Goal: Task Accomplishment & Management: Use online tool/utility

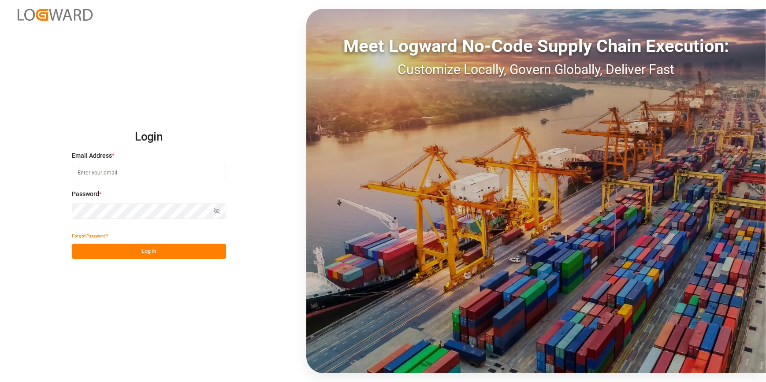
type input "chefequipe.fr.mse@melitta.fr"
click at [164, 258] on button "Log In" at bounding box center [149, 251] width 154 height 15
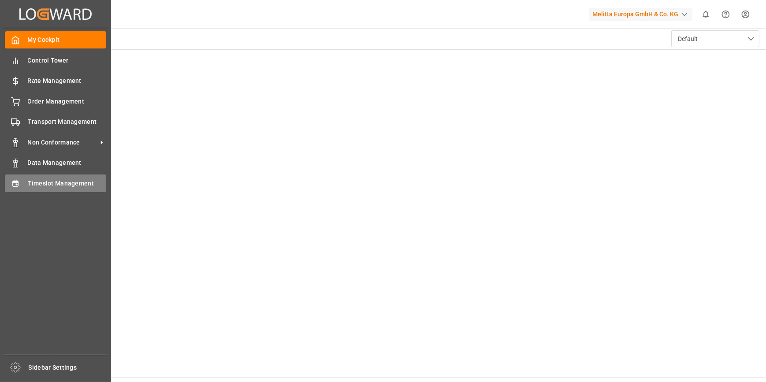
click at [28, 186] on span "Timeslot Management" at bounding box center [67, 183] width 79 height 9
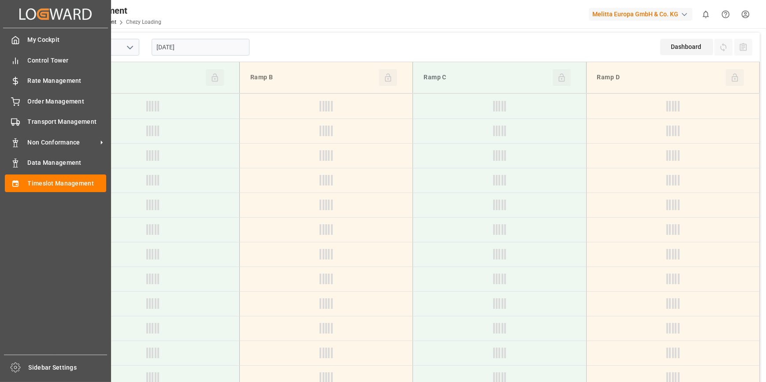
type input "Chezy Loading"
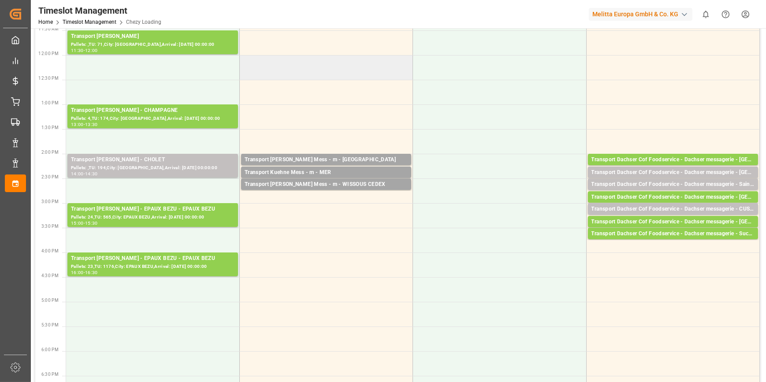
scroll to position [240, 0]
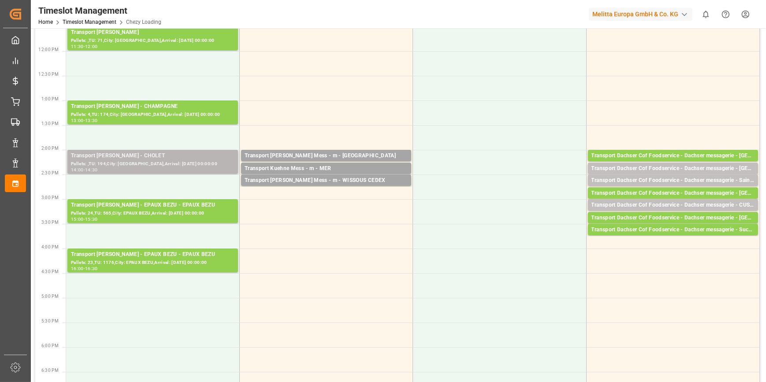
click at [158, 159] on div "Transport Delisle - CHOLET - CHOLET" at bounding box center [153, 156] width 164 height 9
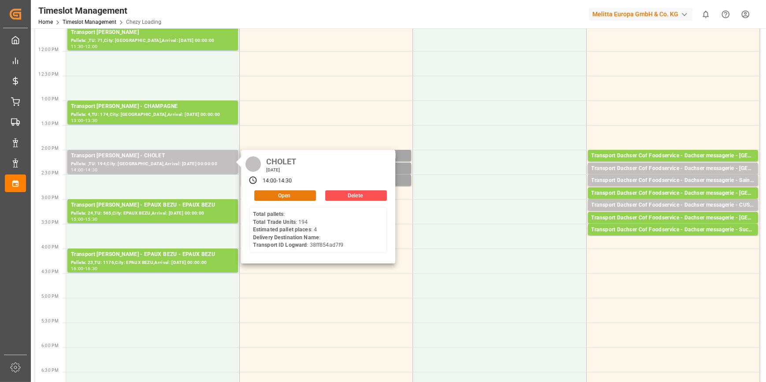
click at [308, 194] on button "Open" at bounding box center [285, 195] width 62 height 11
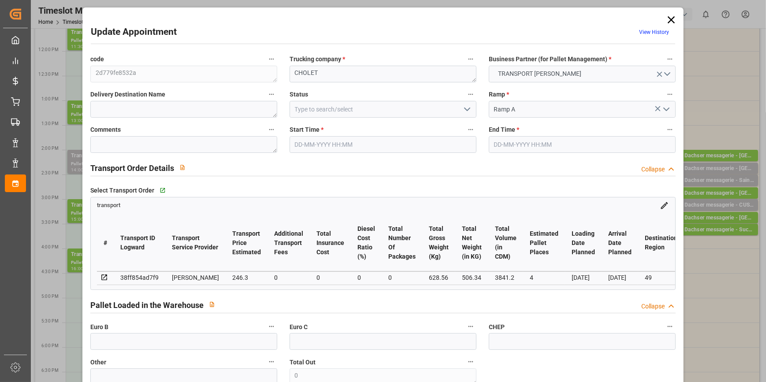
type input "4"
type input "246.3"
type input "0"
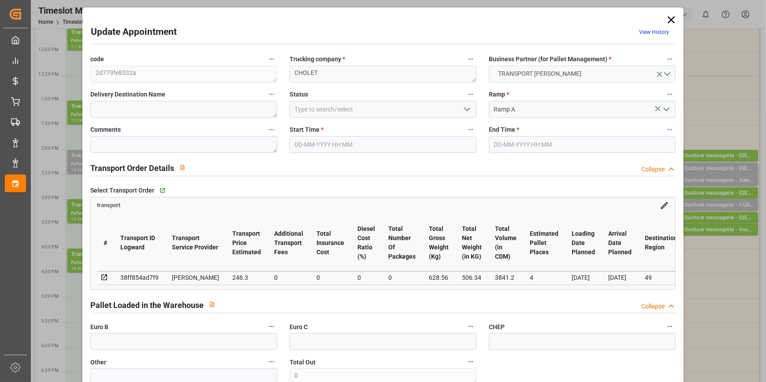
type input "237.9751"
type input "-8.3249"
type input "0"
type input "506.34"
type input "793.36"
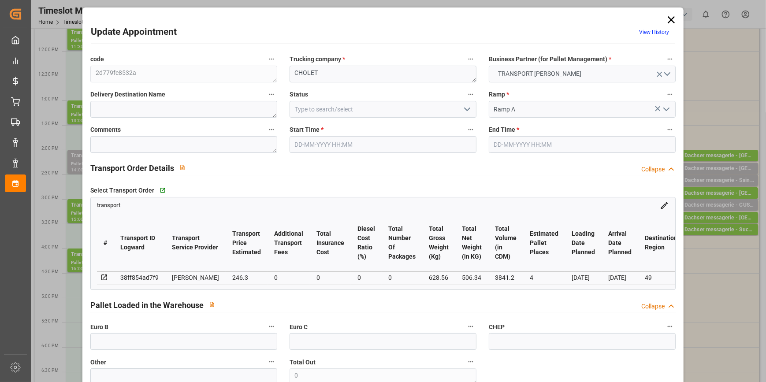
type input "3841.2"
type input "49"
type input "0"
type input "194"
type input "6"
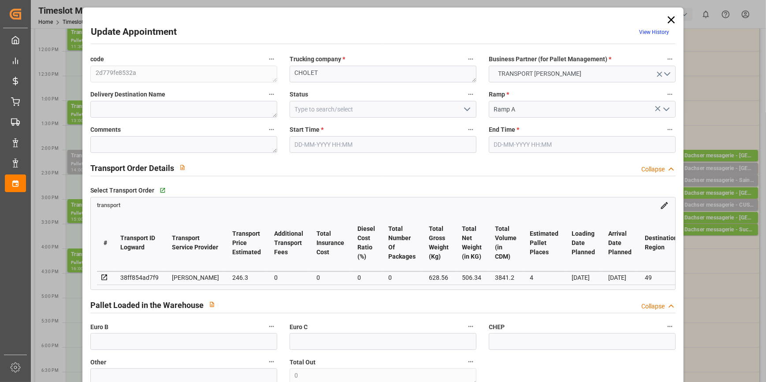
type input "101"
type input "628.56"
type input "0"
type input "4710.8598"
type input "0"
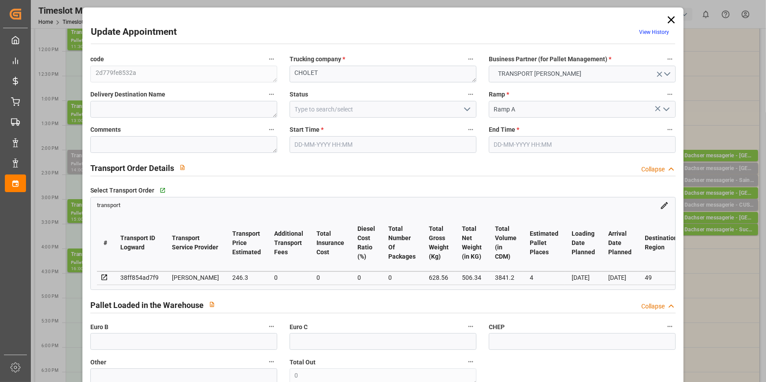
type input "0"
type input "21"
type input "35"
type input "[DATE] 14:00"
type input "[DATE] 14:30"
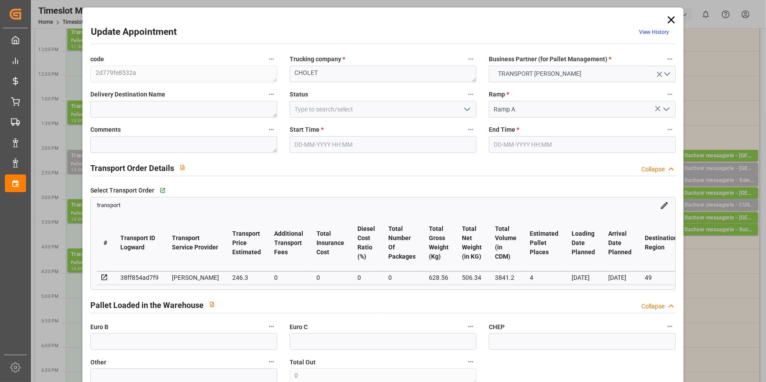
type input "[DATE] 12:03"
type input "[DATE] 11:20"
type input "[DATE]"
click at [462, 108] on icon "open menu" at bounding box center [467, 109] width 11 height 11
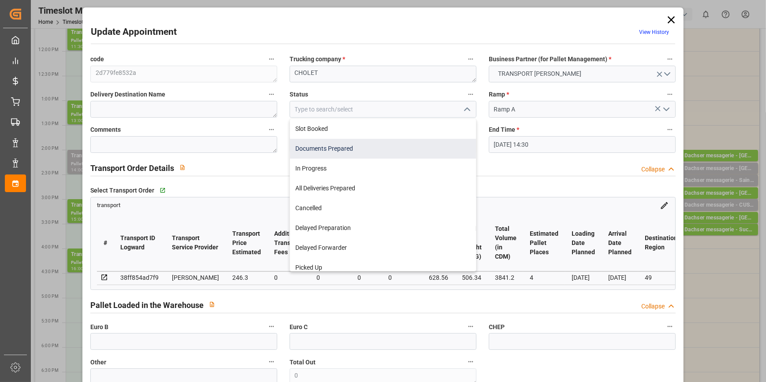
click at [314, 149] on div "Documents Prepared" at bounding box center [383, 149] width 186 height 20
type input "Documents Prepared"
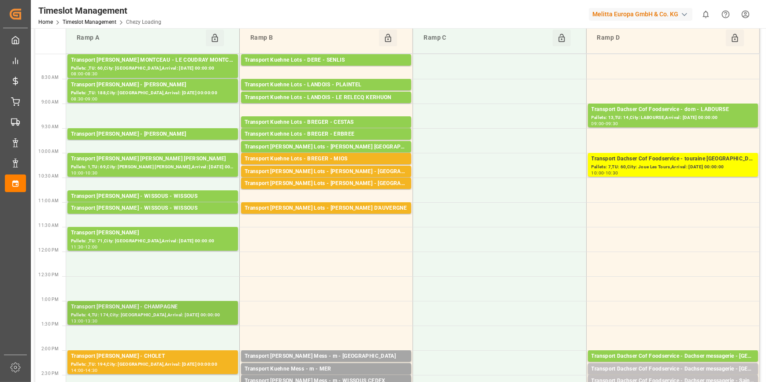
scroll to position [0, 0]
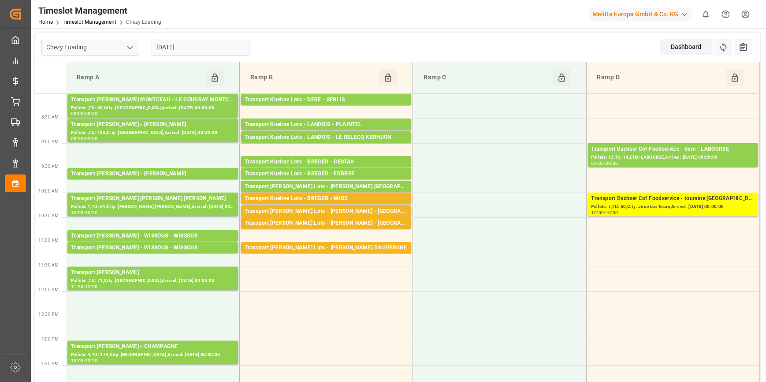
click at [127, 41] on button "open menu" at bounding box center [129, 48] width 13 height 14
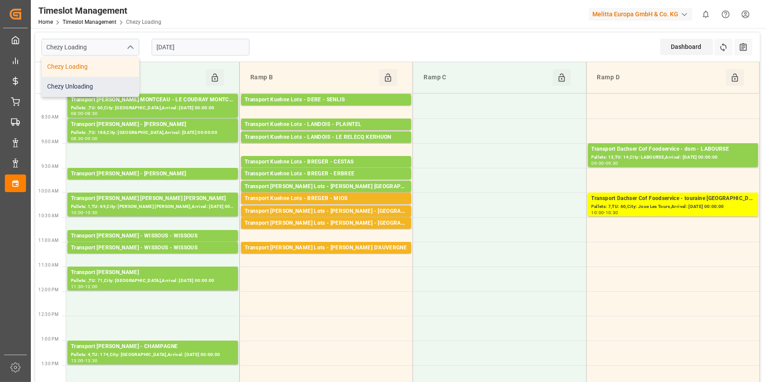
click at [72, 89] on div "Chezy Unloading" at bounding box center [90, 87] width 97 height 20
type input "Chezy Unloading"
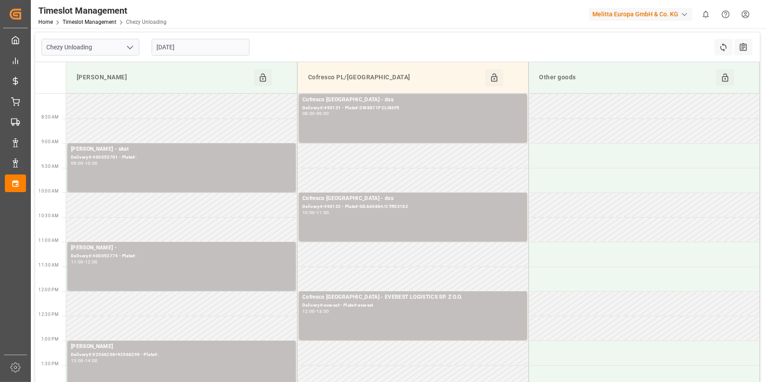
click at [186, 44] on input "[DATE]" at bounding box center [201, 47] width 98 height 17
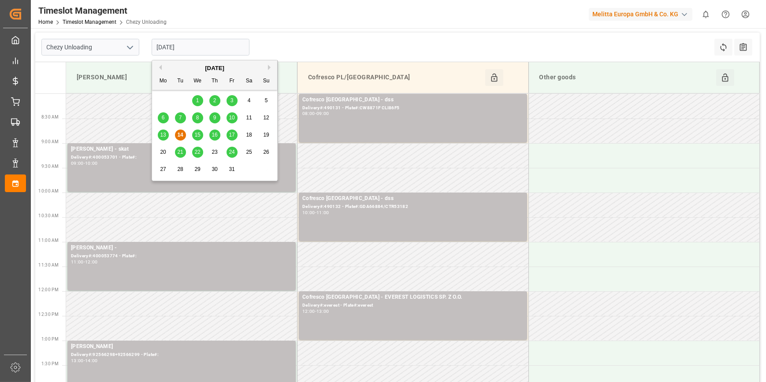
click at [164, 134] on span "13" at bounding box center [163, 135] width 6 height 6
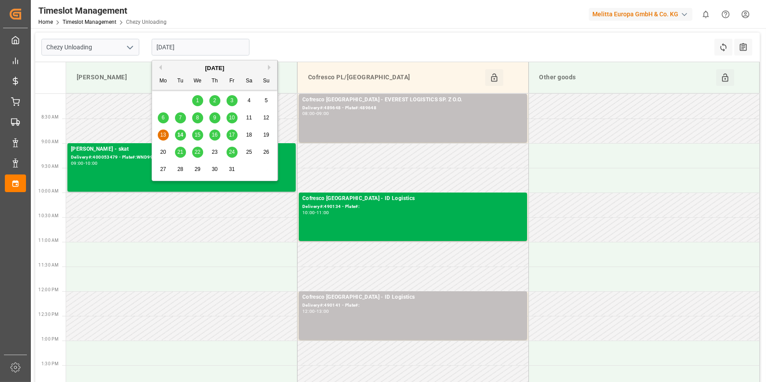
click at [188, 41] on input "[DATE]" at bounding box center [201, 47] width 98 height 17
click at [196, 134] on span "15" at bounding box center [197, 135] width 6 height 6
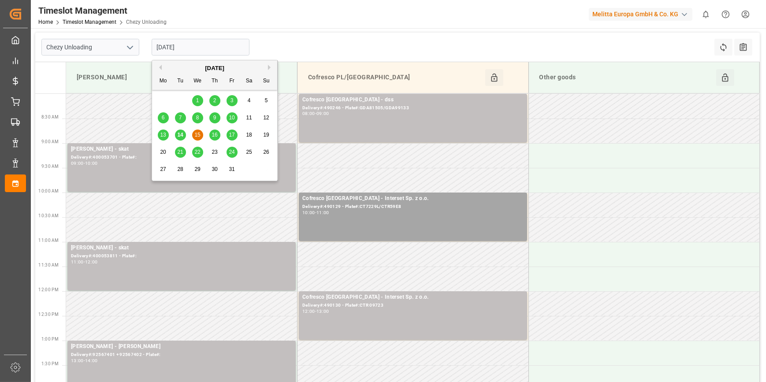
click at [198, 47] on input "[DATE]" at bounding box center [201, 47] width 98 height 17
click at [164, 135] on span "13" at bounding box center [163, 135] width 6 height 6
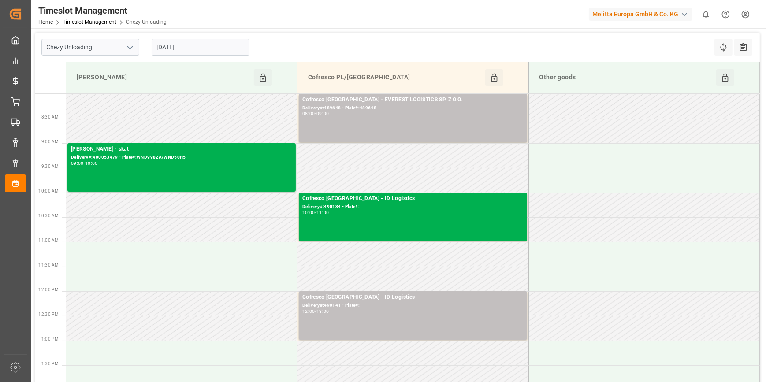
click at [197, 46] on input "[DATE]" at bounding box center [201, 47] width 98 height 17
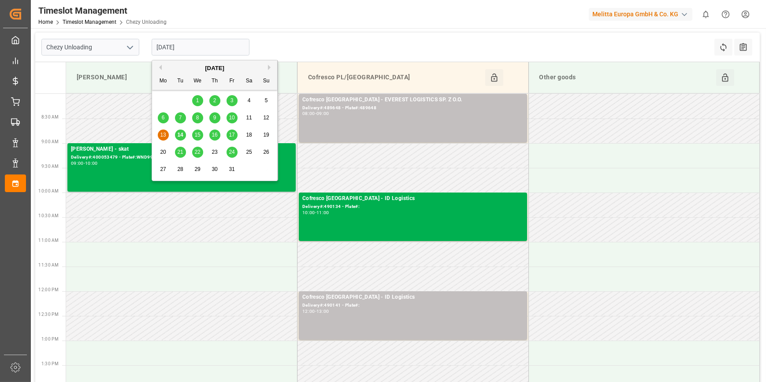
click at [180, 132] on span "14" at bounding box center [180, 135] width 6 height 6
type input "[DATE]"
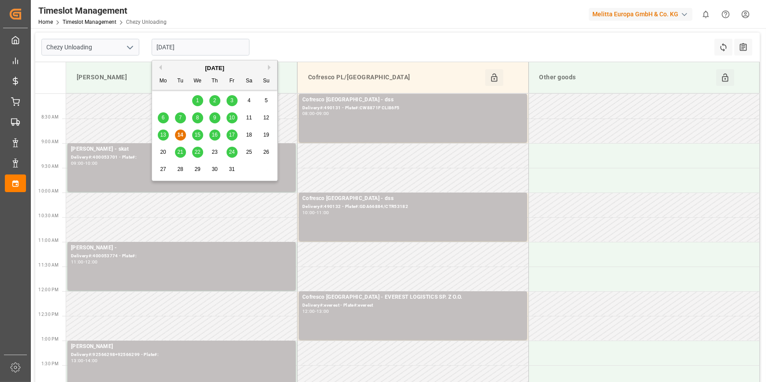
click at [205, 47] on input "[DATE]" at bounding box center [201, 47] width 98 height 17
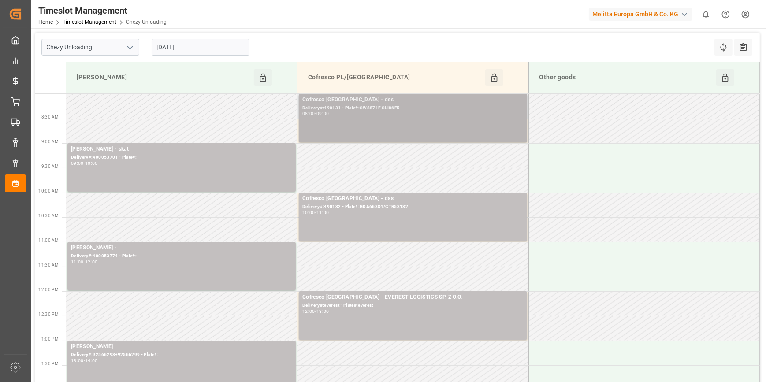
click at [344, 127] on div "Cofresco Poland - dss Delivery#:490131 - Plate#:CW8871F CLI86F5 08:00 - 09:00" at bounding box center [413, 118] width 221 height 45
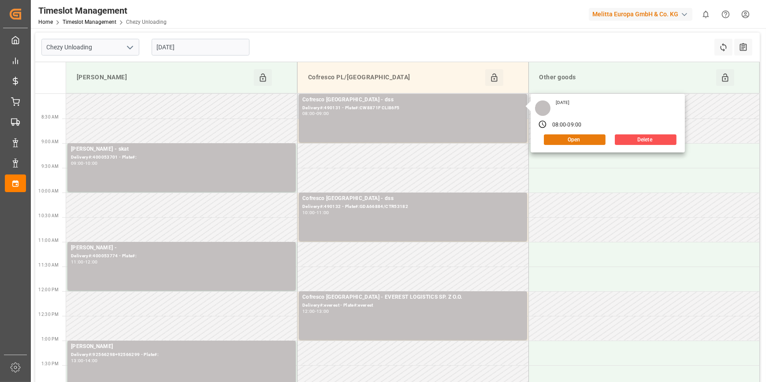
click at [556, 140] on button "Open" at bounding box center [575, 139] width 62 height 11
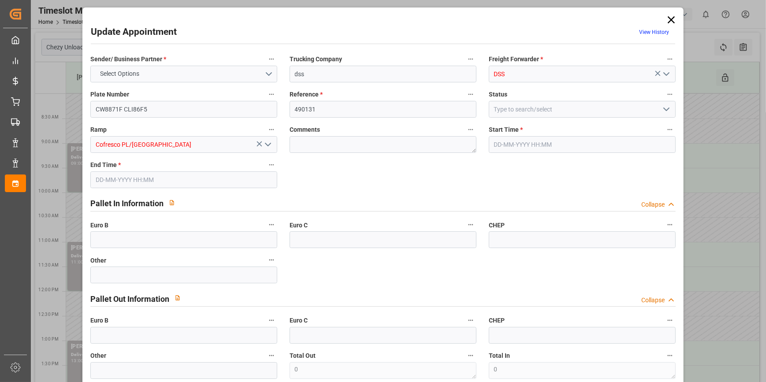
type input "4"
type input "246.3"
type input "0"
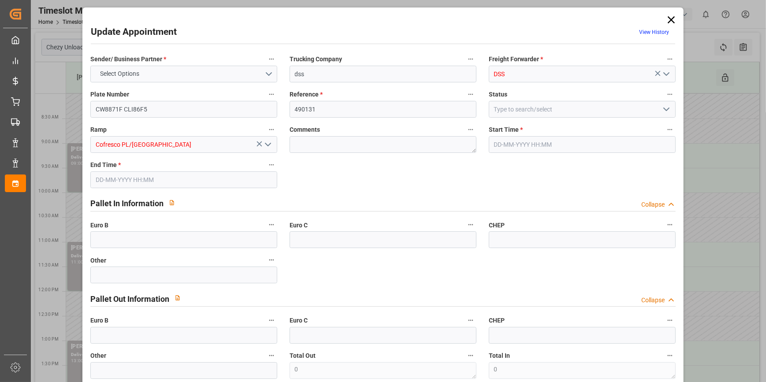
type input "237.9751"
type input "-8.3249"
type input "0"
type input "506.34"
type input "793.36"
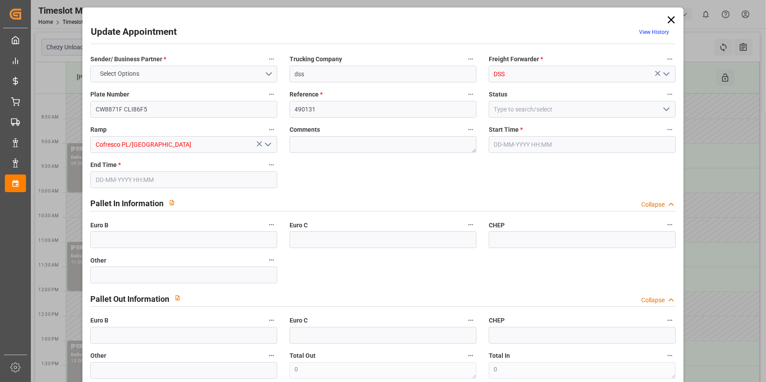
type input "3841.2"
type input "49"
type input "0"
type input "194"
type input "6"
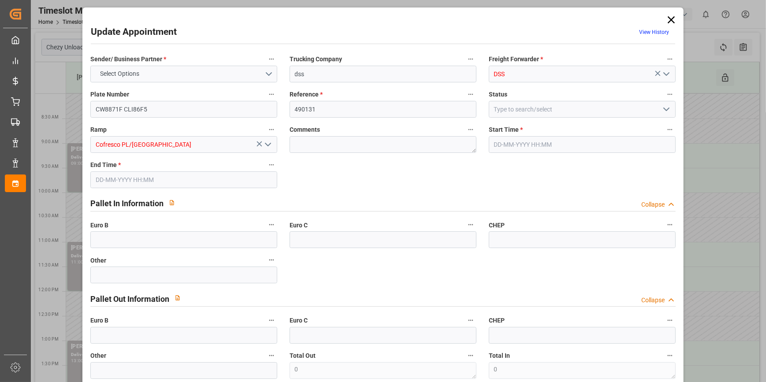
type input "101"
type input "628.56"
type input "0"
type input "4710.8598"
type input "0"
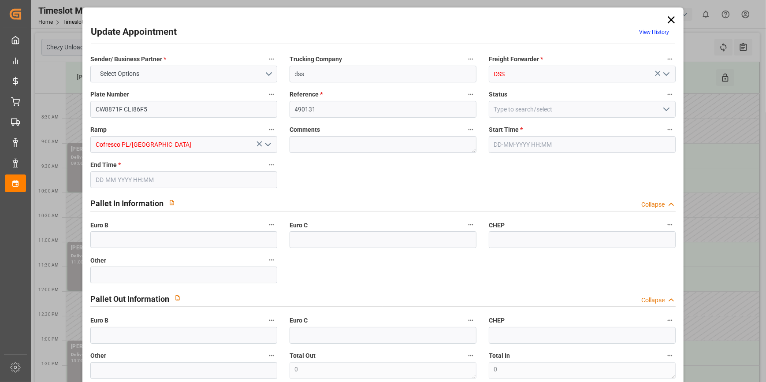
type input "0"
type input "21"
type input "35"
type input "14-10-2025 08:00"
type input "[DATE] 09:00"
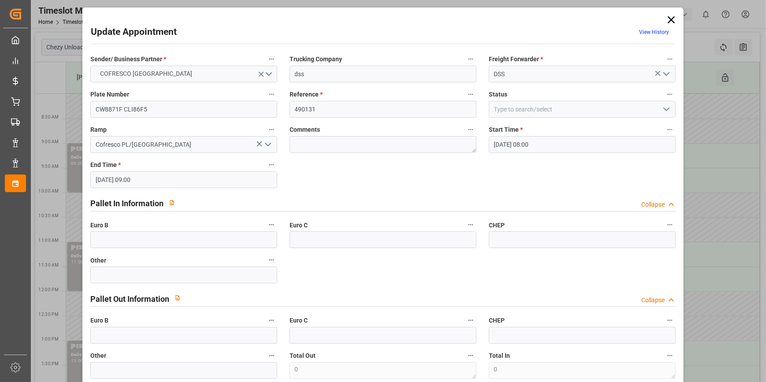
type input "02-10-2025 07:09"
type input "13-10-2025 11:20"
type input "[DATE]"
click at [663, 110] on icon "open menu" at bounding box center [666, 109] width 11 height 11
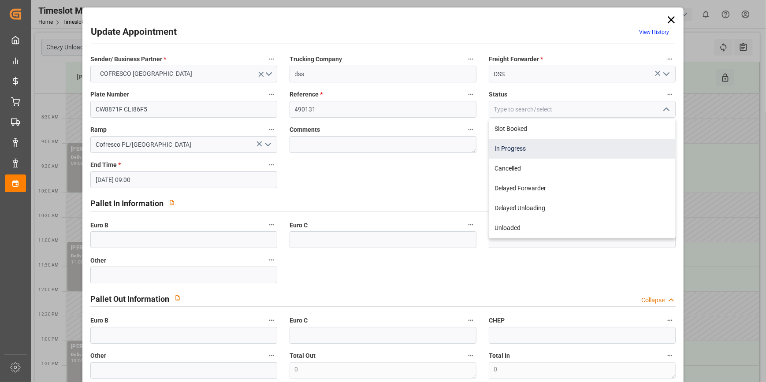
click at [509, 150] on div "In Progress" at bounding box center [582, 149] width 186 height 20
type input "In Progress"
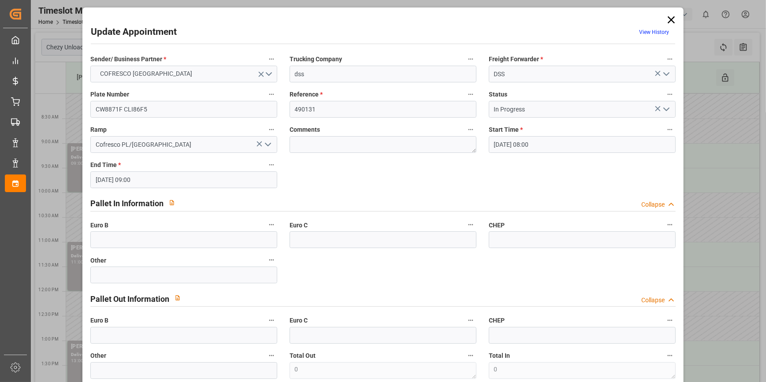
click at [665, 108] on icon "open menu" at bounding box center [666, 109] width 11 height 11
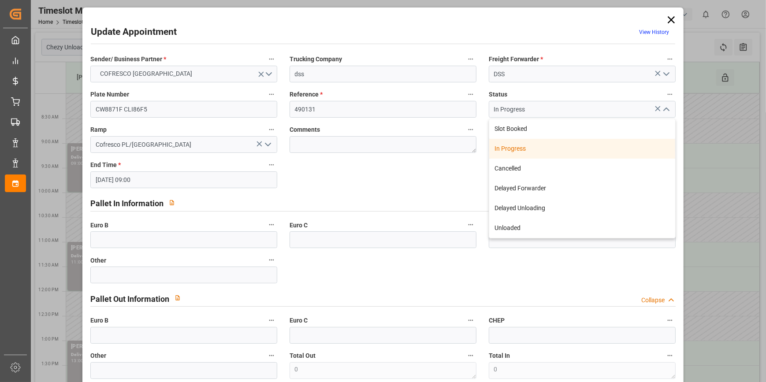
click at [508, 145] on div "In Progress" at bounding box center [582, 149] width 186 height 20
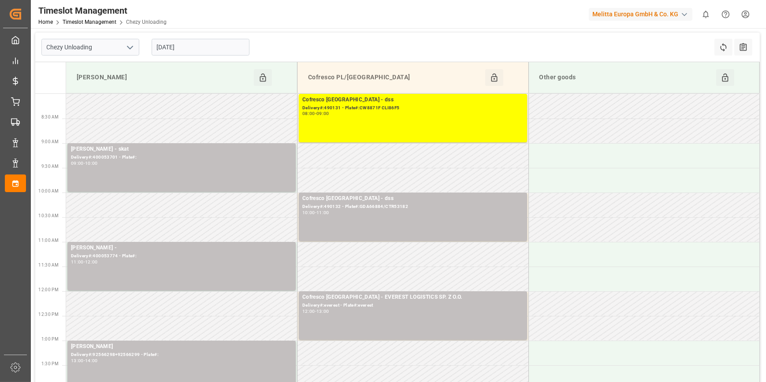
click at [209, 39] on input "[DATE]" at bounding box center [201, 47] width 98 height 17
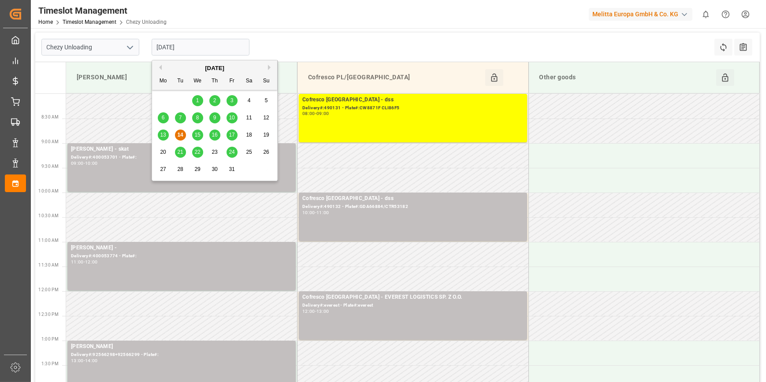
click at [201, 130] on div "15" at bounding box center [197, 135] width 11 height 11
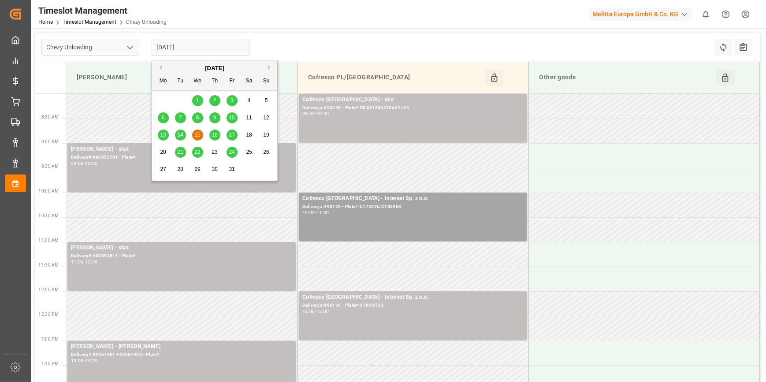
click at [204, 51] on input "[DATE]" at bounding box center [201, 47] width 98 height 17
click at [217, 131] on div "16" at bounding box center [214, 135] width 11 height 11
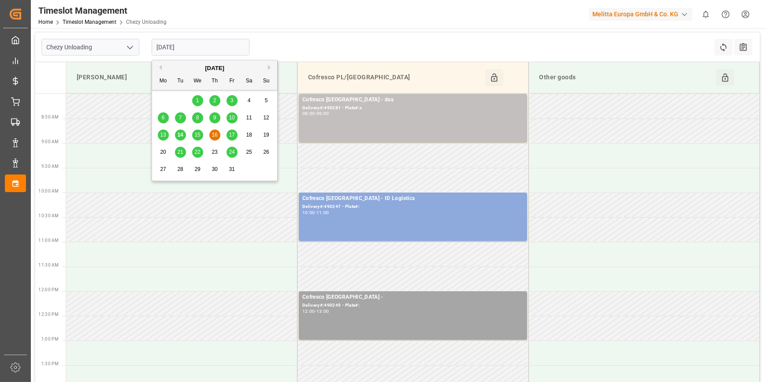
click at [215, 46] on input "[DATE]" at bounding box center [201, 47] width 98 height 17
click at [231, 118] on span "10" at bounding box center [232, 118] width 6 height 6
type input "10-10-2025"
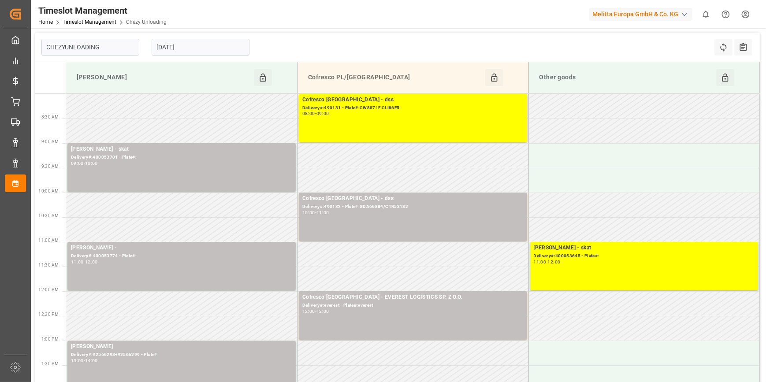
type input "Chezy Unloading"
click at [206, 49] on input "[DATE]" at bounding box center [201, 47] width 98 height 17
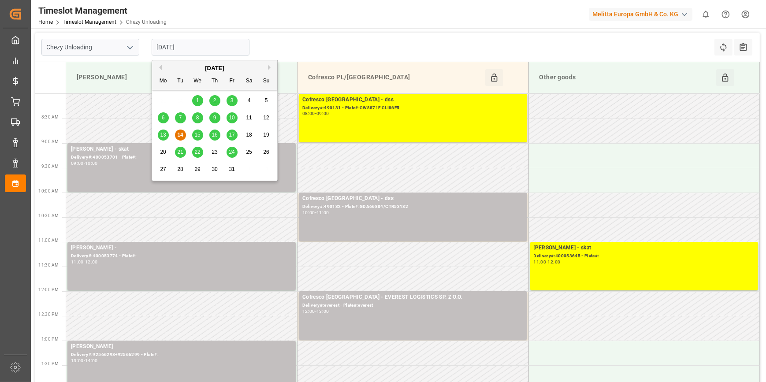
click at [163, 134] on span "13" at bounding box center [163, 135] width 6 height 6
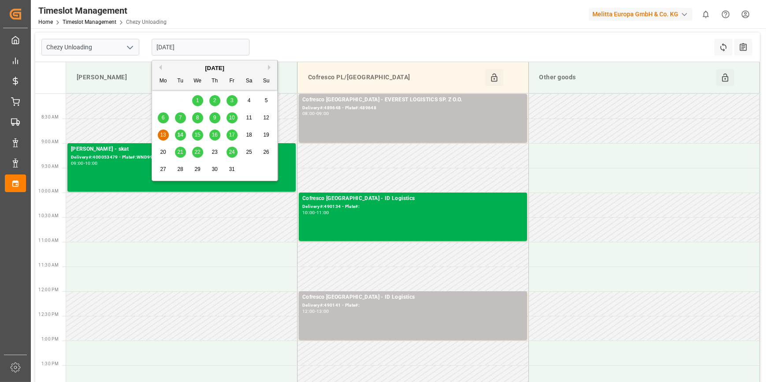
click at [187, 47] on input "[DATE]" at bounding box center [201, 47] width 98 height 17
click at [233, 120] on span "10" at bounding box center [232, 118] width 6 height 6
type input "10-10-2025"
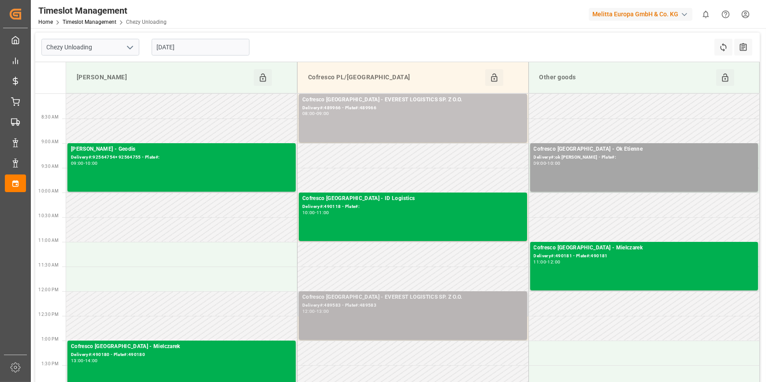
click at [355, 312] on div "12:00 - 13:00" at bounding box center [413, 312] width 221 height 5
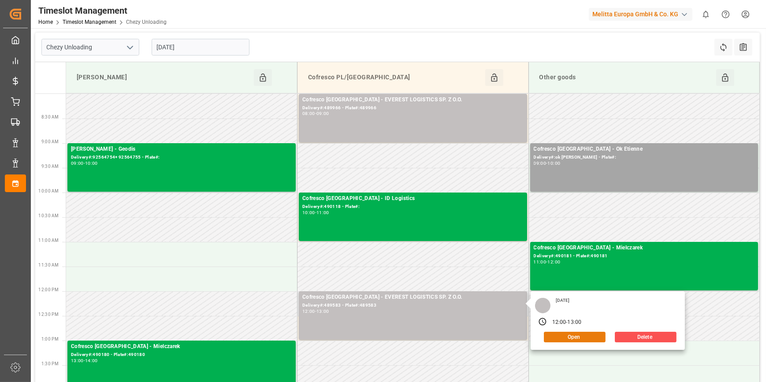
click at [561, 335] on button "Open" at bounding box center [575, 337] width 62 height 11
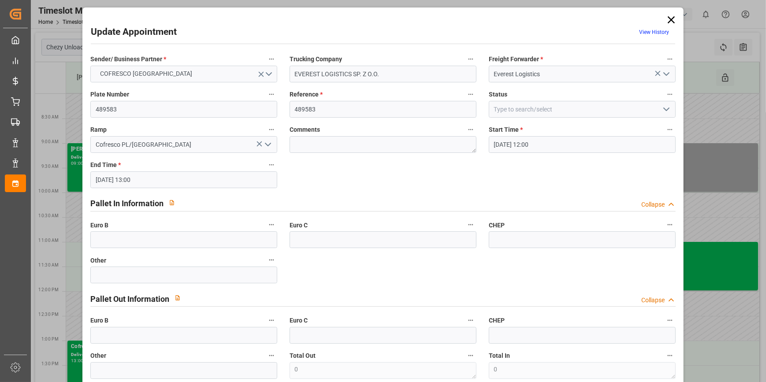
click at [666, 105] on icon "open menu" at bounding box center [666, 109] width 11 height 11
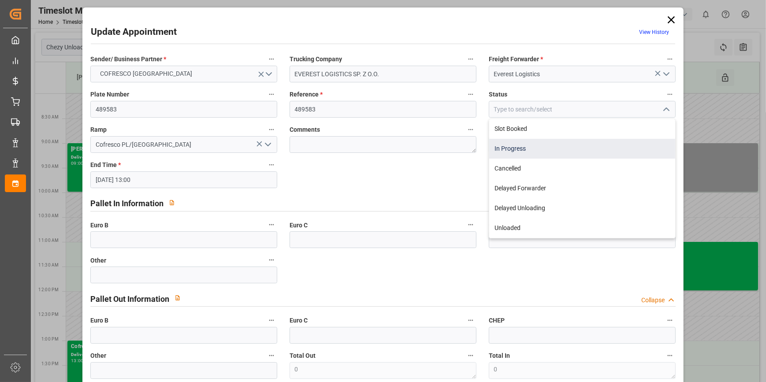
click at [503, 143] on div "In Progress" at bounding box center [582, 149] width 186 height 20
type input "In Progress"
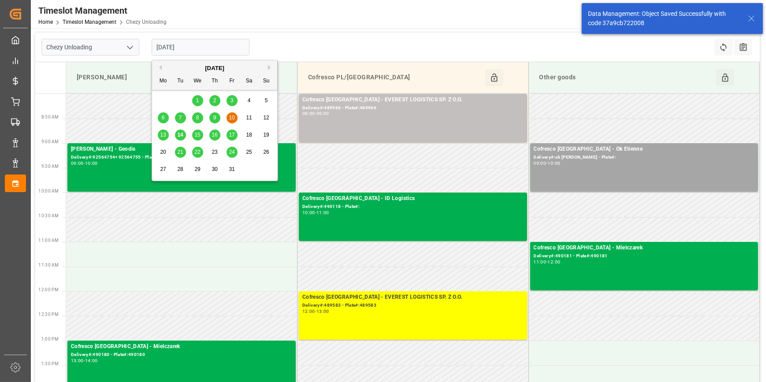
click at [220, 47] on input "10-10-2025" at bounding box center [201, 47] width 98 height 17
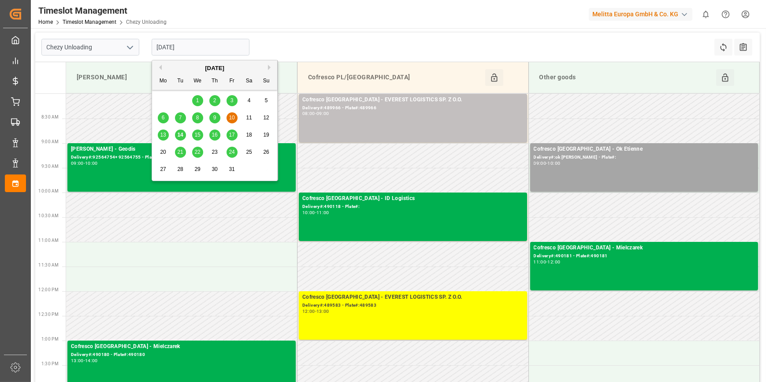
click at [179, 131] on div "14" at bounding box center [180, 135] width 11 height 11
type input "14-10-2025"
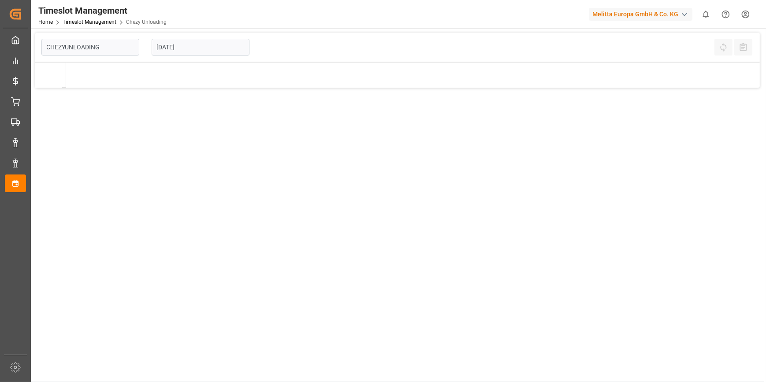
type input "Chezy Unloading"
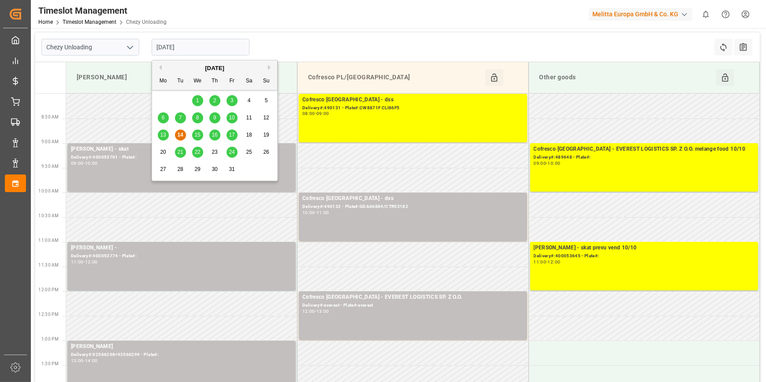
click at [198, 45] on input "14-10-2025" at bounding box center [201, 47] width 98 height 17
click at [232, 118] on span "10" at bounding box center [232, 118] width 6 height 6
type input "10-10-2025"
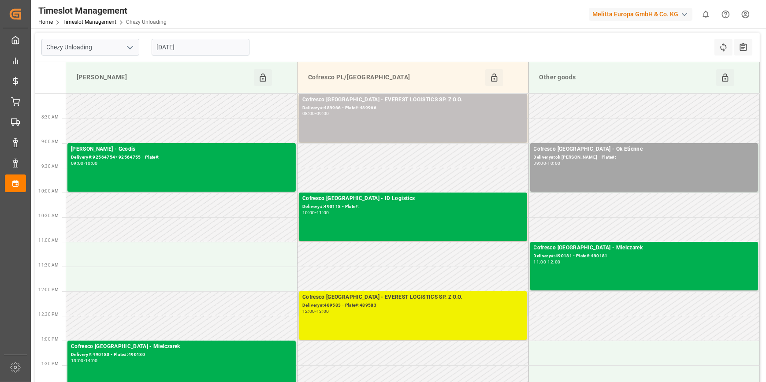
click at [394, 311] on div "12:00 - 13:00" at bounding box center [413, 312] width 221 height 5
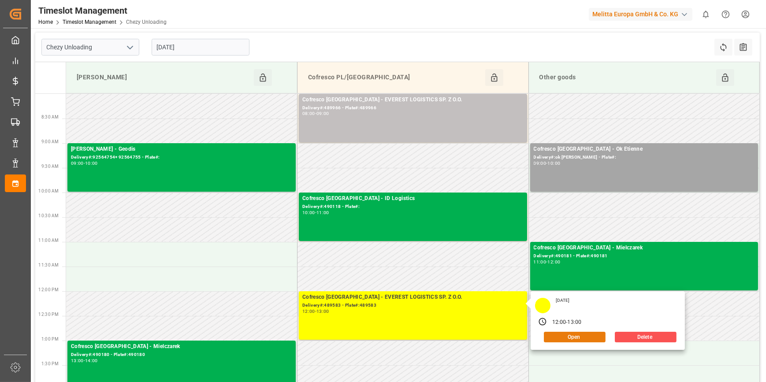
click at [582, 336] on button "Open" at bounding box center [575, 337] width 62 height 11
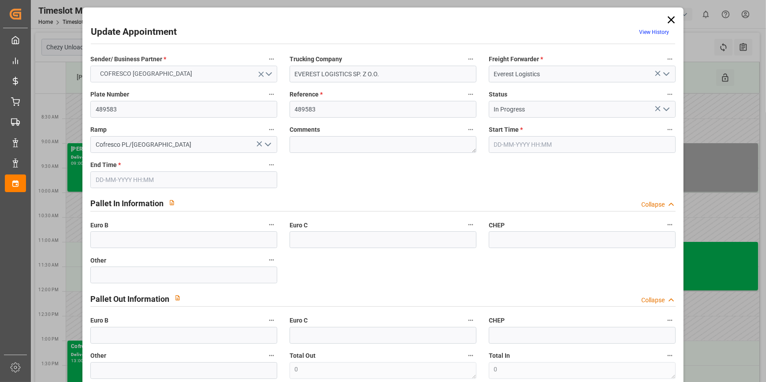
type input "10-10-2025 12:00"
type input "10-10-2025 13:00"
type input "06-10-2025 13:32"
click at [169, 181] on input "10-10-2025 13:00" at bounding box center [183, 180] width 187 height 17
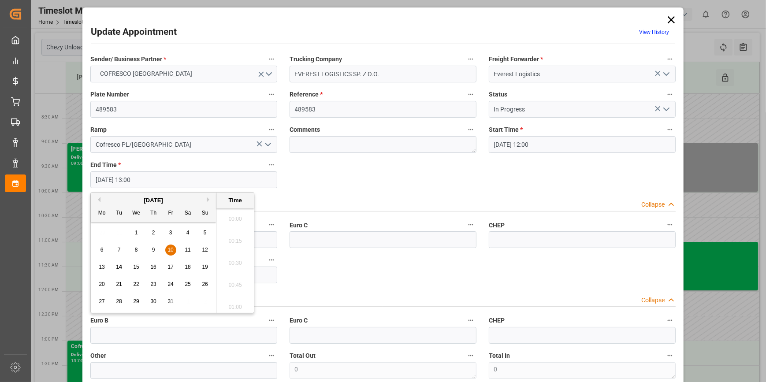
scroll to position [1105, 0]
click at [121, 265] on span "14" at bounding box center [119, 267] width 6 height 6
click at [236, 301] on li "08:00" at bounding box center [235, 301] width 37 height 22
type input "14-10-2025 08:00"
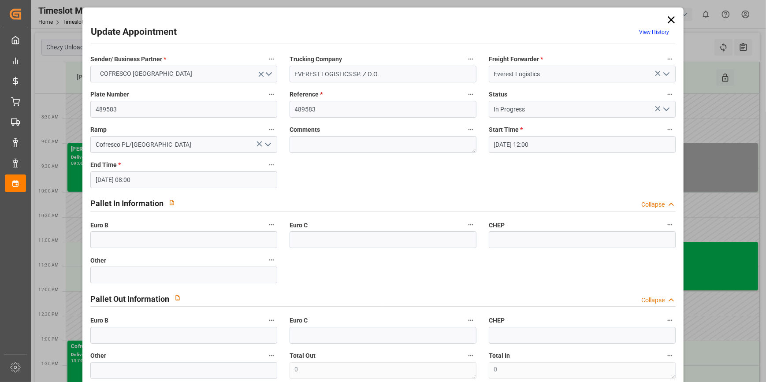
click at [536, 145] on input "10-10-2025 12:00" at bounding box center [582, 144] width 187 height 17
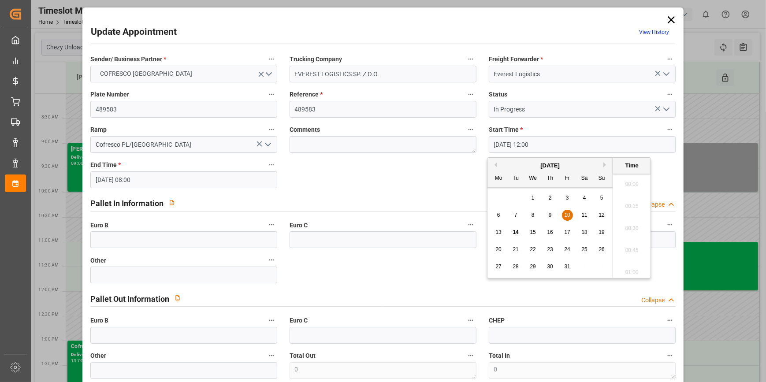
scroll to position [1017, 0]
click at [516, 231] on span "14" at bounding box center [516, 232] width 6 height 6
click at [631, 198] on li "09:00" at bounding box center [631, 202] width 37 height 22
type input "14-10-2025 09:00"
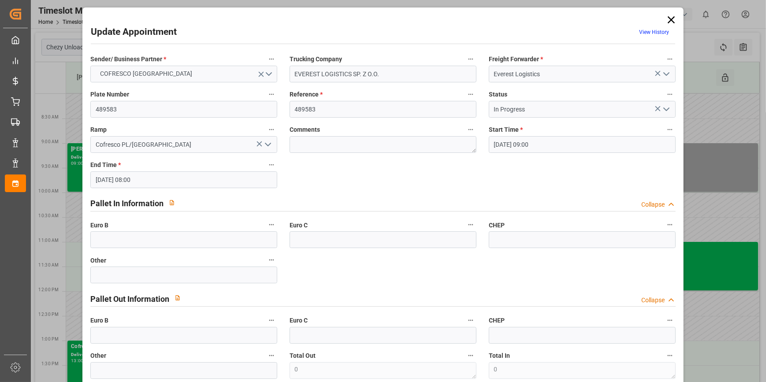
click at [670, 16] on icon at bounding box center [671, 20] width 12 height 12
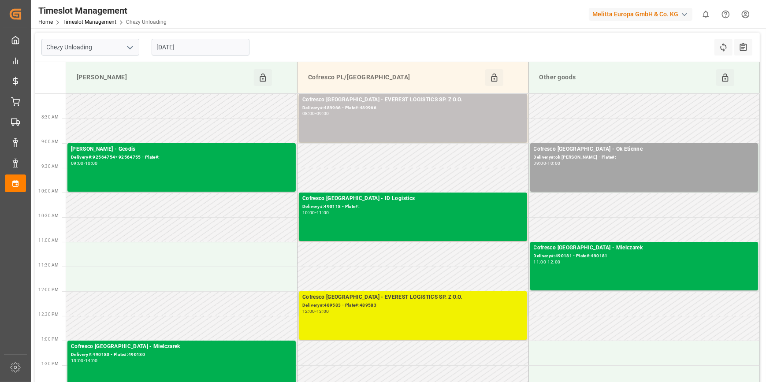
click at [371, 318] on div "Cofresco Poland - EVEREST LOGISTICS SP. Z O.O. Delivery#:489583 - Plate#:489583…" at bounding box center [413, 315] width 221 height 45
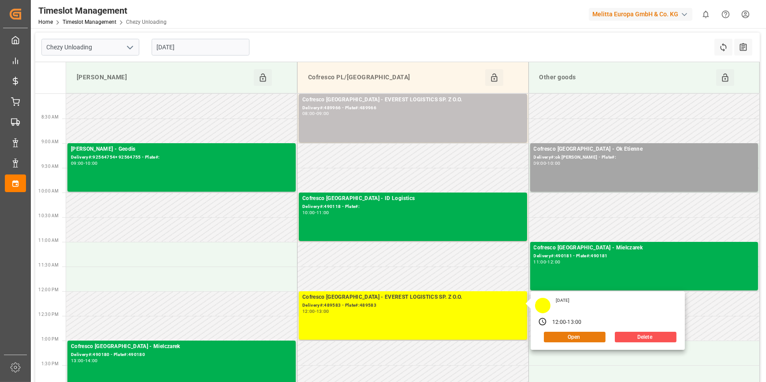
click at [568, 336] on button "Open" at bounding box center [575, 337] width 62 height 11
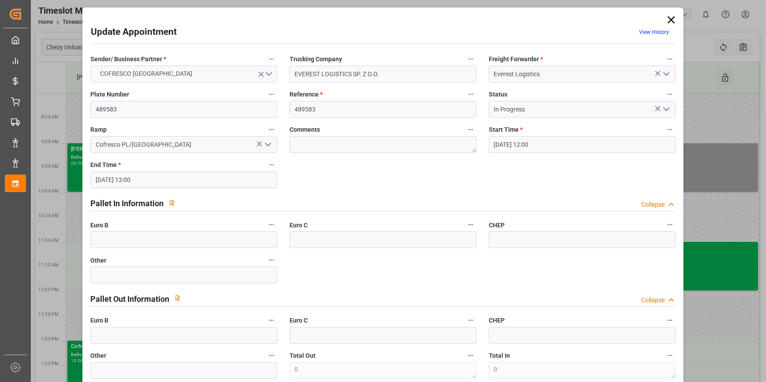
click at [562, 147] on input "10-10-2025 12:00" at bounding box center [582, 144] width 187 height 17
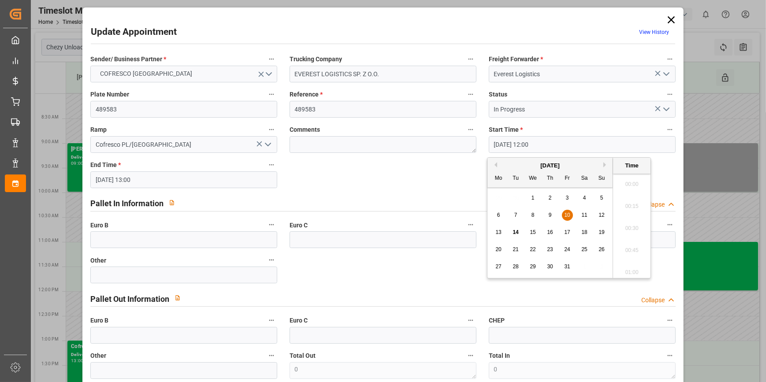
scroll to position [1017, 0]
click at [513, 232] on span "14" at bounding box center [516, 232] width 6 height 6
click at [625, 236] on li "09:00" at bounding box center [631, 242] width 37 height 22
type input "14-10-2025 09:00"
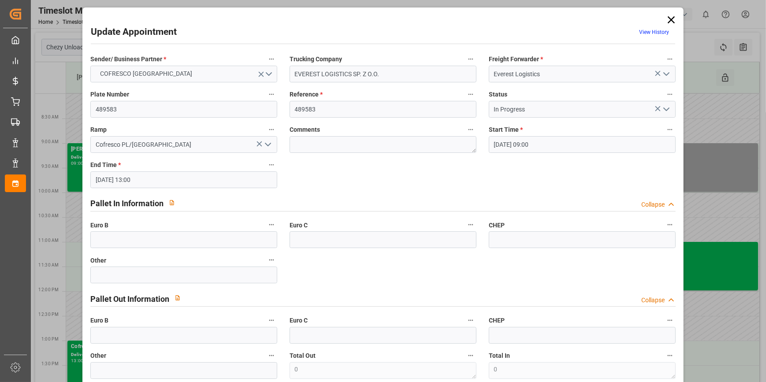
click at [158, 176] on input "10-10-2025 13:00" at bounding box center [183, 180] width 187 height 17
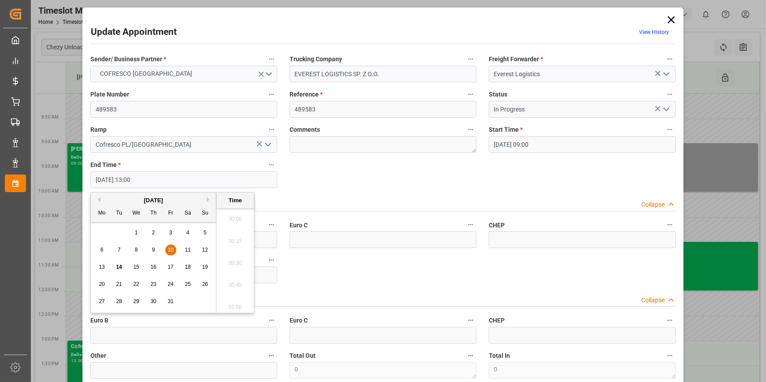
scroll to position [1105, 0]
click at [168, 247] on span "10" at bounding box center [171, 250] width 6 height 6
click at [231, 259] on li "08:00" at bounding box center [235, 261] width 37 height 22
type input "10-10-2025 08:00"
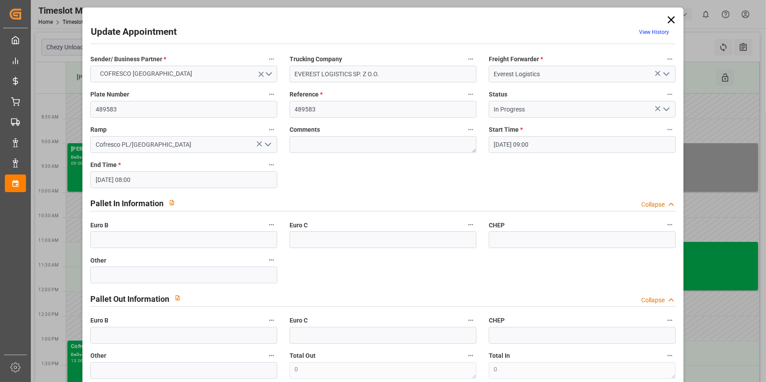
scroll to position [82, 0]
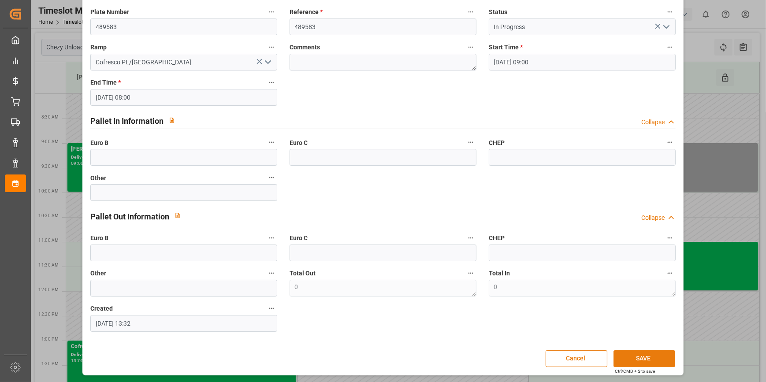
click at [635, 359] on button "SAVE" at bounding box center [645, 359] width 62 height 17
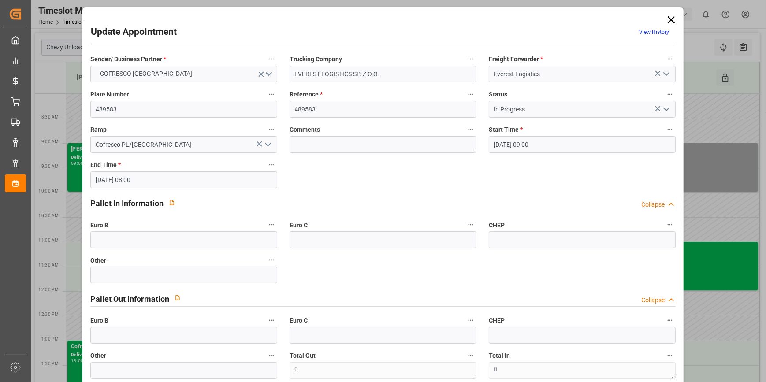
click at [667, 106] on icon "open menu" at bounding box center [666, 109] width 11 height 11
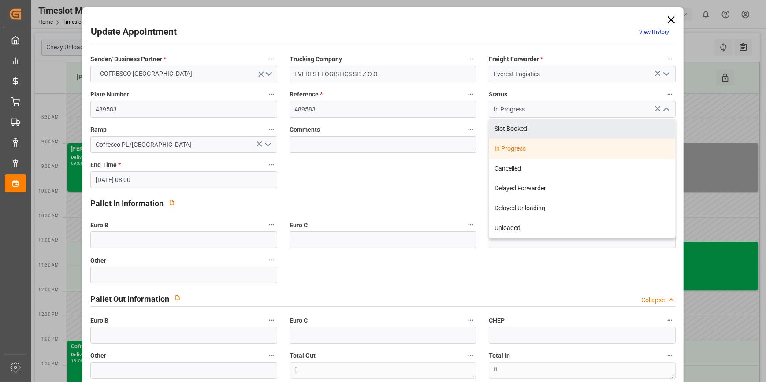
click at [661, 107] on icon "close menu" at bounding box center [666, 109] width 11 height 11
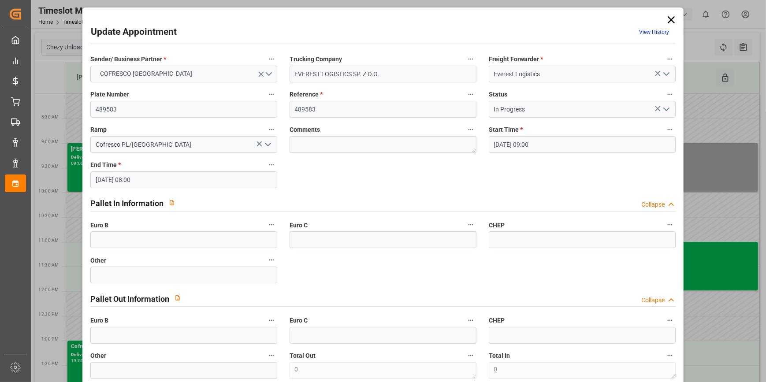
click at [669, 18] on icon at bounding box center [671, 20] width 12 height 12
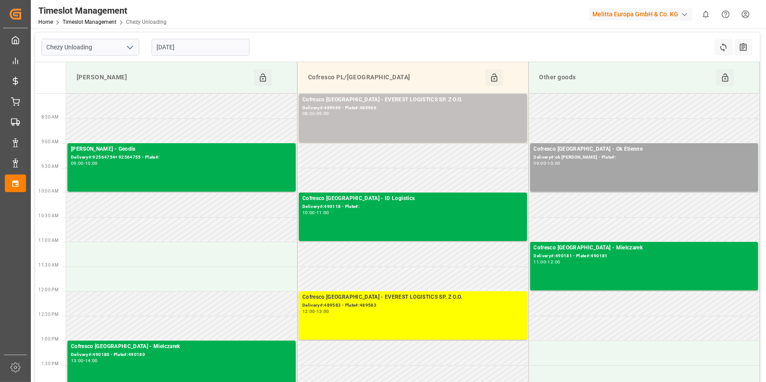
click at [128, 50] on icon "open menu" at bounding box center [130, 47] width 11 height 11
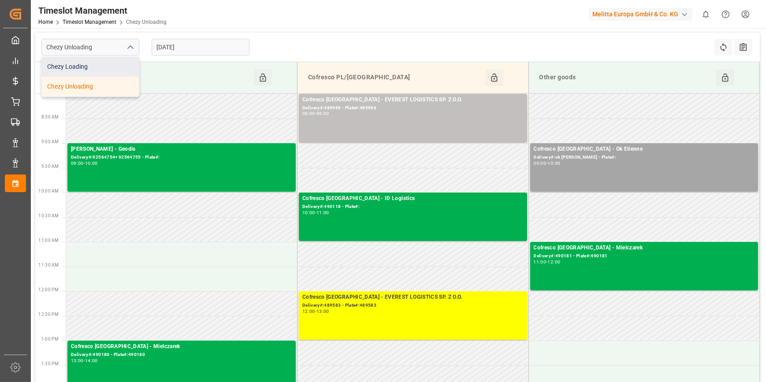
click at [84, 62] on div "Chezy Loading" at bounding box center [90, 67] width 97 height 20
type input "Chezy Loading"
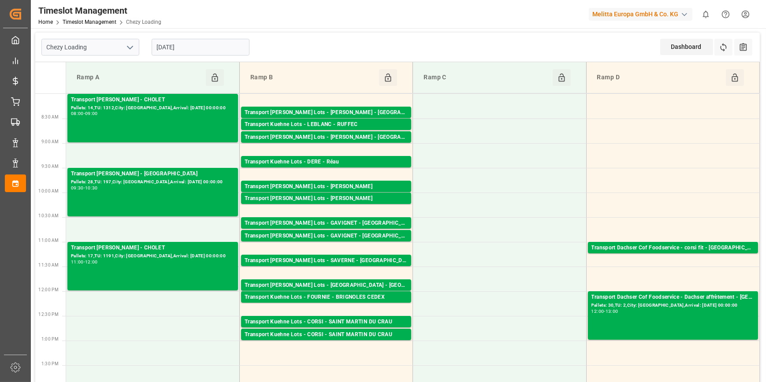
click at [214, 51] on input "[DATE]" at bounding box center [201, 47] width 98 height 17
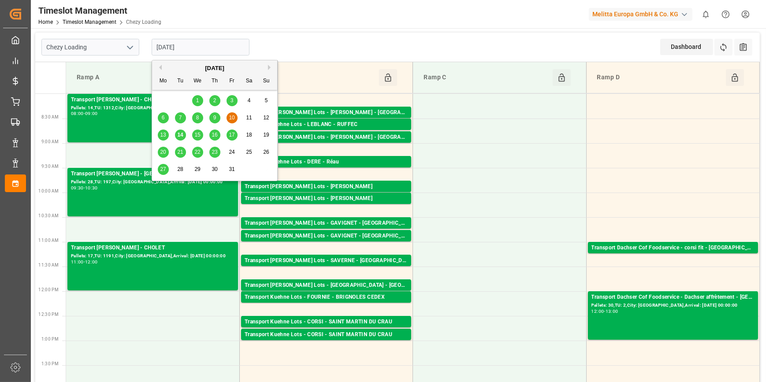
click at [179, 135] on span "14" at bounding box center [180, 135] width 6 height 6
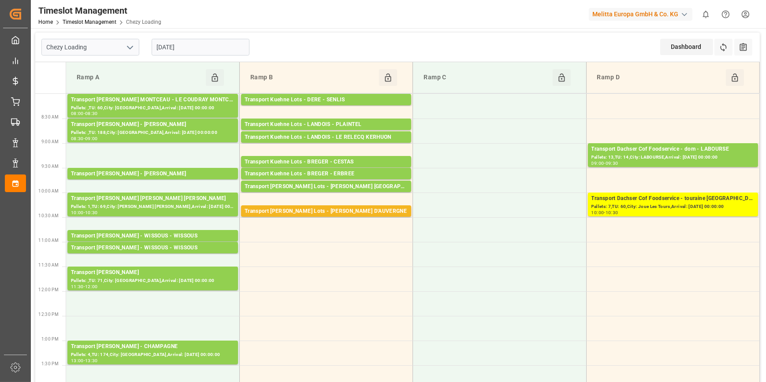
click at [209, 43] on input "[DATE]" at bounding box center [201, 47] width 98 height 17
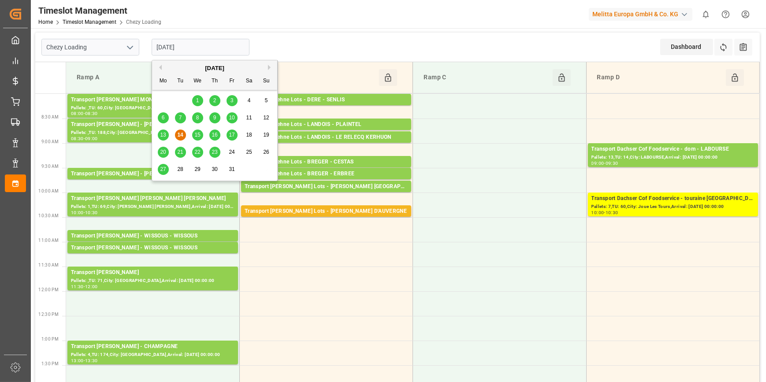
click at [198, 134] on span "15" at bounding box center [197, 135] width 6 height 6
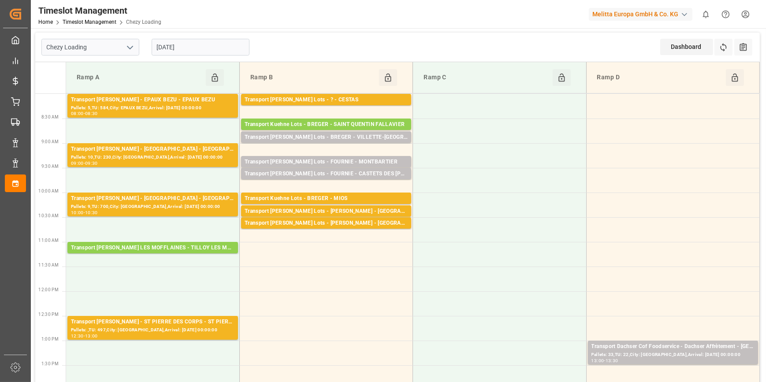
click at [197, 43] on input "[DATE]" at bounding box center [201, 47] width 98 height 17
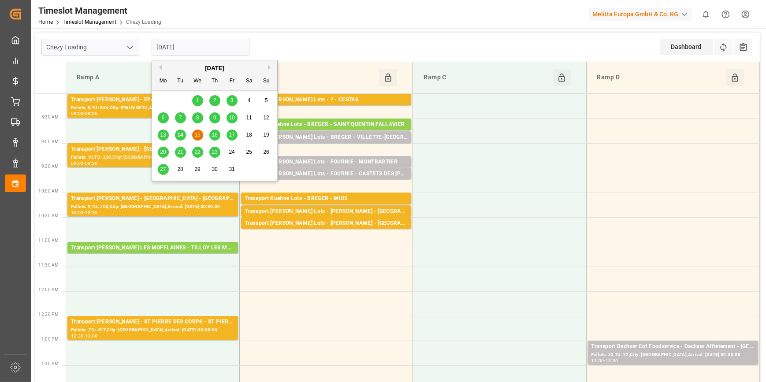
click at [180, 134] on span "14" at bounding box center [180, 135] width 6 height 6
type input "[DATE]"
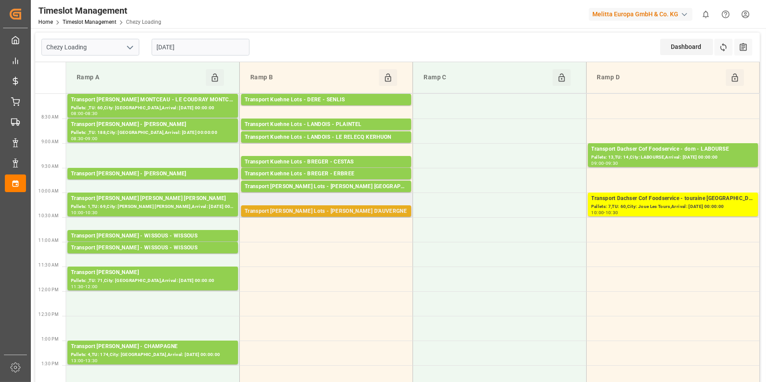
click at [347, 210] on div "Transport Kuehne Lots - PEDRETTI - COURNON D'AUVERGNE" at bounding box center [326, 211] width 163 height 9
click at [370, 209] on div "Transport Kuehne Lots - PEDRETTI - COURNON D'AUVERGNE" at bounding box center [326, 211] width 163 height 9
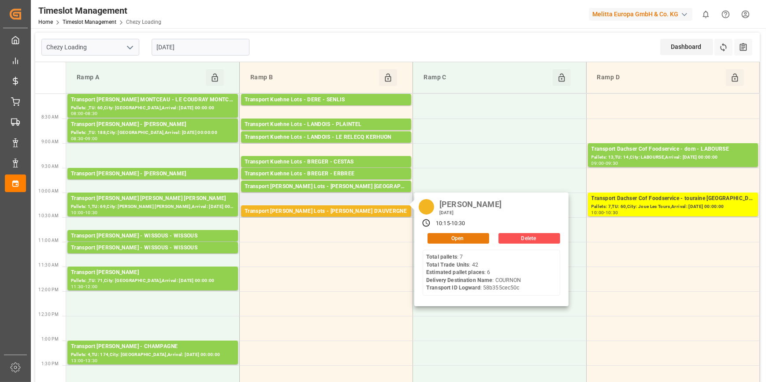
click at [457, 237] on button "Open" at bounding box center [459, 238] width 62 height 11
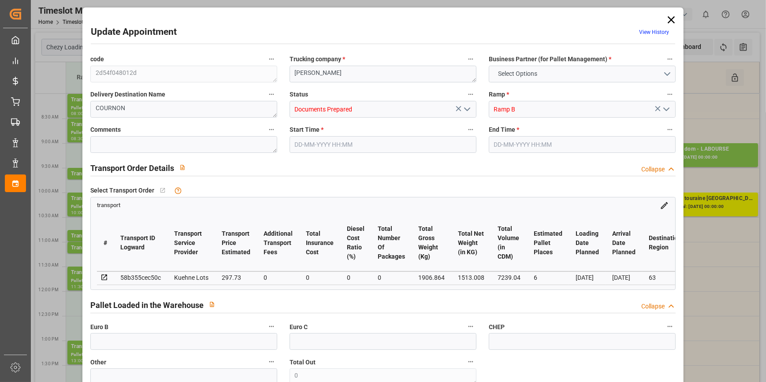
type input "6"
type input "297.73"
type input "0"
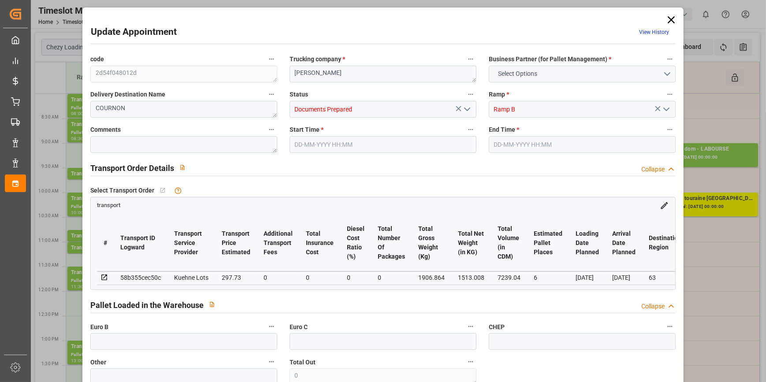
type input "297.73"
type input "0"
type input "1513.008"
type input "2298"
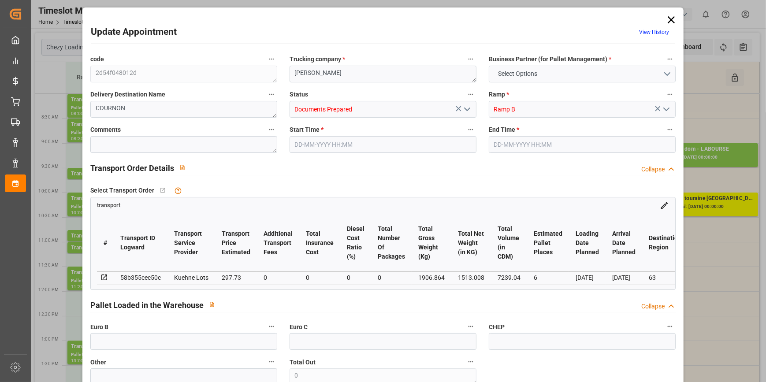
type input "7239.04"
type input "63"
type input "7"
type input "42"
type input "8"
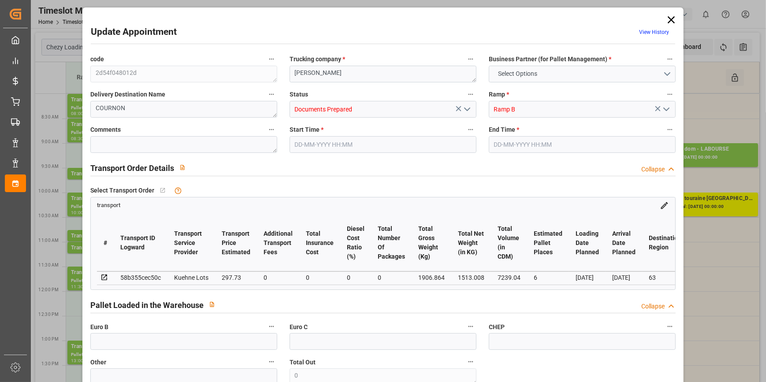
type input "101"
type input "1906.864"
type input "0"
type input "4710.8598"
type input "0"
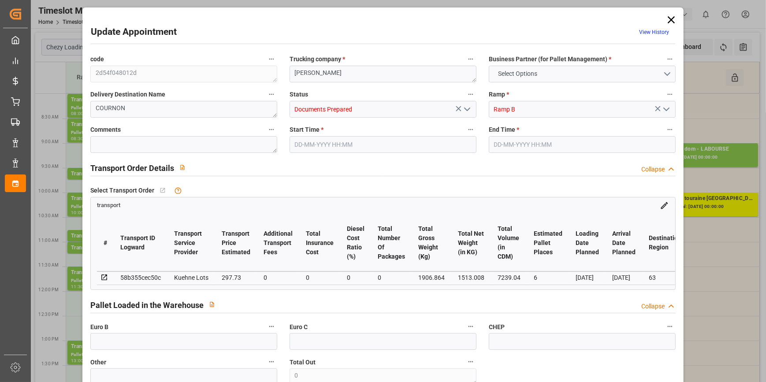
type input "0"
type input "21"
type input "35"
type input "14-10-2025 10:15"
type input "[DATE] 10:30"
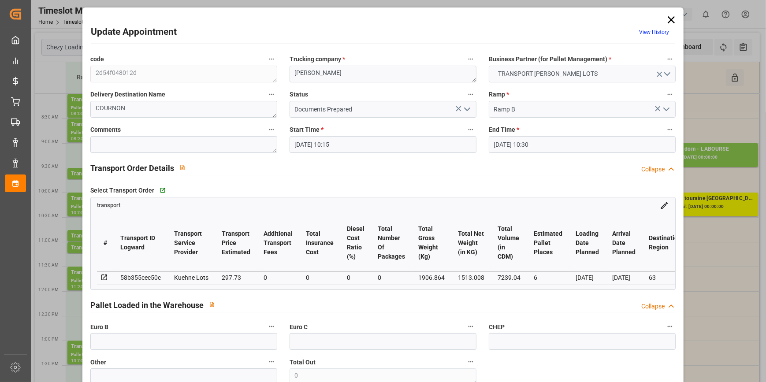
type input "13-10-2025 14:07"
type input "13-10-2025 11:18"
type input "20-10-2025"
type input "[DATE]"
click at [465, 110] on polyline "open menu" at bounding box center [467, 109] width 5 height 3
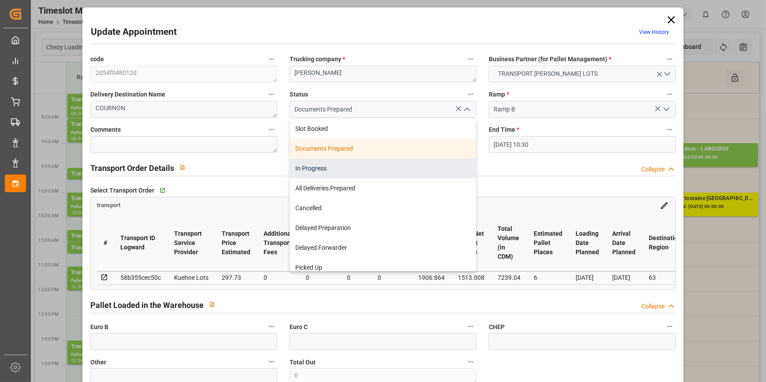
click at [317, 167] on div "In Progress" at bounding box center [383, 169] width 186 height 20
type input "In Progress"
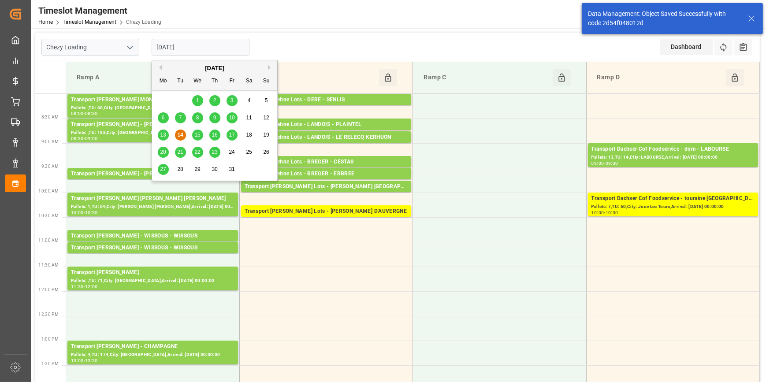
click at [200, 45] on input "[DATE]" at bounding box center [201, 47] width 98 height 17
click at [195, 134] on span "15" at bounding box center [197, 135] width 6 height 6
type input "[DATE]"
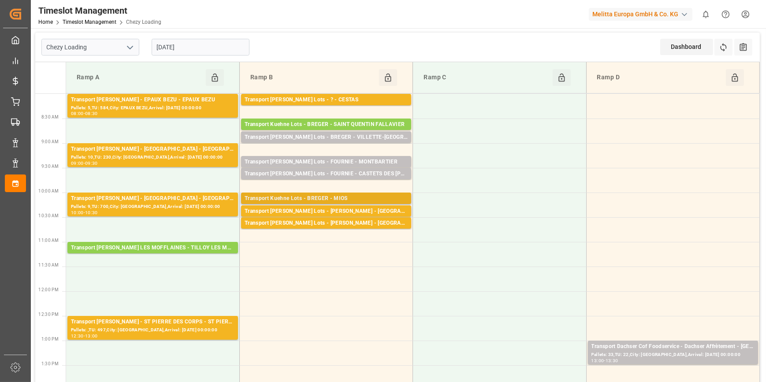
click at [328, 195] on div "Transport Kuehne Lots - BREGER - MIOS" at bounding box center [326, 198] width 163 height 9
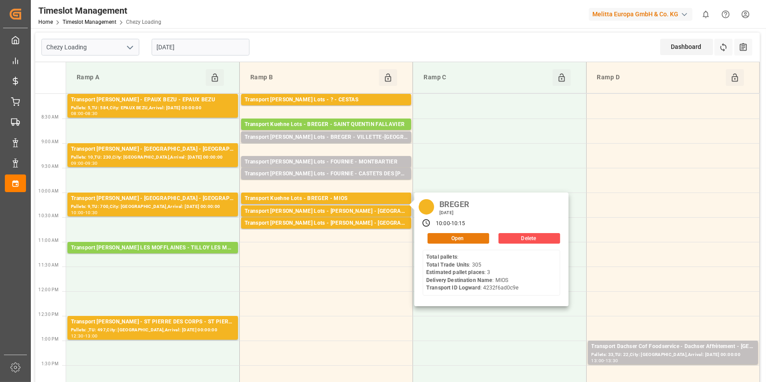
click at [444, 239] on button "Open" at bounding box center [459, 238] width 62 height 11
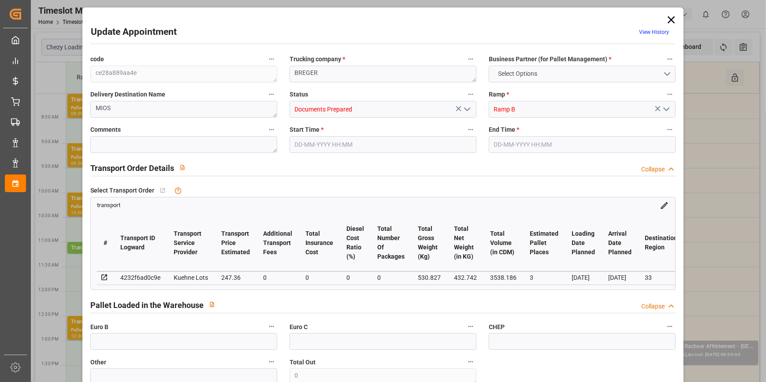
type input "3"
type input "247.36"
type input "0"
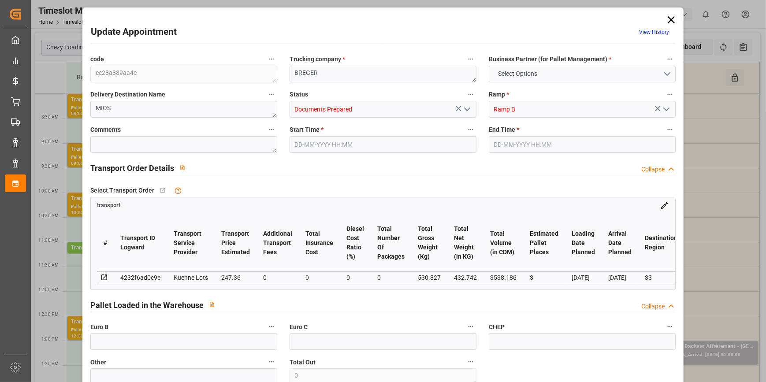
type input "247.36"
type input "0"
type input "432.742"
type input "599.827"
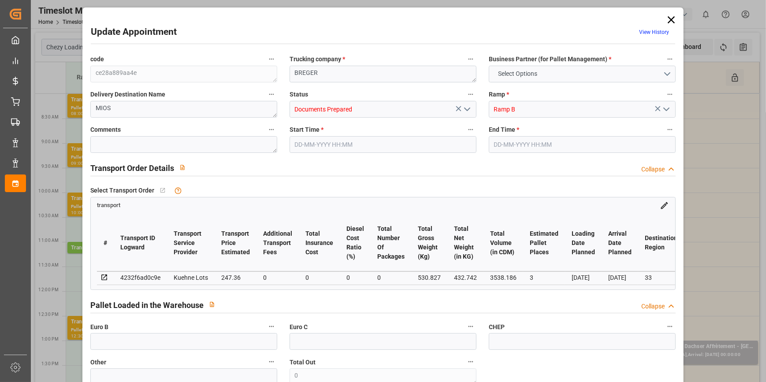
type input "3538.186"
type input "33"
type input "0"
type input "305"
type input "3"
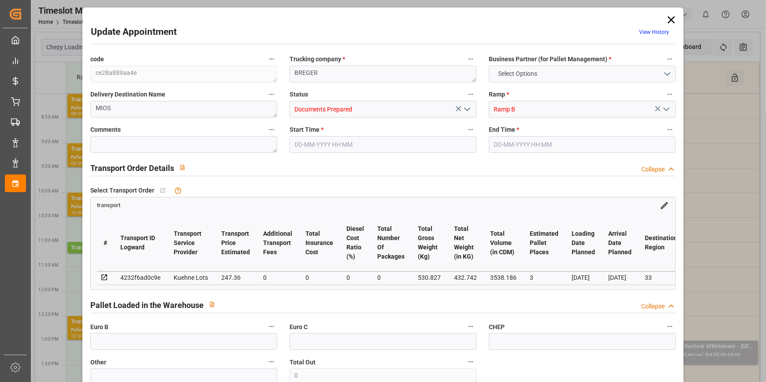
type input "101"
type input "530.827"
type input "0"
type input "4710.8598"
type input "0"
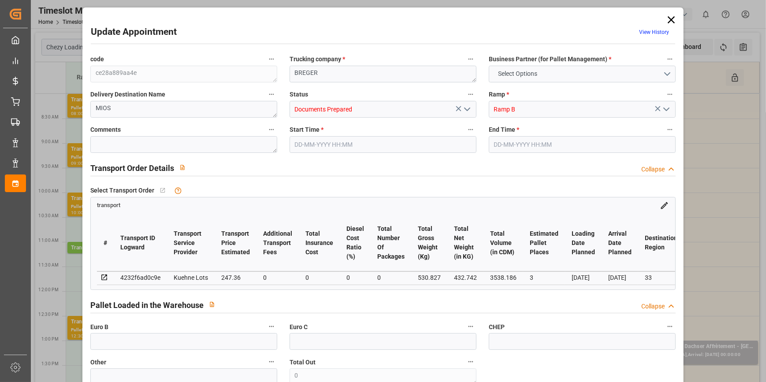
type input "0"
type input "21"
type input "35"
type input "15-10-2025 10:00"
type input "15-10-2025 10:15"
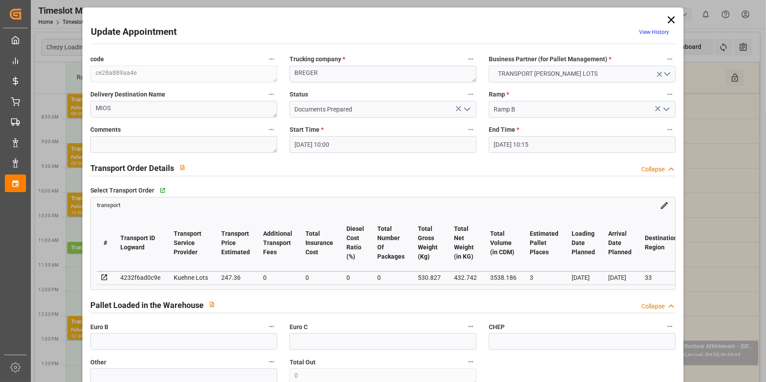
type input "13-10-2025 14:05"
type input "13-10-2025 11:15"
type input "17-10-2025"
type input "[DATE]"
click at [466, 109] on icon "open menu" at bounding box center [467, 109] width 11 height 11
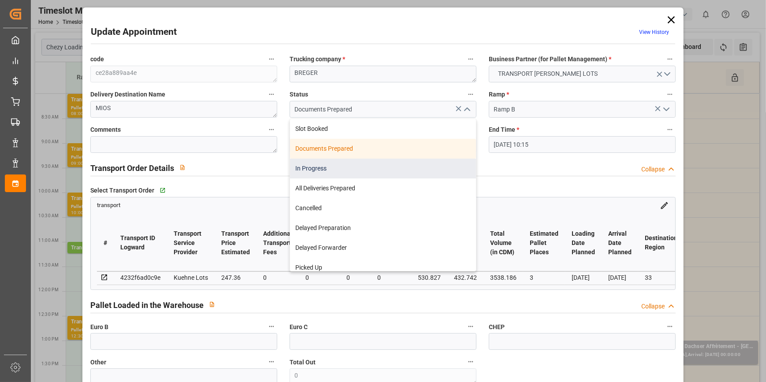
click at [319, 163] on div "In Progress" at bounding box center [383, 169] width 186 height 20
type input "In Progress"
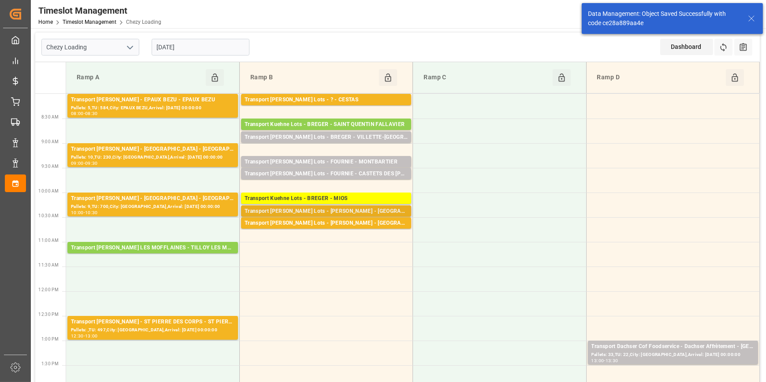
click at [329, 211] on div "Transport [PERSON_NAME] Lots - [PERSON_NAME] - [GEOGRAPHIC_DATA]" at bounding box center [326, 211] width 163 height 9
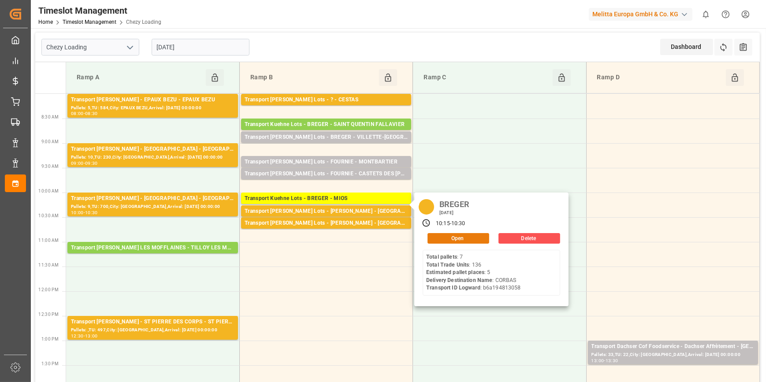
click at [459, 236] on button "Open" at bounding box center [459, 238] width 62 height 11
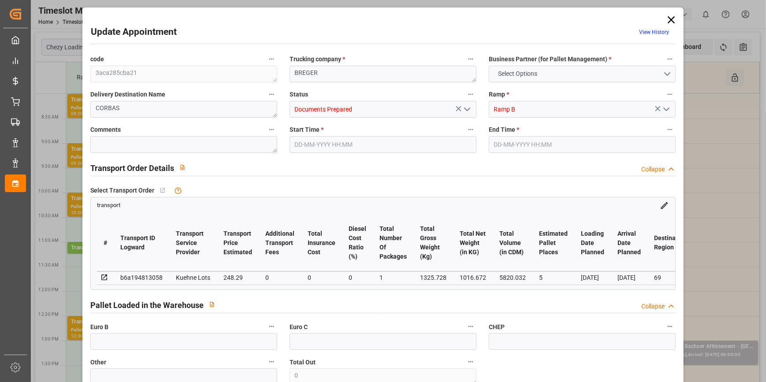
type input "5"
type input "248.29"
type input "0"
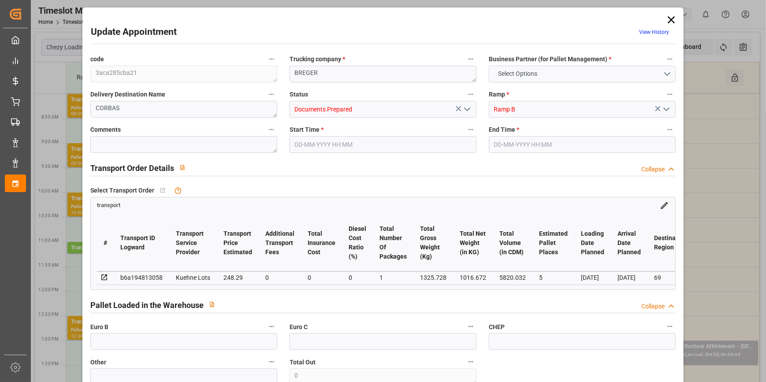
type input "248.29"
type input "0"
type input "1"
type input "1016.672"
type input "1550.944"
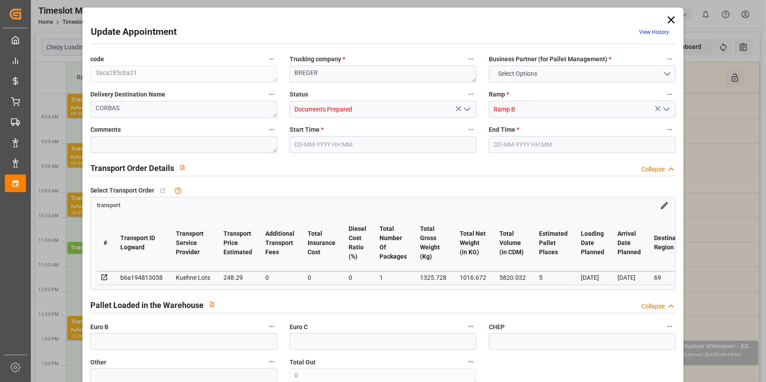
type input "5820.032"
type input "69"
type input "7"
type input "136"
type input "8"
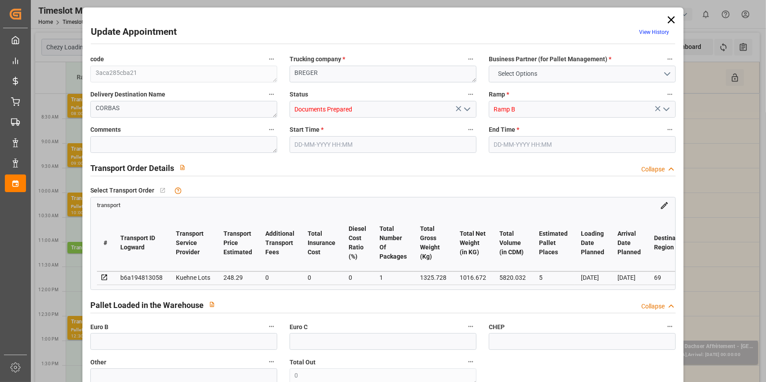
type input "101"
type input "1325.728"
type input "0"
type input "4710.8598"
type input "0"
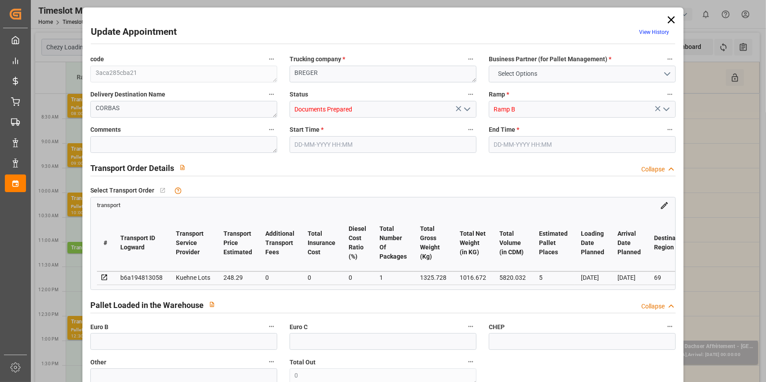
type input "0"
type input "21"
type input "35"
type input "15-10-2025 10:15"
type input "15-10-2025 10:30"
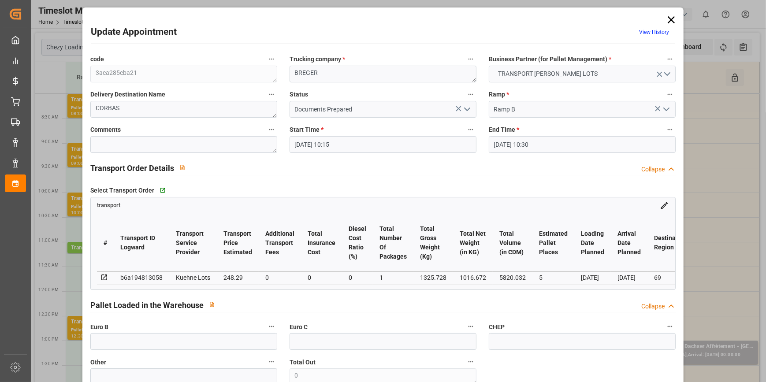
type input "13-10-2025 14:06"
type input "13-10-2025 11:18"
type input "20-10-2025"
type input "[DATE]"
click at [469, 110] on icon "open menu" at bounding box center [467, 109] width 11 height 11
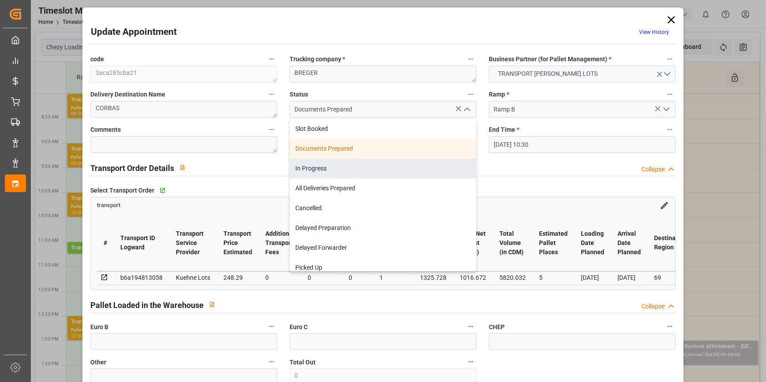
click at [304, 170] on div "In Progress" at bounding box center [383, 169] width 186 height 20
type input "In Progress"
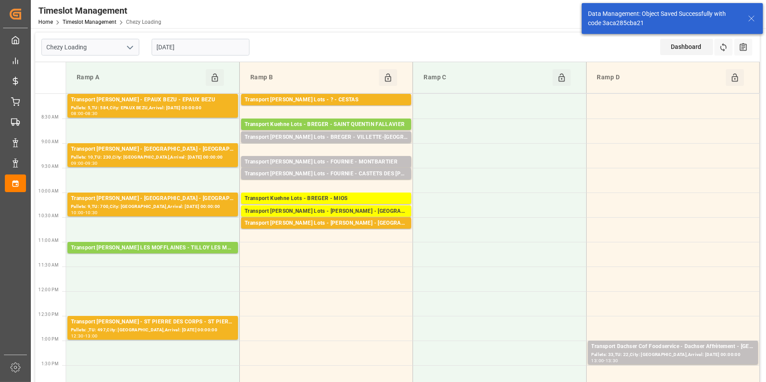
click at [324, 222] on div "Transport [PERSON_NAME] Lots - [PERSON_NAME] - [GEOGRAPHIC_DATA]" at bounding box center [326, 223] width 163 height 9
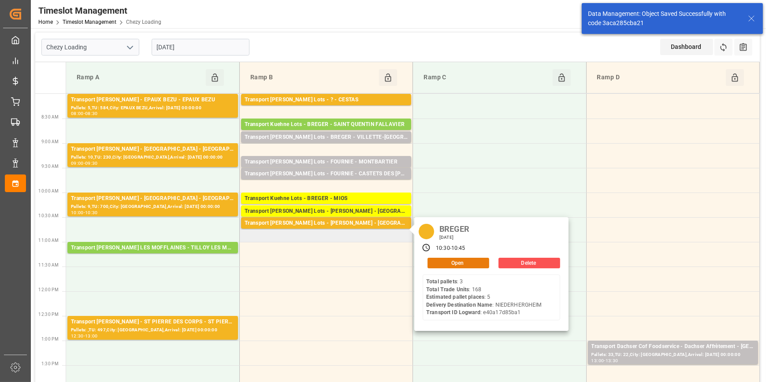
click at [459, 261] on button "Open" at bounding box center [459, 263] width 62 height 11
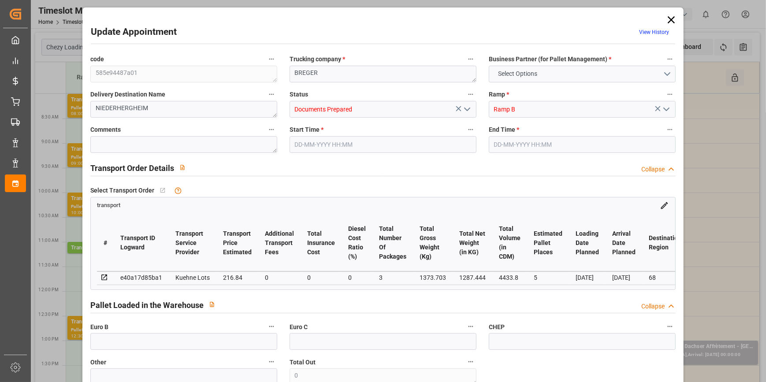
type input "5"
type input "216.84"
type input "0"
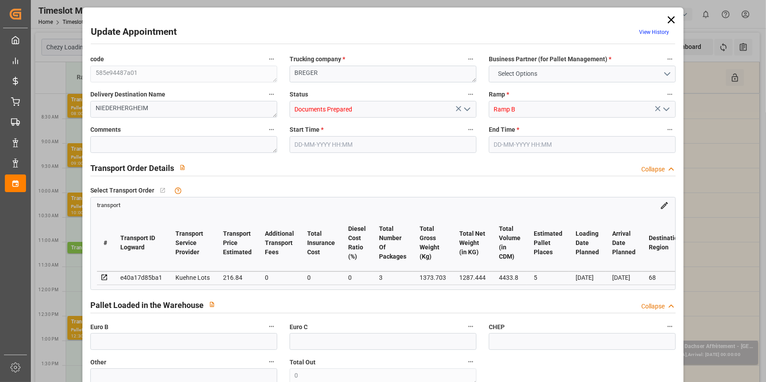
type input "216.84"
type input "0"
type input "3"
type input "1287.444"
type input "1587.74"
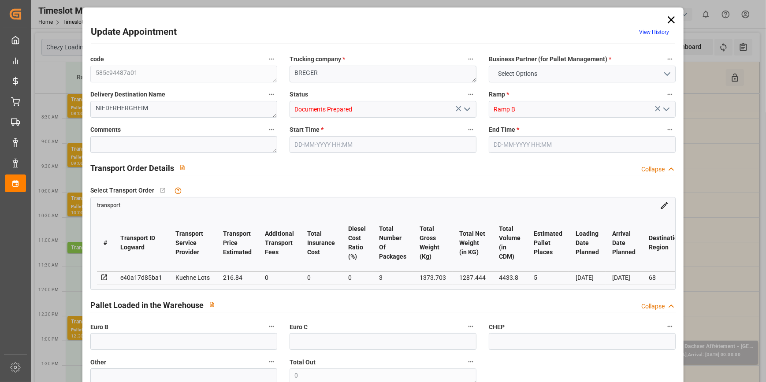
type input "4433.8"
type input "68"
type input "3"
type input "168"
type input "7"
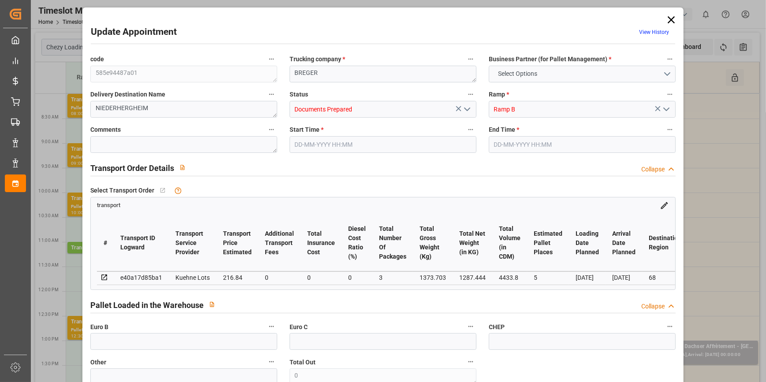
type input "101"
type input "1373.703"
type input "0"
type input "4710.8598"
type input "0"
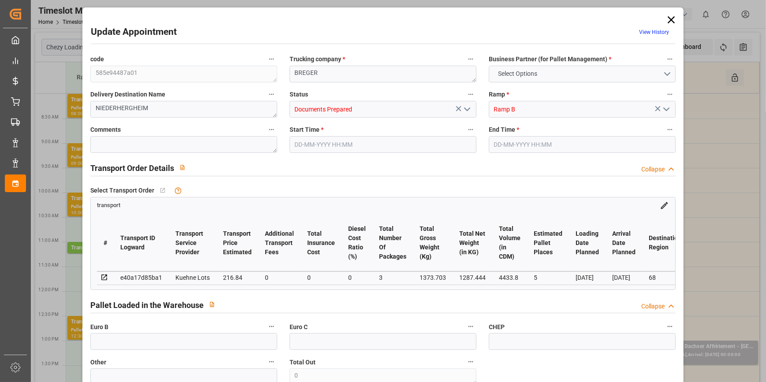
type input "0"
type input "21"
type input "35"
type input "15-10-2025 10:30"
type input "15-10-2025 10:45"
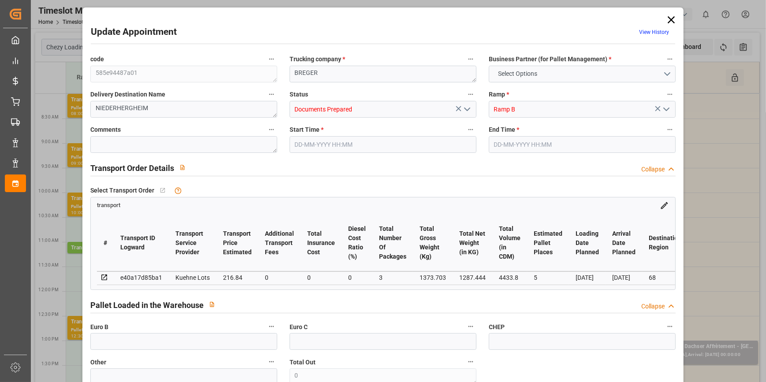
type input "13-10-2025 14:07"
type input "13-10-2025 11:18"
type input "20-10-2025"
type input "17-10-2025"
click at [462, 107] on icon "open menu" at bounding box center [467, 109] width 11 height 11
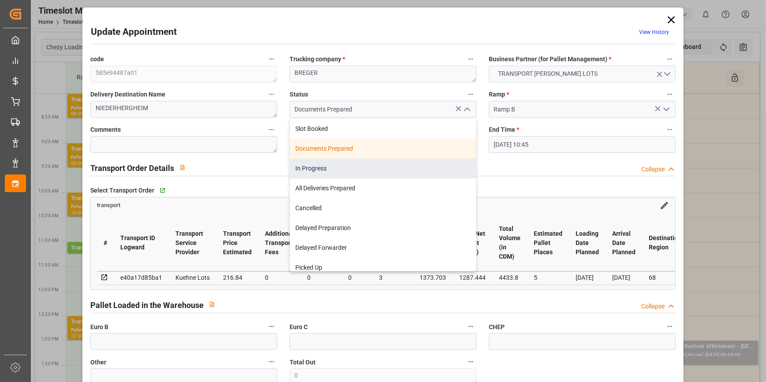
click at [306, 169] on div "In Progress" at bounding box center [383, 169] width 186 height 20
type input "In Progress"
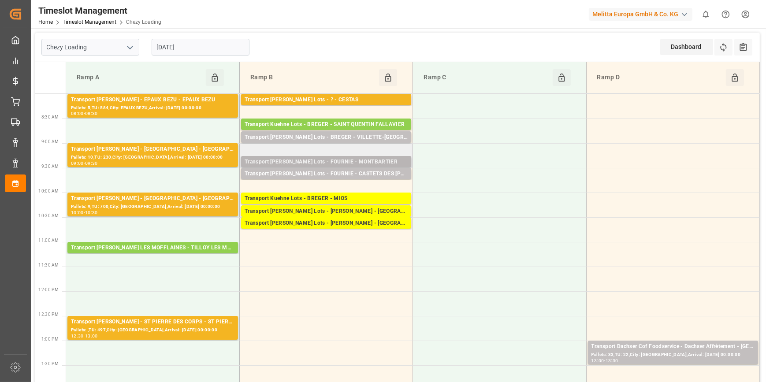
click at [362, 158] on div "Transport Kuehne Lots - FOURNIE - MONTBARTIER" at bounding box center [326, 162] width 163 height 9
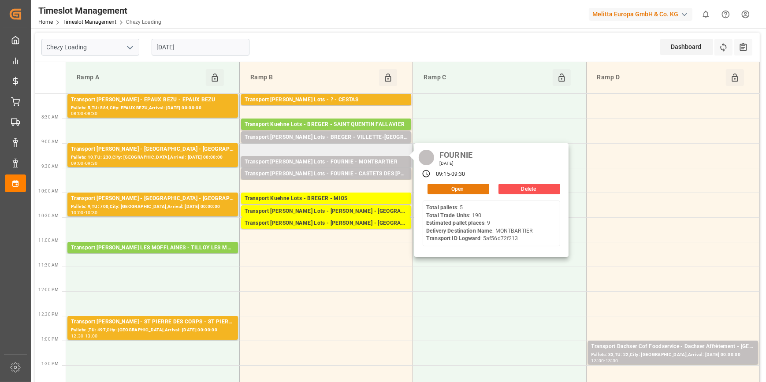
click at [460, 187] on button "Open" at bounding box center [459, 189] width 62 height 11
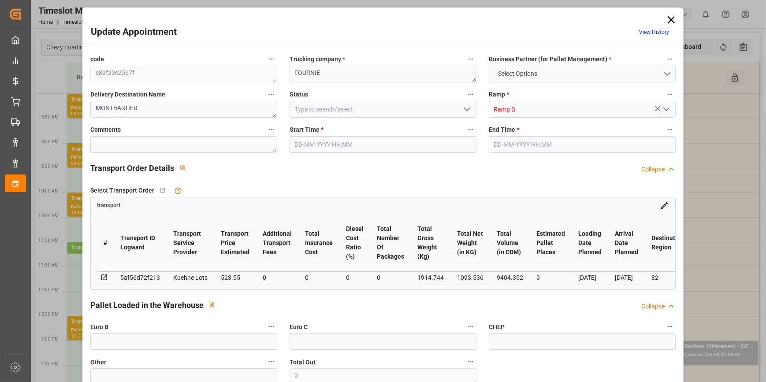
type input "9"
type input "523.55"
type input "0"
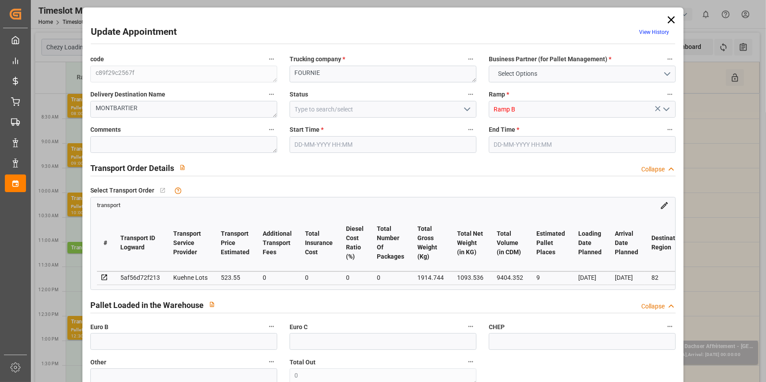
type input "523.55"
type input "0"
type input "1093.536"
type input "2256"
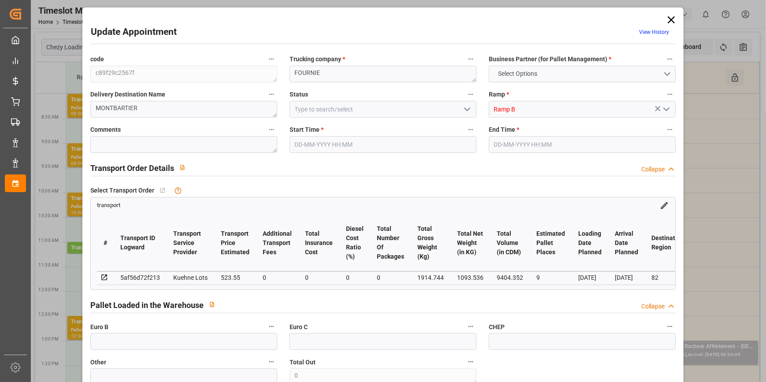
type input "9404.352"
type input "82"
type input "5"
type input "190"
type input "9"
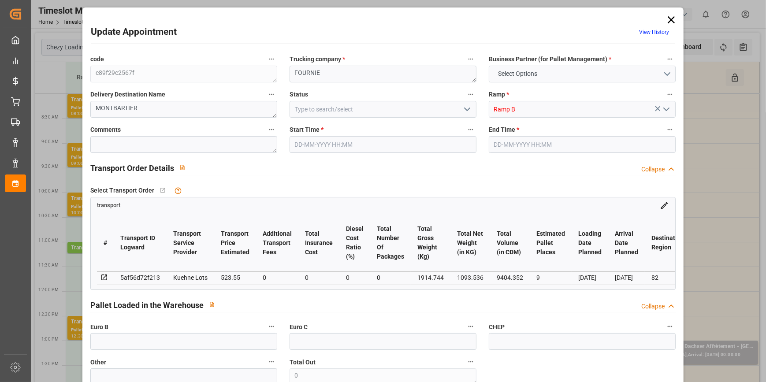
type input "101"
type input "1914.744"
type input "0"
type input "4710.8598"
type input "0"
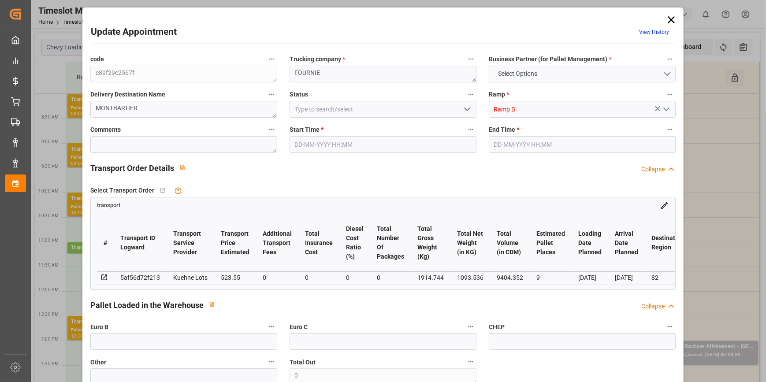
type input "0"
type input "21"
type input "35"
type input "15-10-2025 09:15"
type input "15-10-2025 09:30"
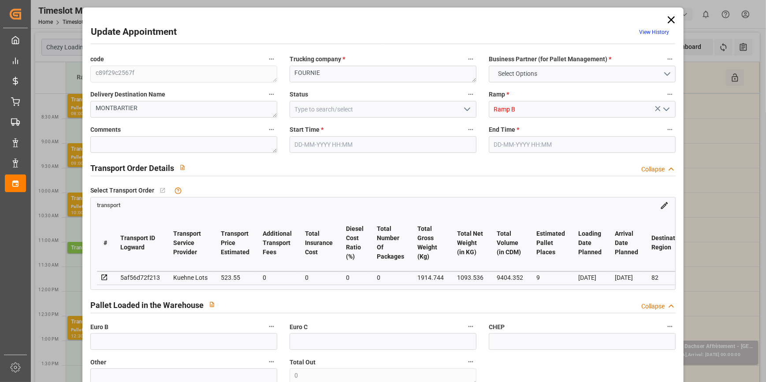
type input "13-10-2025 14:08"
type input "13-10-2025 11:19"
type input "20-10-2025"
type input "[DATE]"
click at [467, 110] on icon "open menu" at bounding box center [467, 109] width 11 height 11
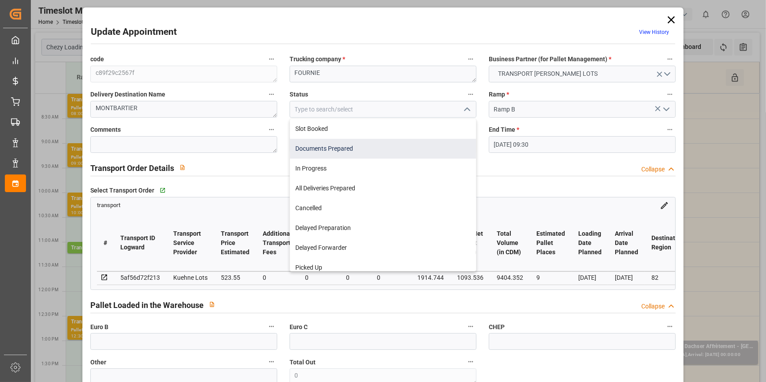
click at [318, 150] on div "Documents Prepared" at bounding box center [383, 149] width 186 height 20
type input "Documents Prepared"
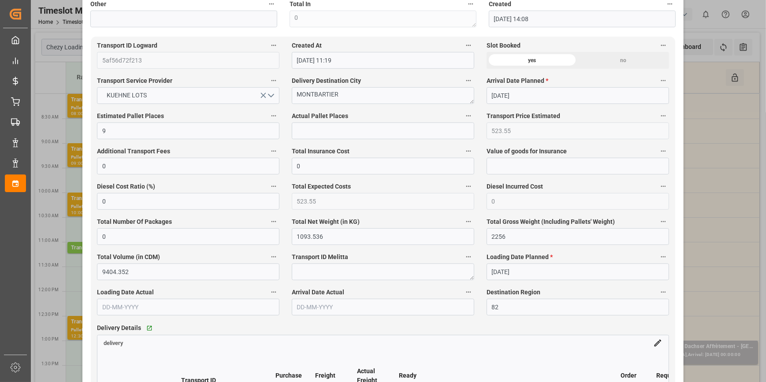
scroll to position [561, 0]
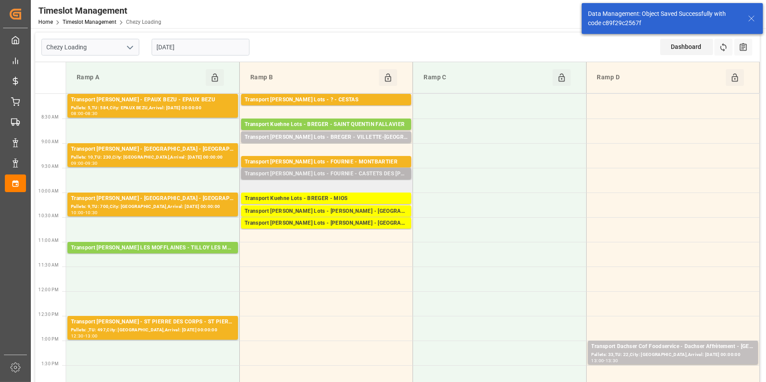
click at [364, 172] on div "Transport Kuehne Lots - FOURNIE - CASTETS DES LANDES" at bounding box center [326, 174] width 163 height 9
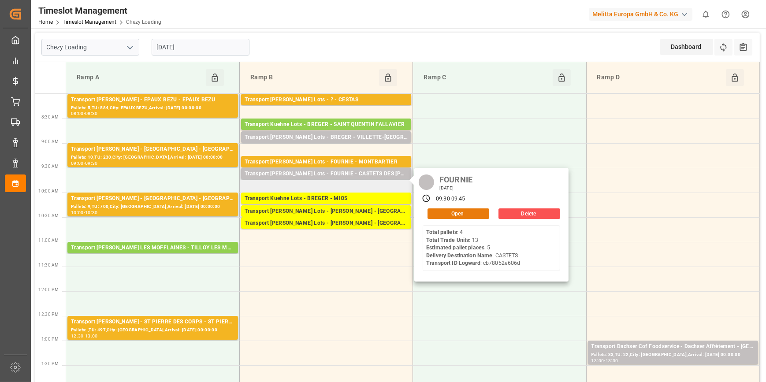
click at [451, 213] on button "Open" at bounding box center [459, 214] width 62 height 11
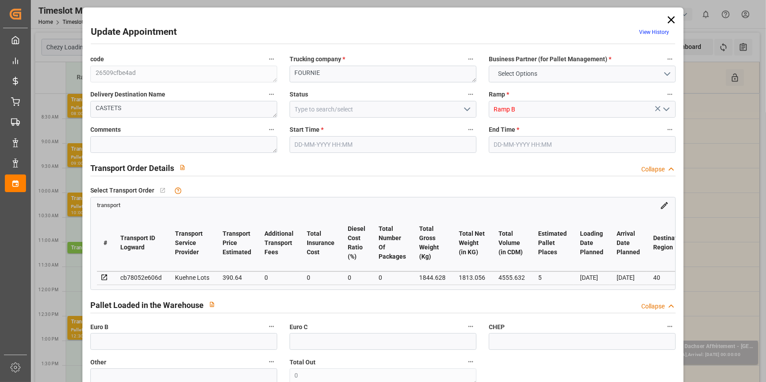
type input "5"
type input "390.64"
type input "0"
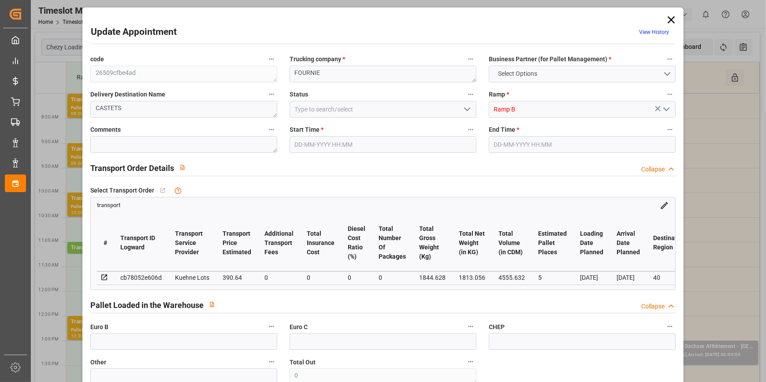
type input "390.64"
type input "0"
type input "1813.056"
type input "2064.62"
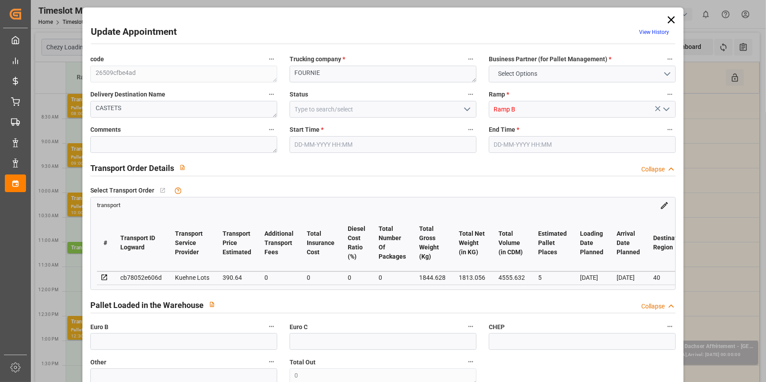
type input "4555.632"
type input "40"
type input "4"
type input "13"
type input "5"
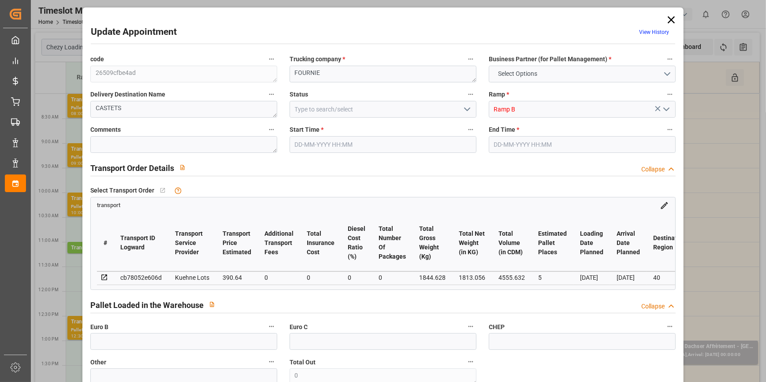
type input "101"
type input "1844.628"
type input "0"
type input "4710.8598"
type input "0"
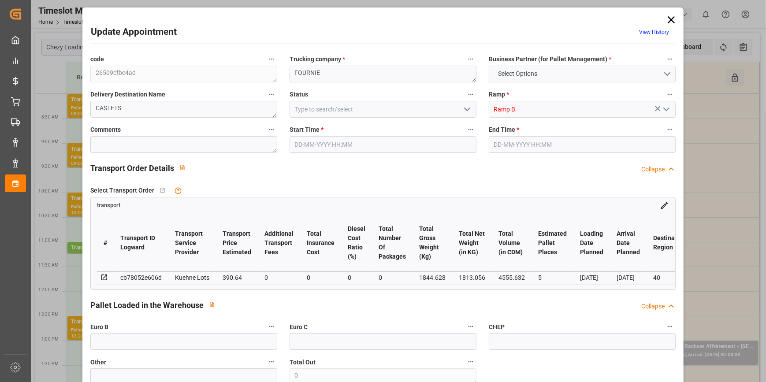
type input "0"
type input "21"
type input "35"
type input "15-10-2025 09:30"
type input "15-10-2025 09:45"
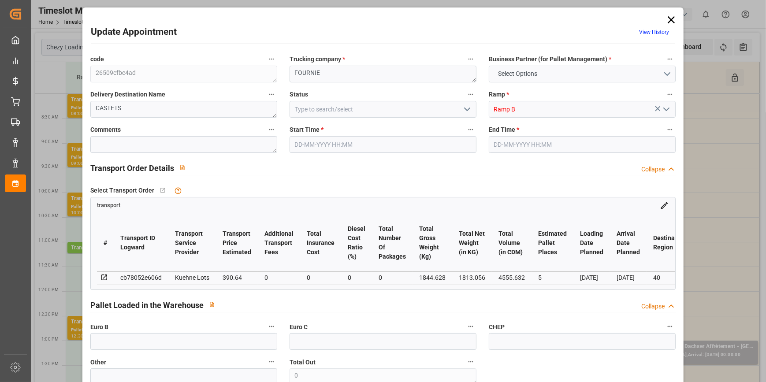
type input "13-10-2025 14:10"
type input "13-10-2025 11:17"
type input "20-10-2025"
type input "[DATE]"
click at [462, 108] on icon "open menu" at bounding box center [467, 109] width 11 height 11
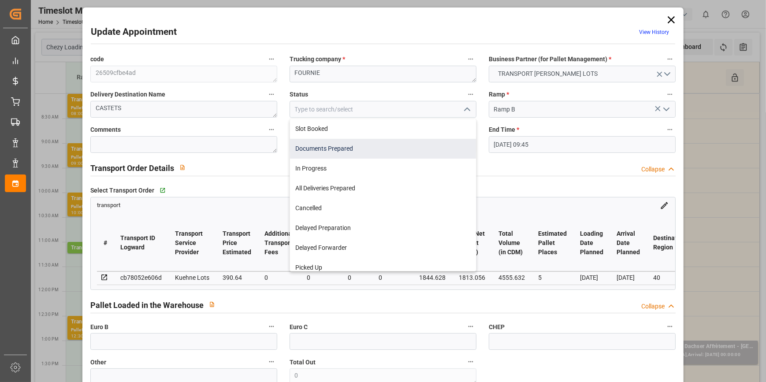
click at [346, 149] on div "Documents Prepared" at bounding box center [383, 149] width 186 height 20
type input "Documents Prepared"
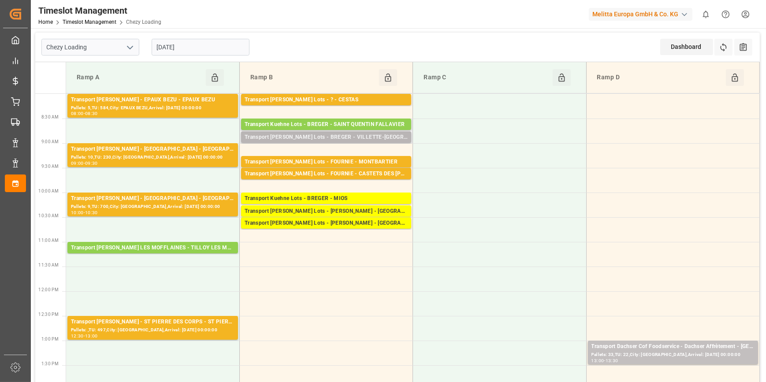
click at [365, 134] on div "Transport [PERSON_NAME] Lots - BREGER - VILLETTE-[GEOGRAPHIC_DATA]" at bounding box center [326, 137] width 163 height 9
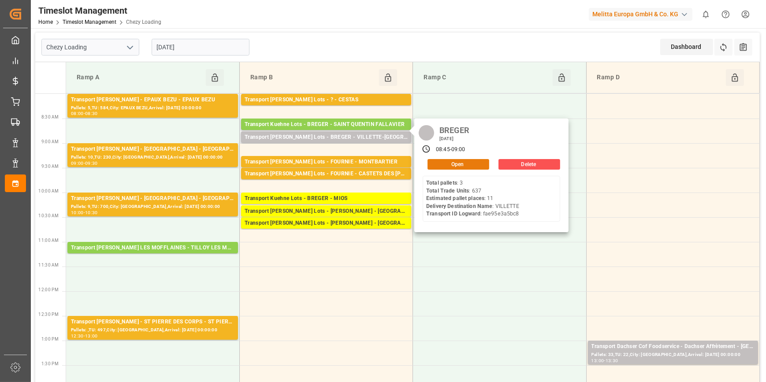
click at [452, 165] on button "Open" at bounding box center [459, 164] width 62 height 11
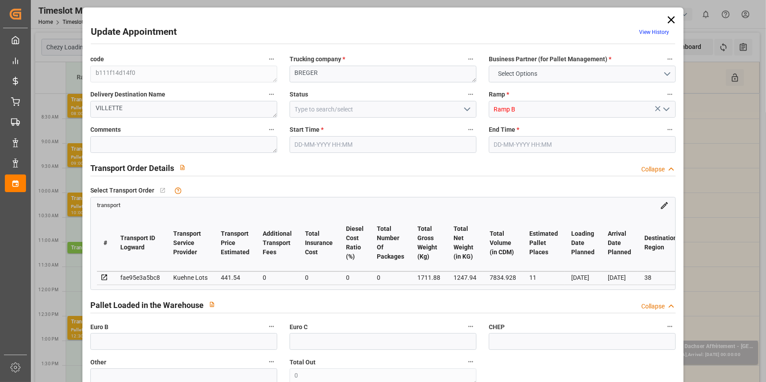
type input "11"
type input "441.54"
click at [463, 111] on icon "open menu" at bounding box center [467, 109] width 11 height 11
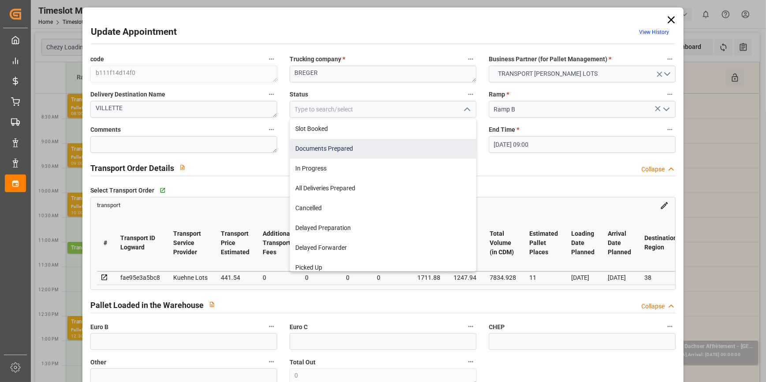
click at [324, 146] on div "Documents Prepared" at bounding box center [383, 149] width 186 height 20
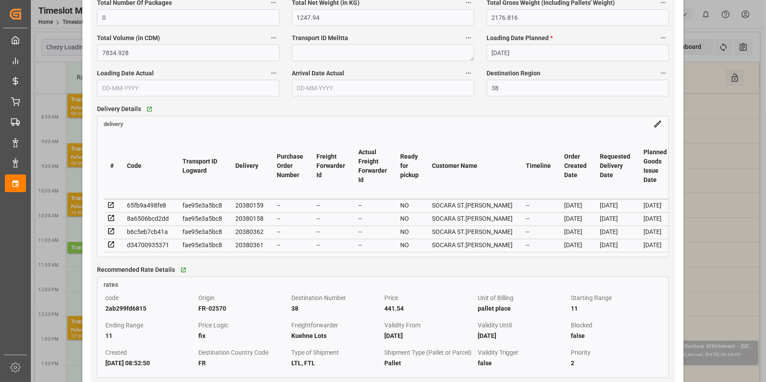
scroll to position [681, 0]
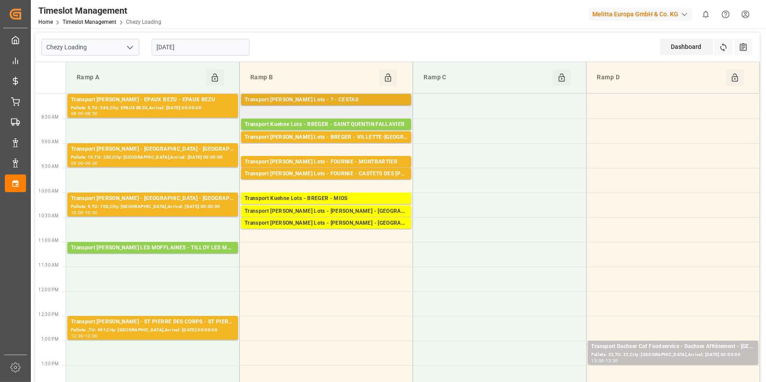
click at [329, 97] on div "Transport [PERSON_NAME] Lots - ? - CESTAS" at bounding box center [326, 100] width 163 height 9
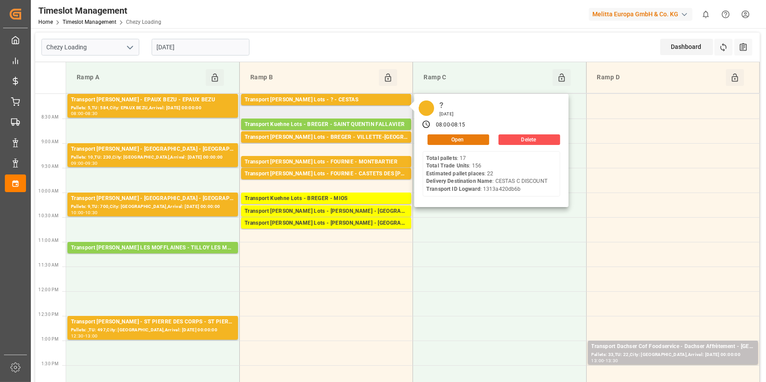
click at [454, 140] on button "Open" at bounding box center [459, 139] width 62 height 11
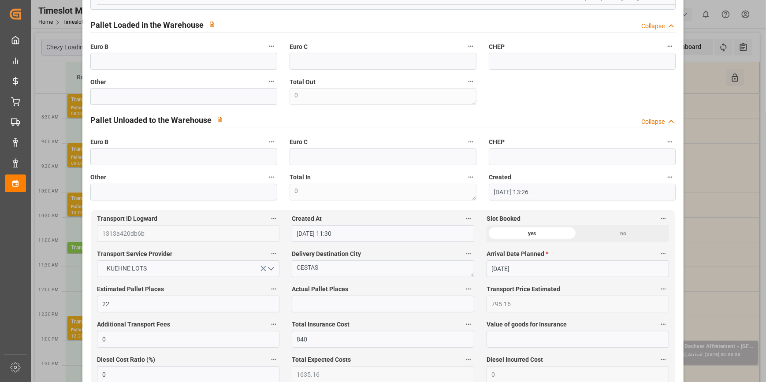
scroll to position [0, 0]
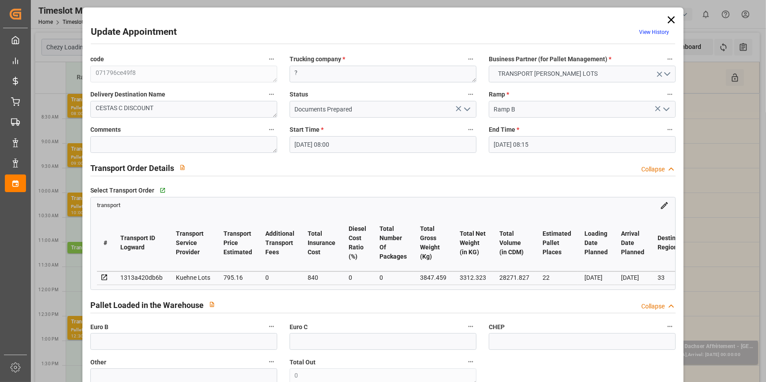
click at [669, 18] on icon at bounding box center [671, 20] width 12 height 12
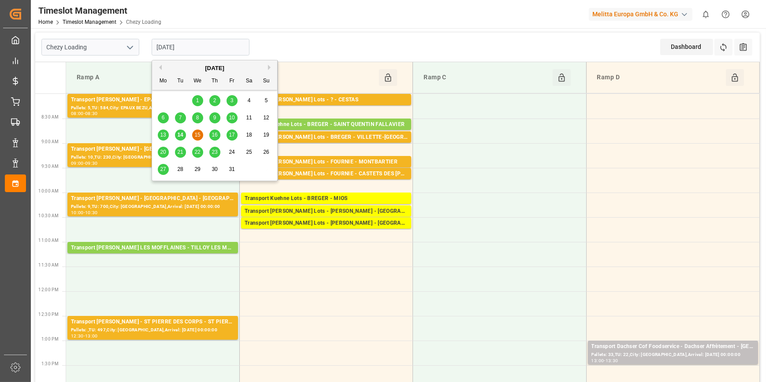
click at [223, 45] on input "[DATE]" at bounding box center [201, 47] width 98 height 17
click at [179, 130] on div "14" at bounding box center [180, 135] width 11 height 11
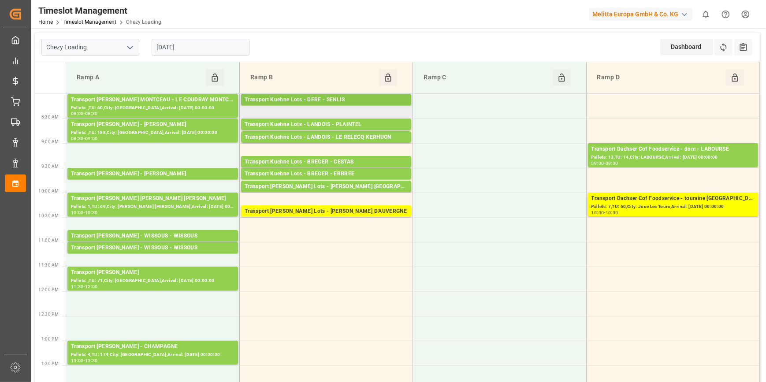
click at [331, 95] on div "Transport Kuehne Lots - DERE - SENLIS Pallets: ,TU: 1061,City: SENLIS,Arrival: …" at bounding box center [326, 99] width 170 height 11
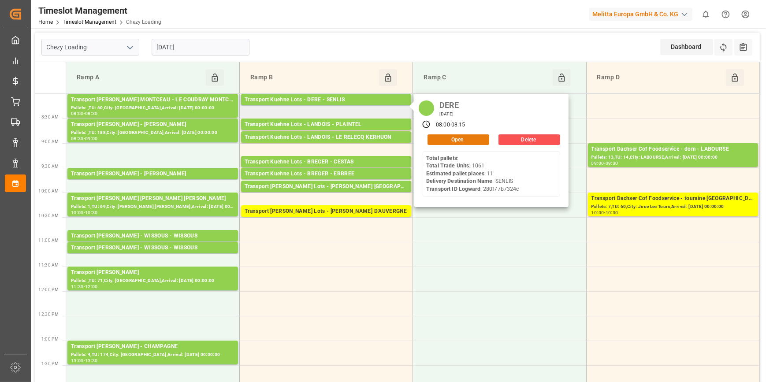
click at [470, 137] on button "Open" at bounding box center [459, 139] width 62 height 11
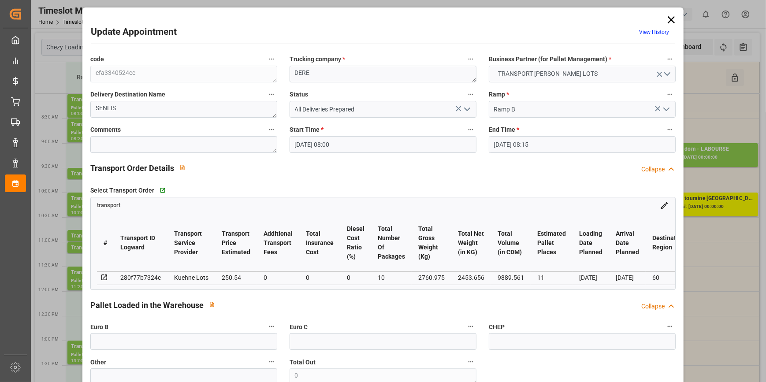
click at [670, 18] on icon at bounding box center [671, 19] width 7 height 7
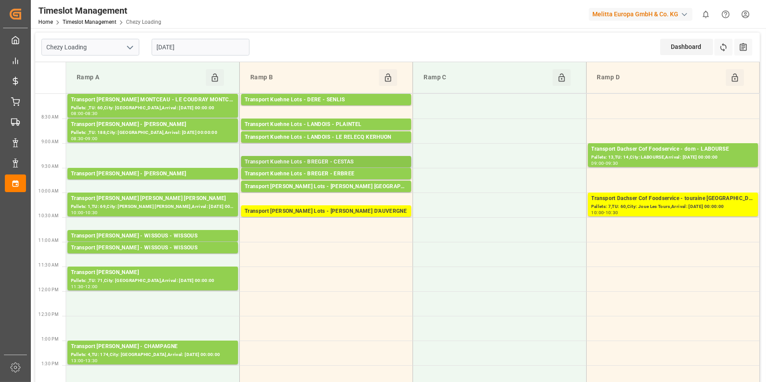
click at [341, 162] on div "Transport Kuehne Lots - BREGER - CESTAS" at bounding box center [326, 162] width 163 height 9
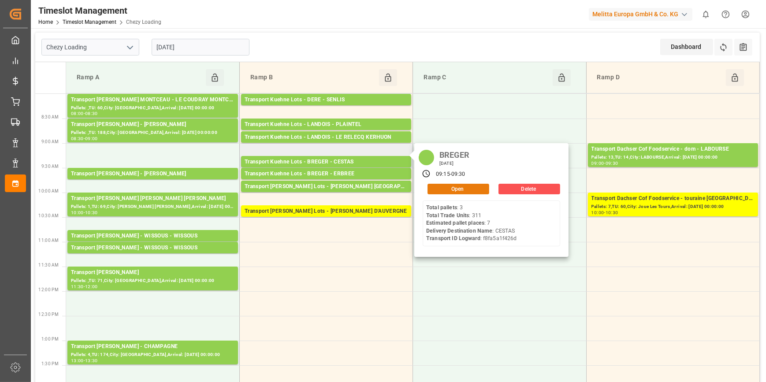
click at [453, 189] on button "Open" at bounding box center [459, 189] width 62 height 11
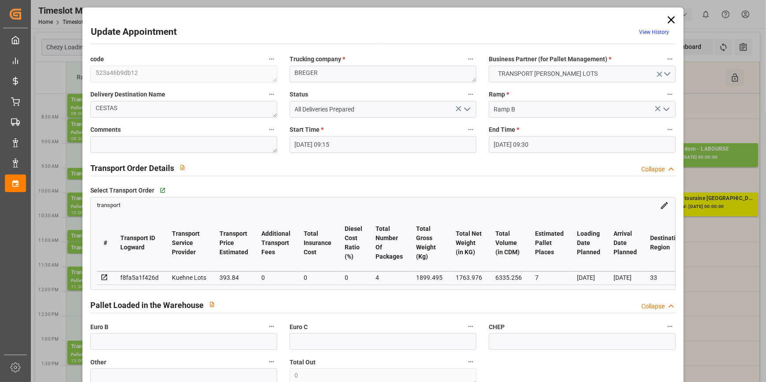
click at [668, 19] on icon at bounding box center [671, 19] width 7 height 7
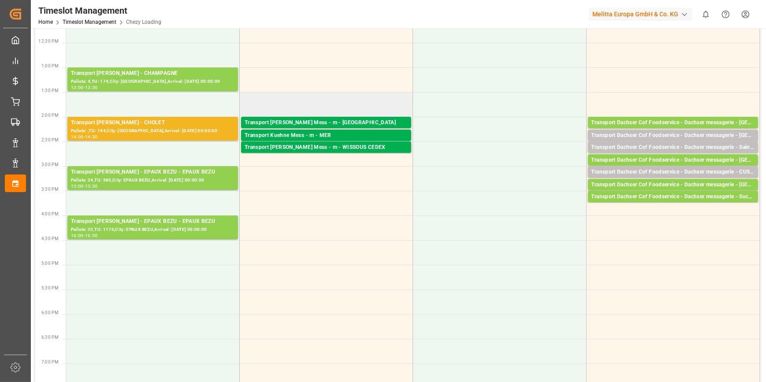
scroll to position [280, 0]
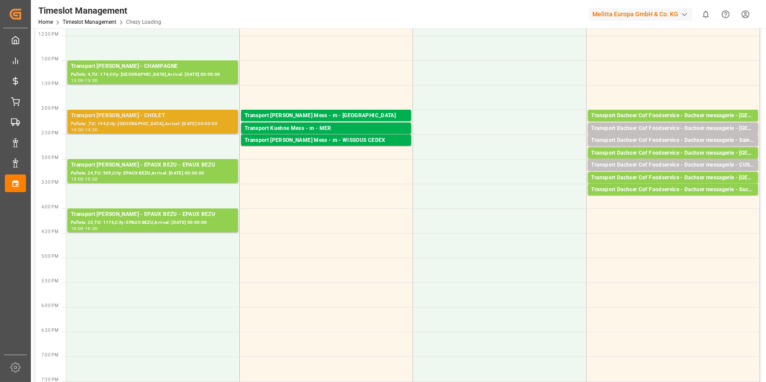
click at [132, 122] on div "Pallets: ,TU: 194,City: [GEOGRAPHIC_DATA],Arrival: [DATE] 00:00:00" at bounding box center [153, 123] width 164 height 7
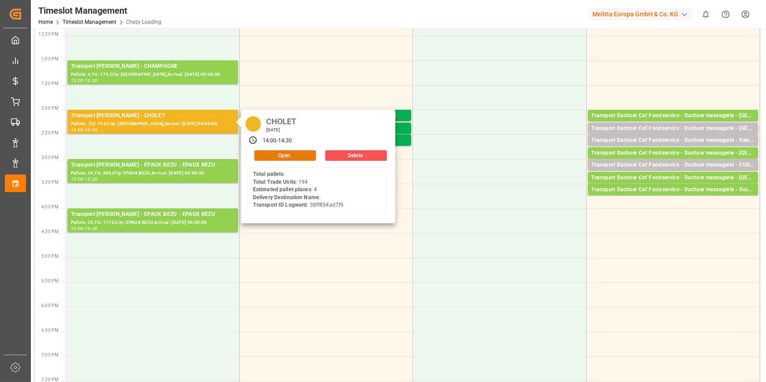
click at [289, 154] on button "Open" at bounding box center [285, 155] width 62 height 11
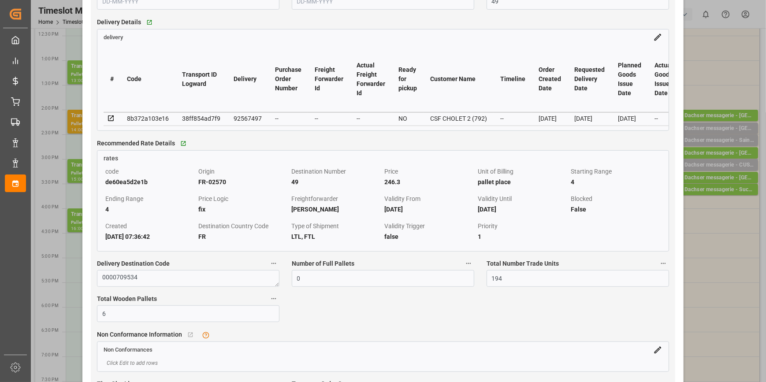
scroll to position [762, 0]
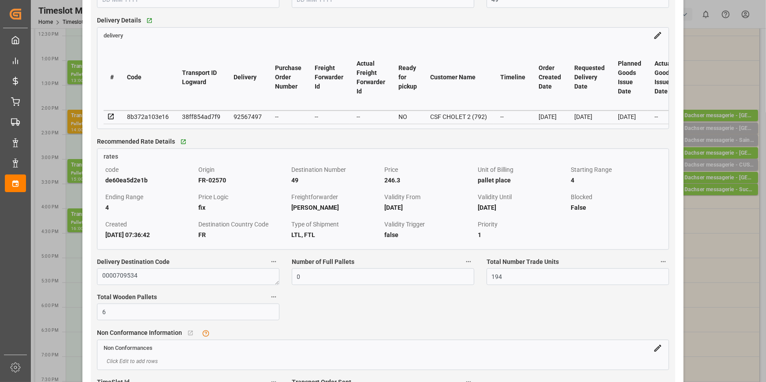
click at [112, 118] on icon at bounding box center [111, 117] width 8 height 8
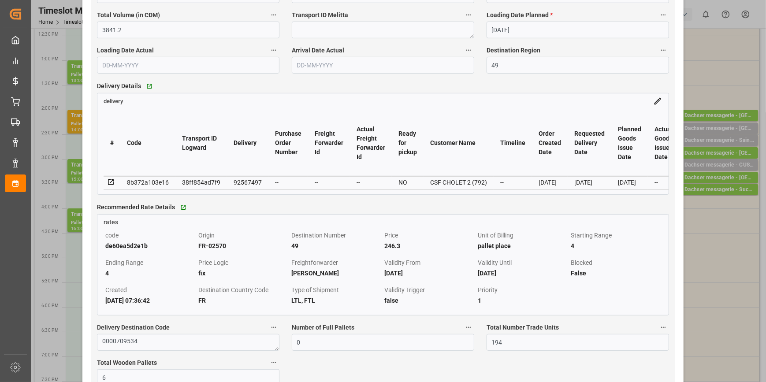
scroll to position [401, 0]
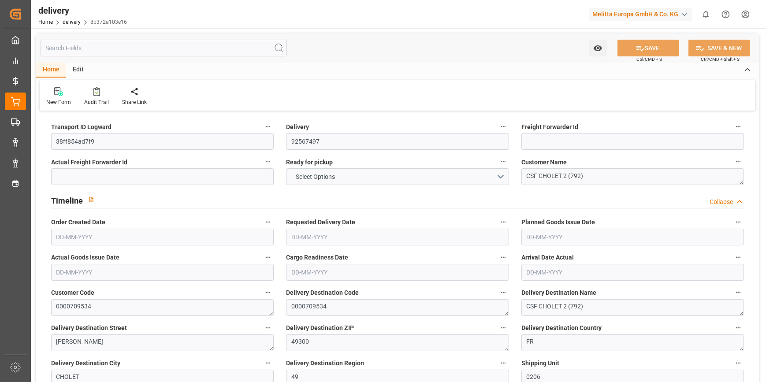
type input "506.34"
type input "793.36"
type input "3841.2"
type input "194"
type input "6"
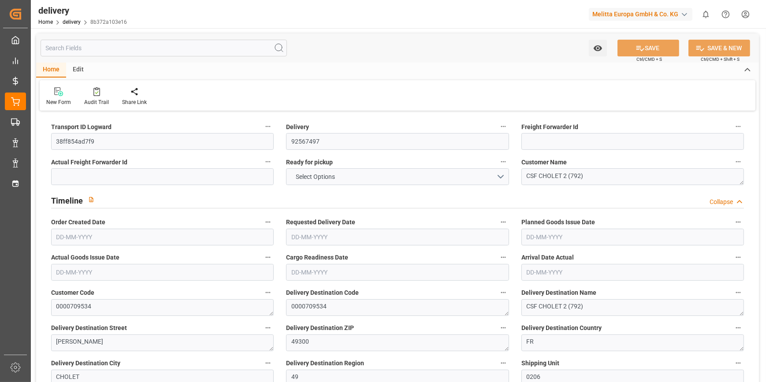
type input "0"
type input "4"
type input "0"
type input "-8.3249"
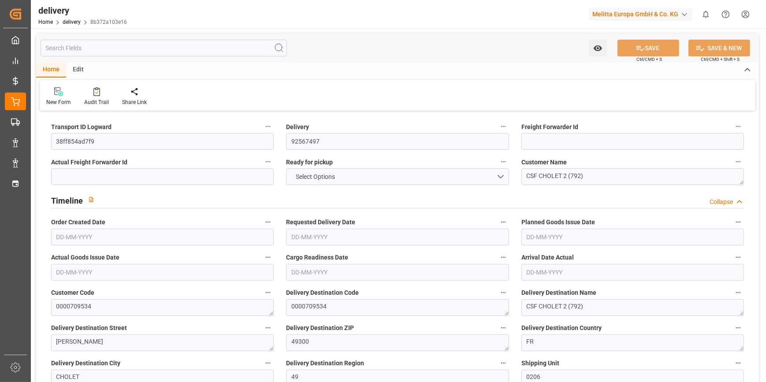
type input "246.3"
type input "237.9751"
type input "0"
type input "69.84"
type input "1.5"
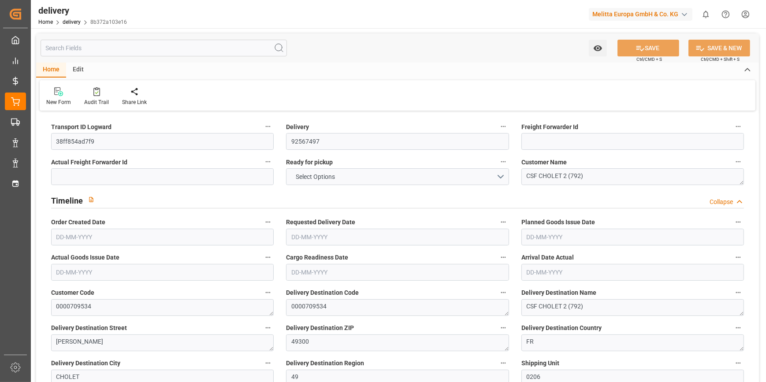
type input "1.3"
type input "0"
type input "9"
type input "628.56"
type input "101"
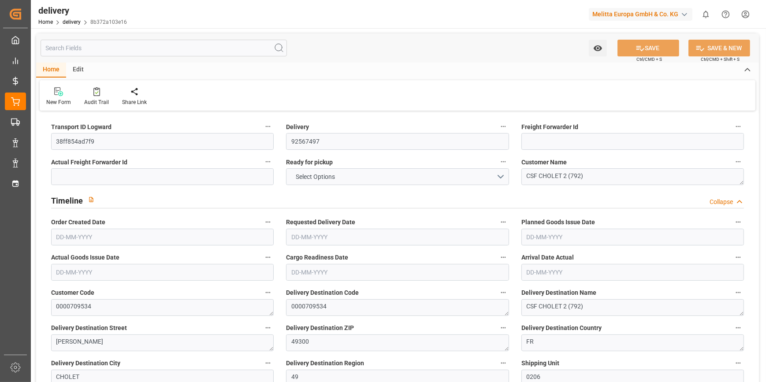
type input "4071.3562"
type input "0.2611"
type input "0"
type input "[DATE]"
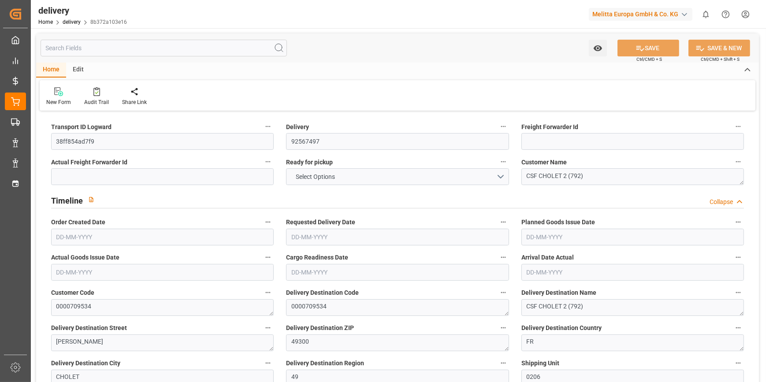
type input "[DATE]"
type input "13-10-2025 11:01"
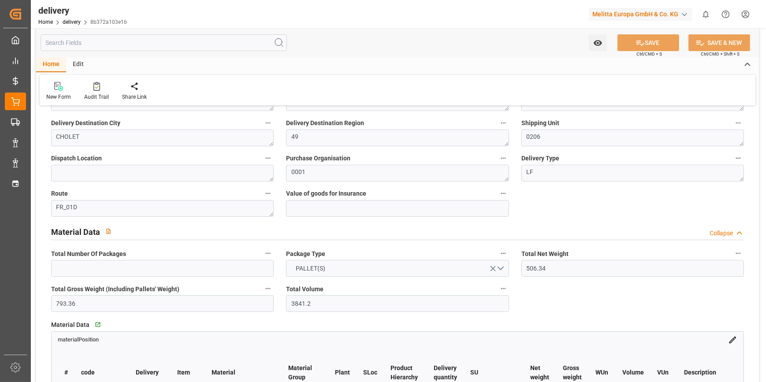
scroll to position [561, 0]
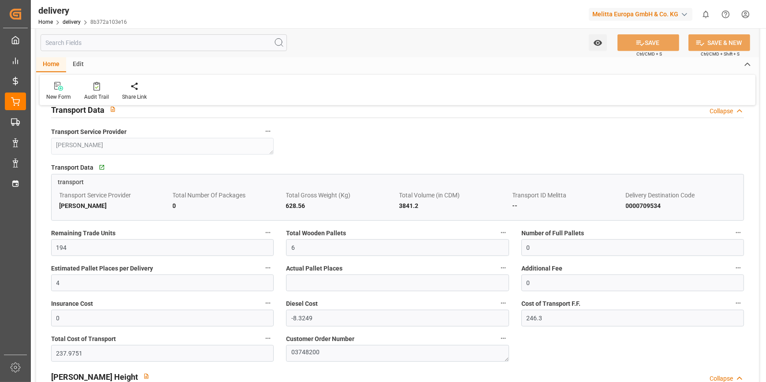
click at [291, 238] on span "Total Wooden Pallets" at bounding box center [316, 233] width 60 height 9
click at [498, 238] on button "Total Wooden Pallets" at bounding box center [503, 232] width 11 height 11
click at [295, 247] on div at bounding box center [383, 191] width 766 height 382
click at [306, 256] on input "6" at bounding box center [397, 247] width 223 height 17
type input "5"
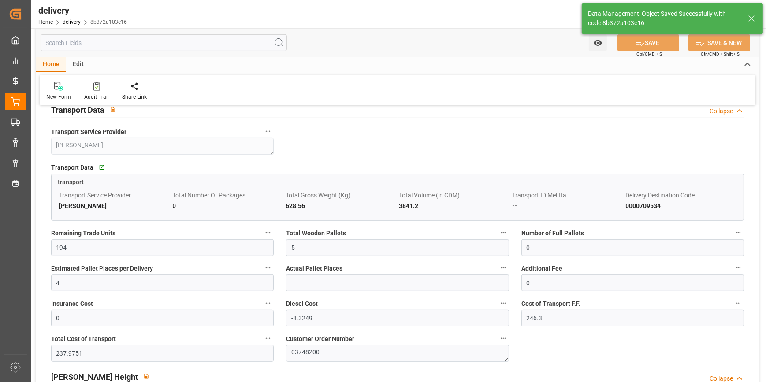
type input "7.5"
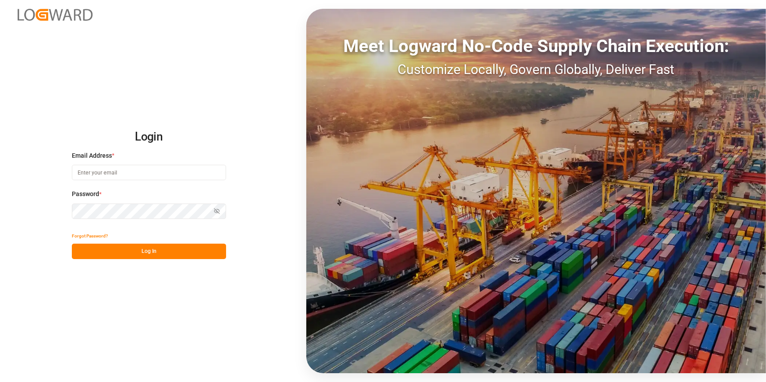
type input "[EMAIL_ADDRESS][DOMAIN_NAME]"
click at [176, 247] on button "Log In" at bounding box center [149, 251] width 154 height 15
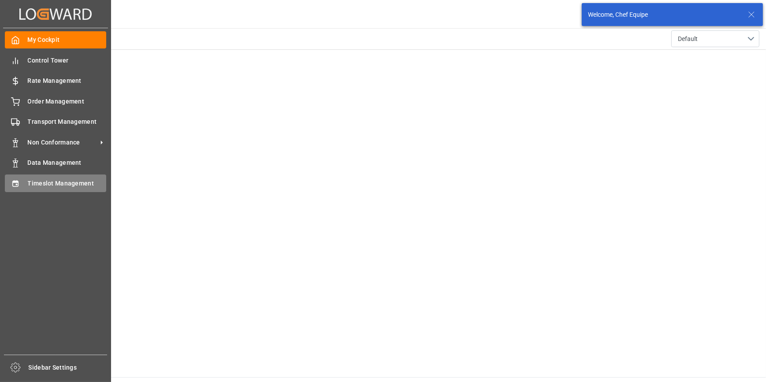
click at [13, 182] on icon at bounding box center [15, 183] width 6 height 6
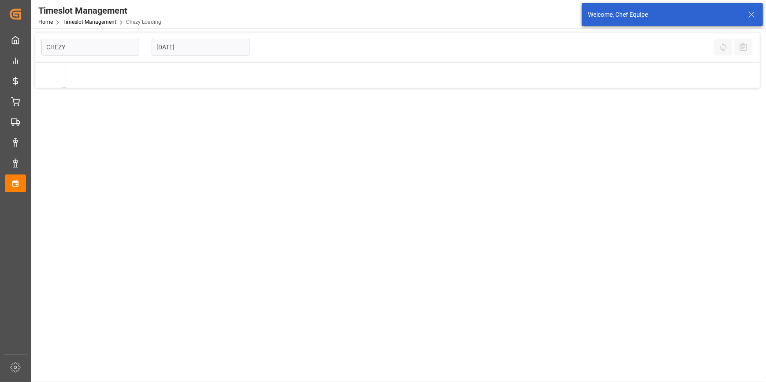
type input "Chezy Loading"
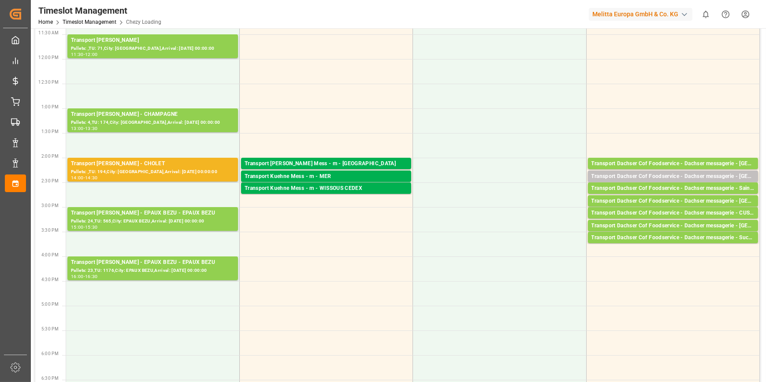
scroll to position [280, 0]
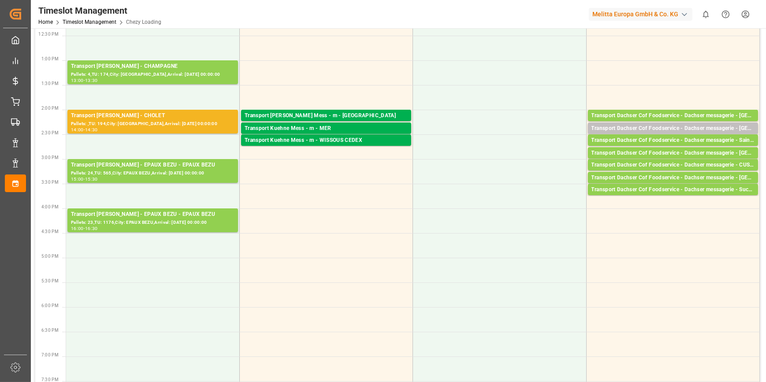
click at [135, 113] on div "Transport [PERSON_NAME] - CHOLET" at bounding box center [153, 116] width 164 height 9
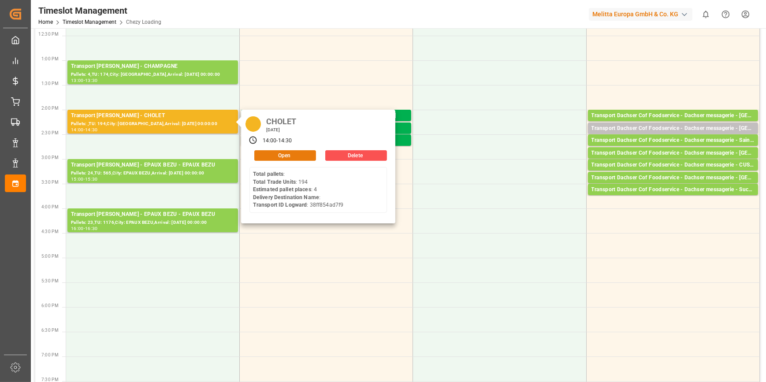
click at [265, 155] on button "Open" at bounding box center [285, 155] width 62 height 11
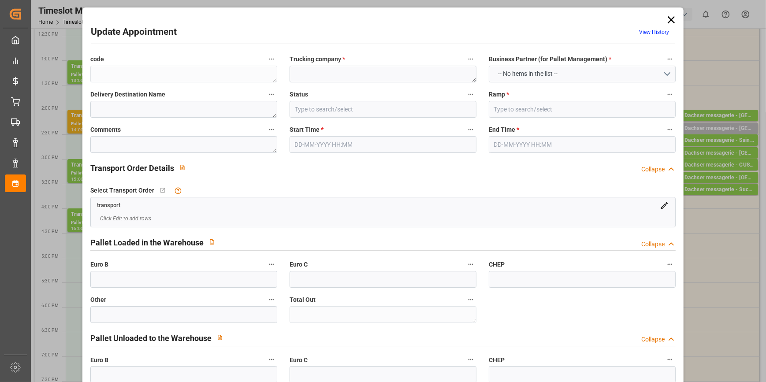
type textarea "2d779fe8532a"
type textarea "CHOLET"
type input "Documents Prepared"
type input "Ramp A"
type textarea "0"
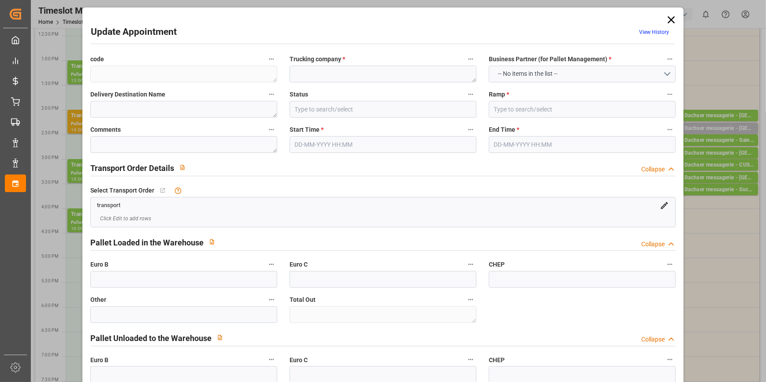
type textarea "0"
type input "38ff854ad7f9"
type textarea "CHOLET"
type textarea "0000709534"
type textarea "2d779fe8532a"
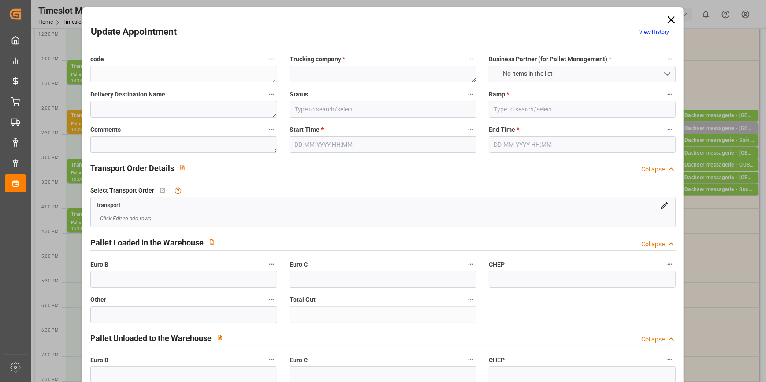
type textarea "FR-02570"
type textarea "FR"
type input "Road"
type input "FR"
type input "2570"
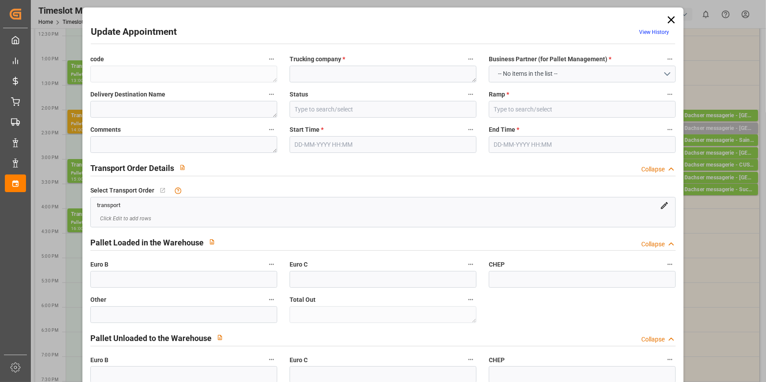
type input "FR"
type input "49300"
type input "Small Shipment"
type input "3.5-7.5 t"
type input "EURO 6"
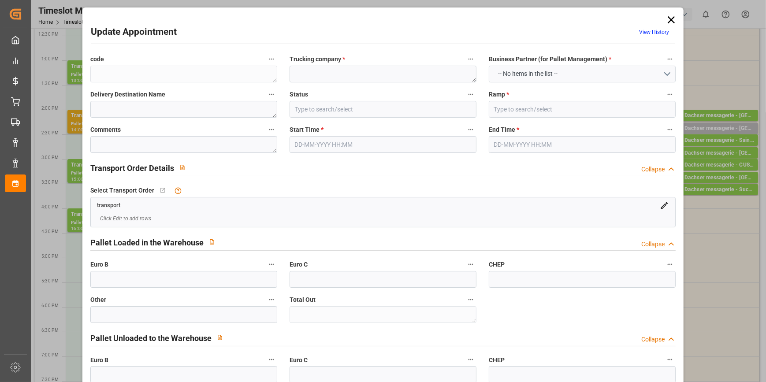
type input "Diesel"
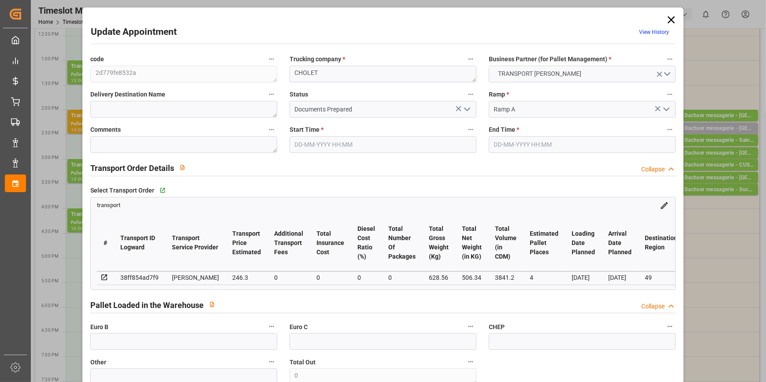
type input "4"
type input "246.3"
type input "0"
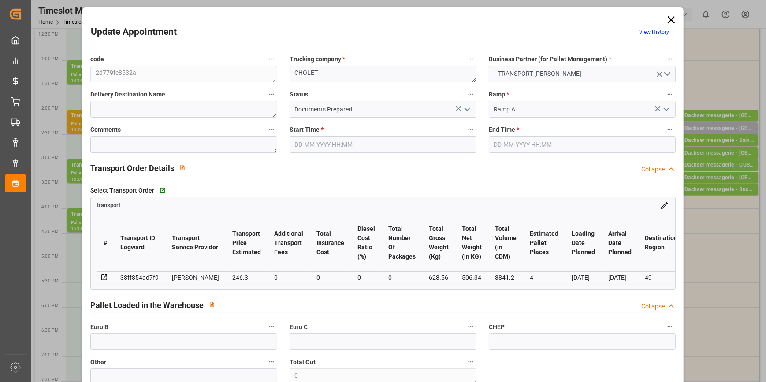
type input "237.9751"
type input "-8.3249"
type input "0"
type input "506.34"
type input "793.36"
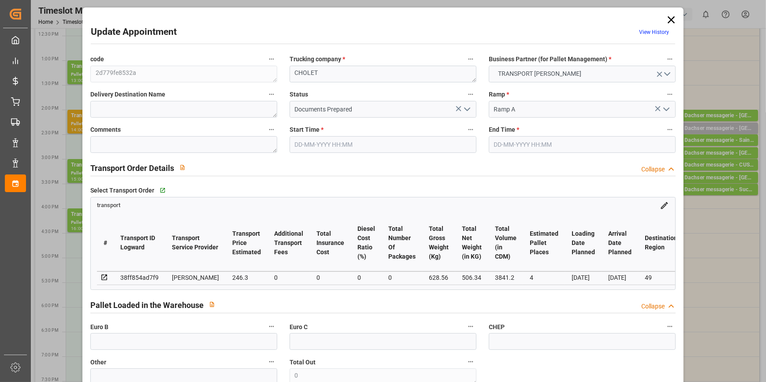
type input "3841.2"
type input "49"
type input "0"
type input "194"
type input "5"
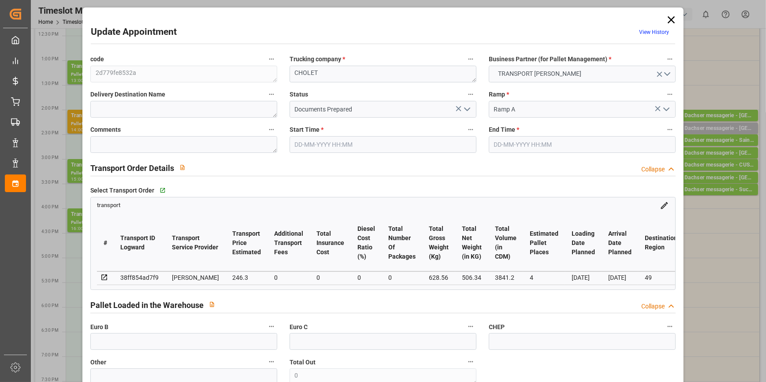
type input "101"
type input "628.56"
type input "0"
type input "4710.8598"
type input "0"
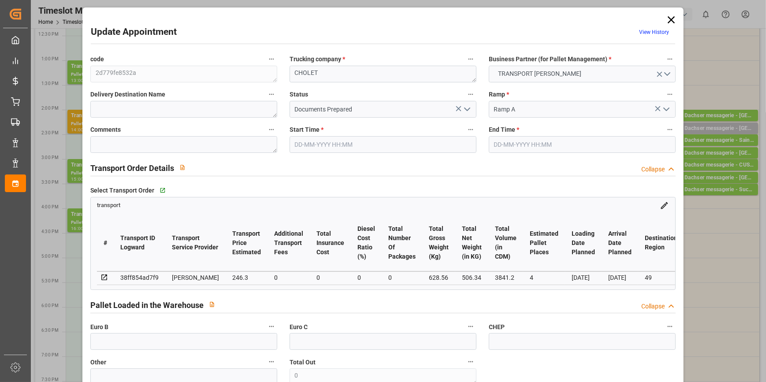
type input "0"
type input "21"
type input "35"
type input "14-10-2025 14:00"
type input "14-10-2025 14:30"
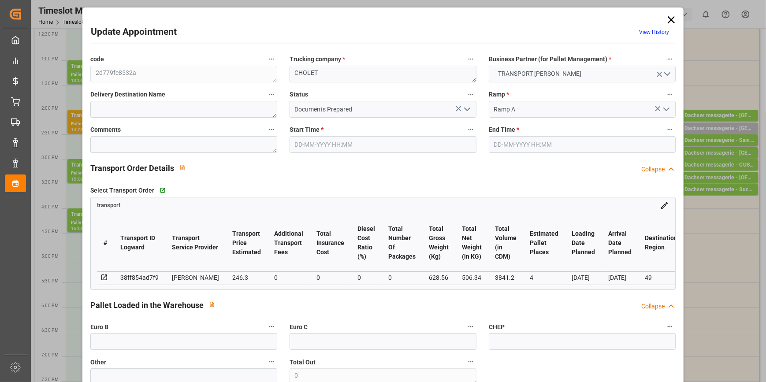
type input "13-10-2025 12:03"
type input "13-10-2025 11:20"
type input "[DATE]"
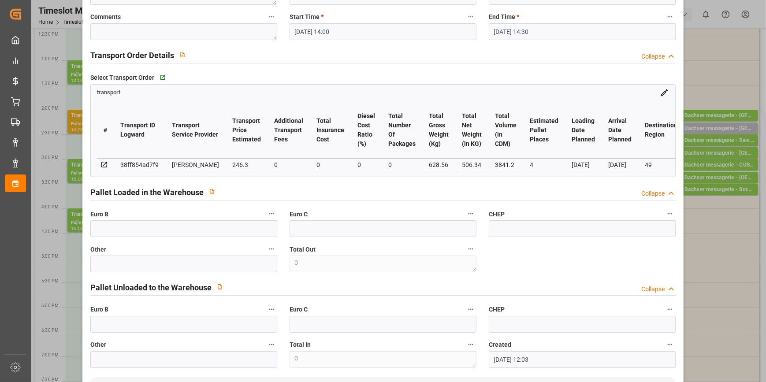
scroll to position [0, 0]
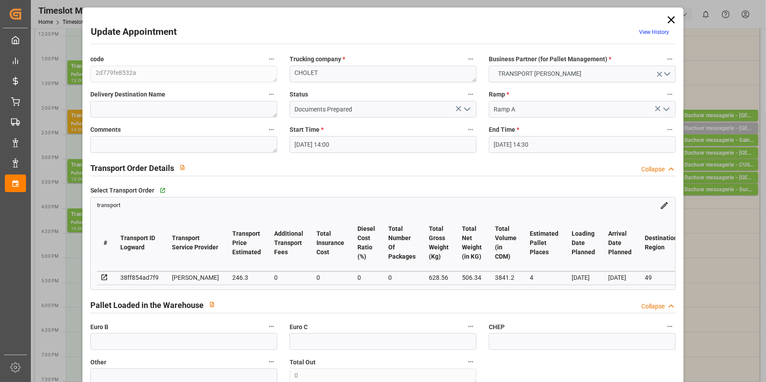
click at [670, 19] on icon at bounding box center [671, 19] width 7 height 7
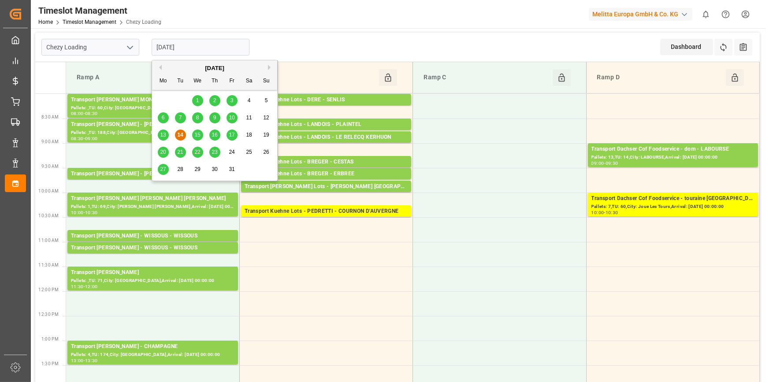
click at [211, 52] on input "[DATE]" at bounding box center [201, 47] width 98 height 17
click at [199, 136] on span "15" at bounding box center [197, 135] width 6 height 6
type input "[DATE]"
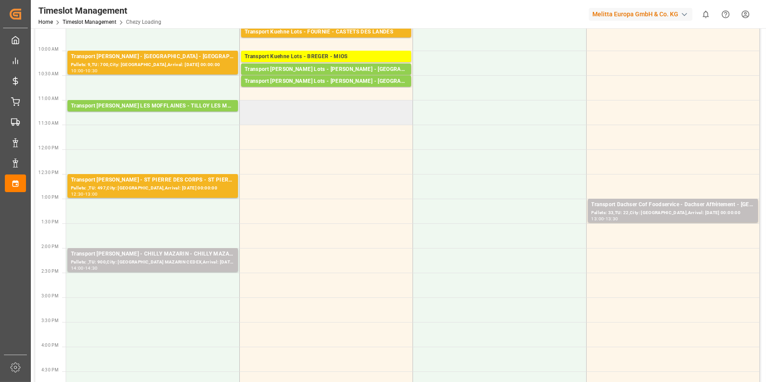
scroll to position [160, 0]
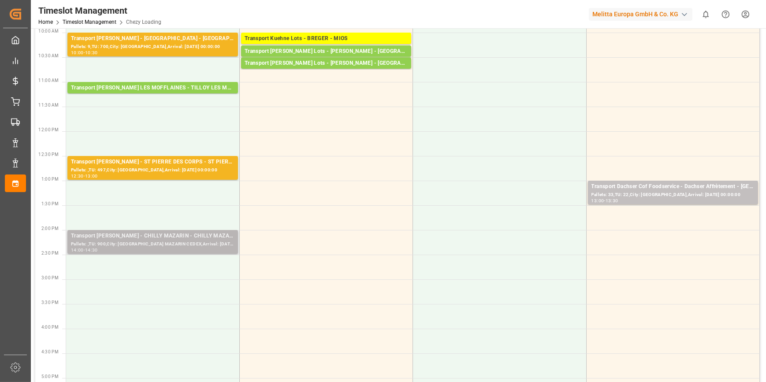
click at [173, 242] on div "Pallets: ,TU: 900,City: [GEOGRAPHIC_DATA] MAZARIN CEDEX,Arrival: [DATE] 00:00:00" at bounding box center [153, 244] width 164 height 7
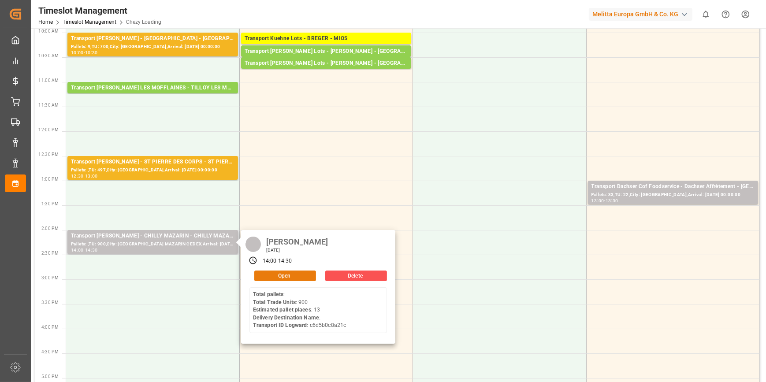
click at [295, 280] on button "Open" at bounding box center [285, 276] width 62 height 11
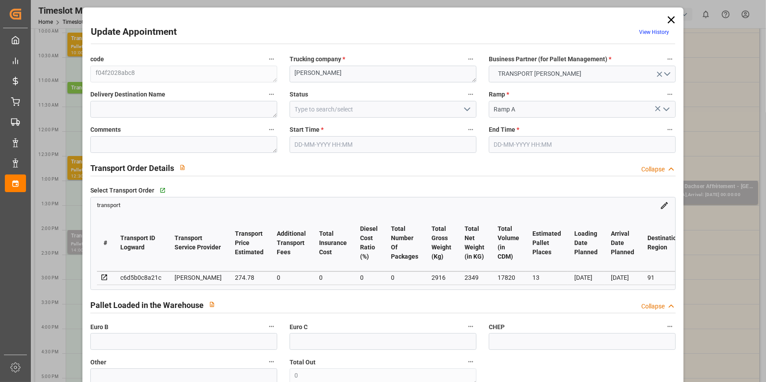
type input "13"
type input "274.78"
type input "0"
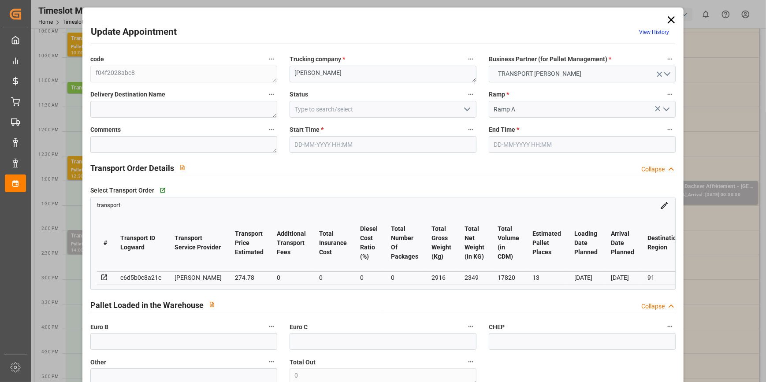
type input "265.4924"
type input "-9.2876"
type input "0"
type input "2349"
type input "3625"
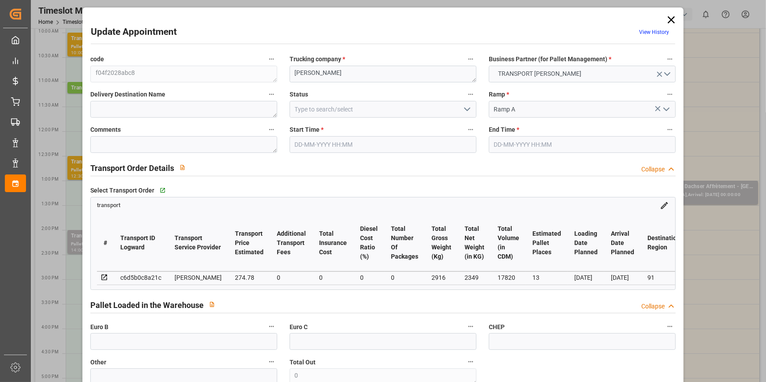
type input "17820"
type input "91"
type input "0"
type input "900"
type input "25"
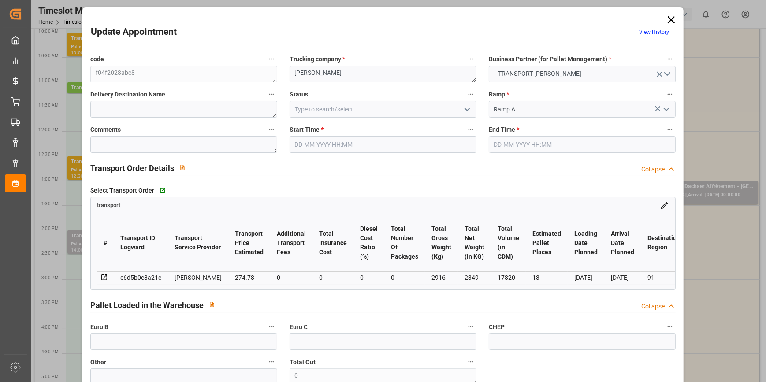
type input "101"
type input "2916"
type input "0"
type input "4710.8598"
type input "0"
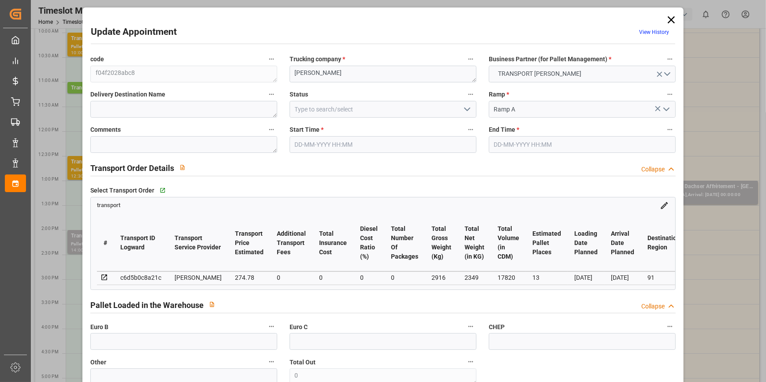
type input "0"
type input "21"
type input "35"
type input "15-10-2025 14:00"
type input "15-10-2025 14:30"
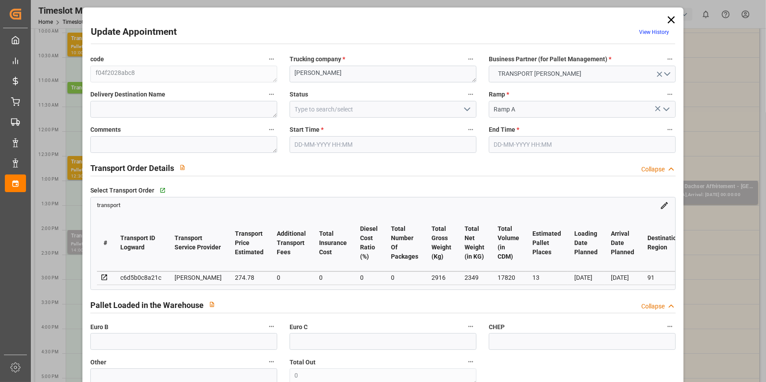
type input "13-10-2025 12:05"
type input "13-10-2025 11:21"
type input "[DATE]"
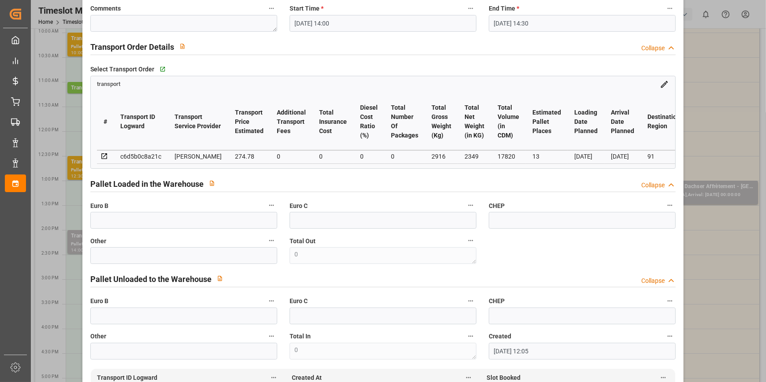
scroll to position [0, 0]
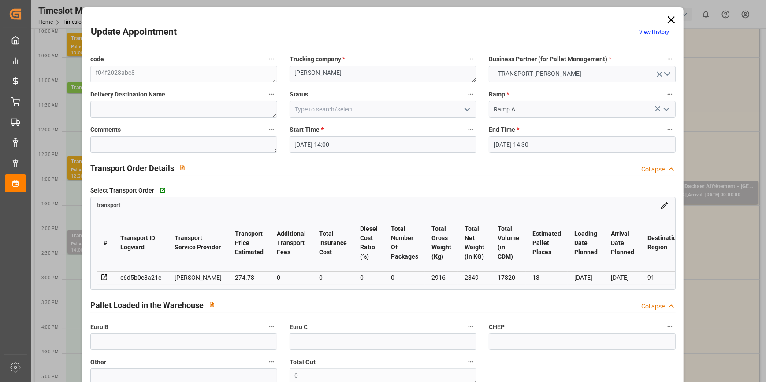
click at [467, 110] on polyline "open menu" at bounding box center [467, 109] width 5 height 3
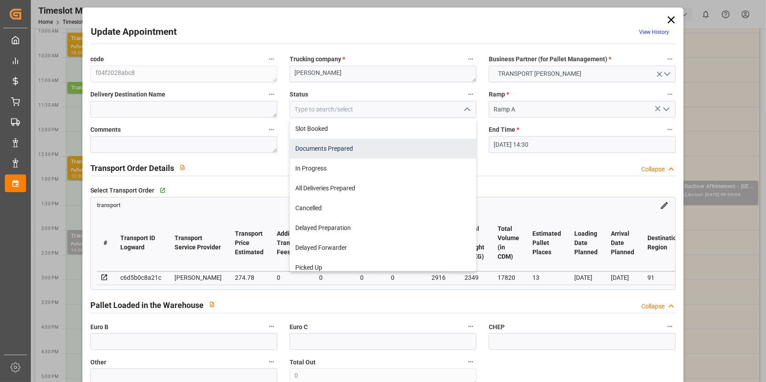
click at [320, 148] on div "Documents Prepared" at bounding box center [383, 149] width 186 height 20
type input "Documents Prepared"
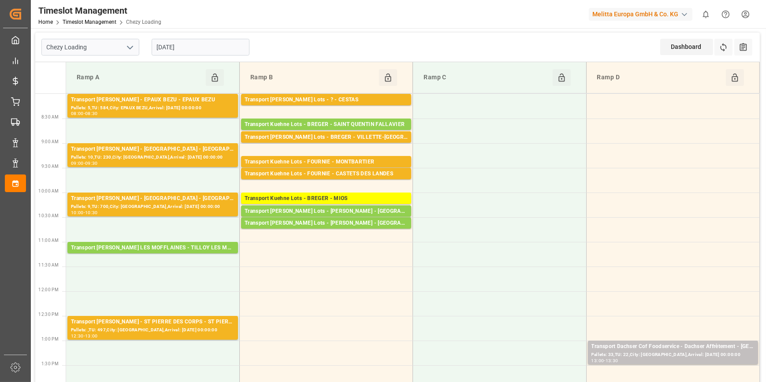
click at [220, 49] on input "[DATE]" at bounding box center [201, 47] width 98 height 17
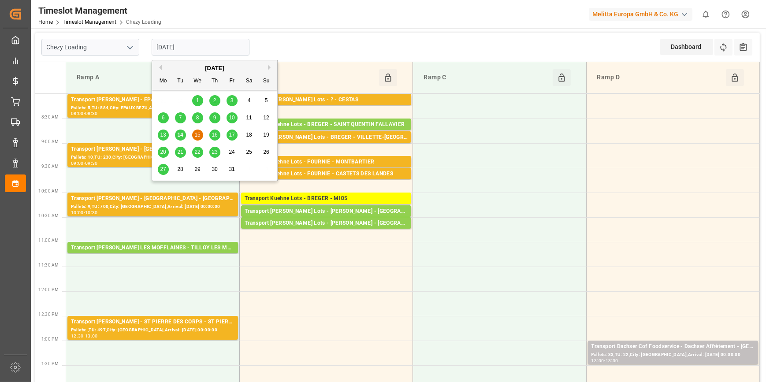
click at [182, 132] on span "14" at bounding box center [180, 135] width 6 height 6
type input "[DATE]"
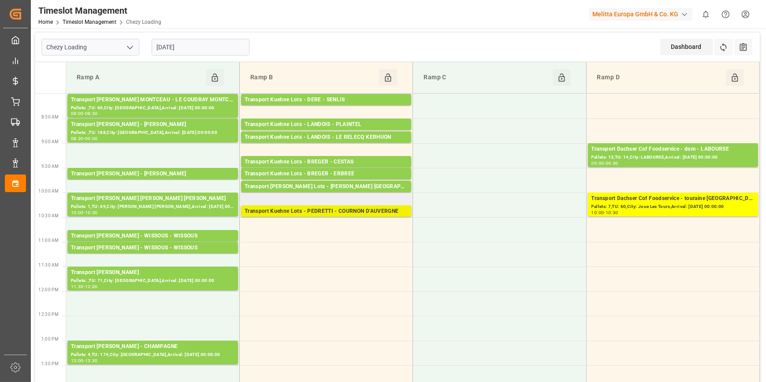
click at [315, 209] on div "Transport Kuehne Lots - PEDRETTI - COURNON D'AUVERGNE" at bounding box center [326, 211] width 163 height 9
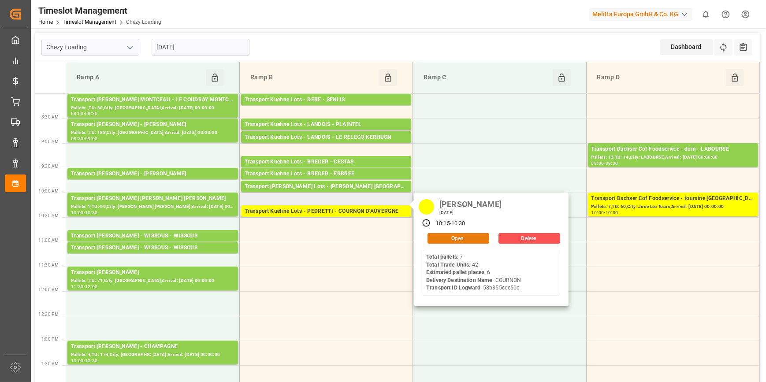
click at [482, 239] on button "Open" at bounding box center [459, 238] width 62 height 11
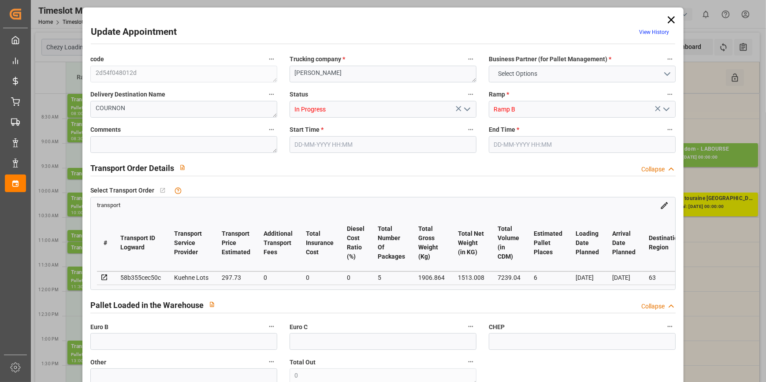
type input "6"
type input "297.73"
type input "0"
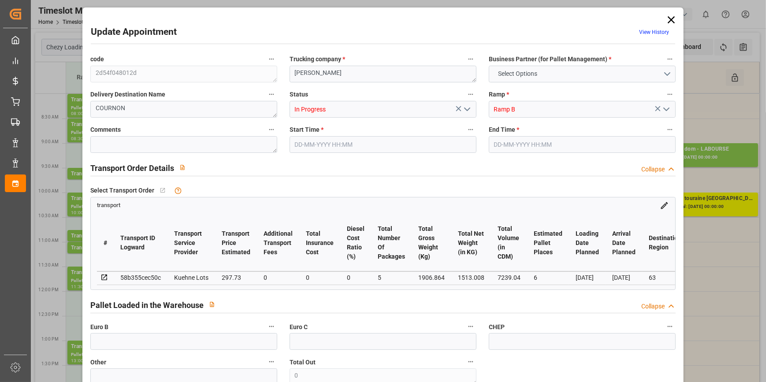
type input "297.73"
type input "0"
type input "5"
type input "1513.008"
type input "2298"
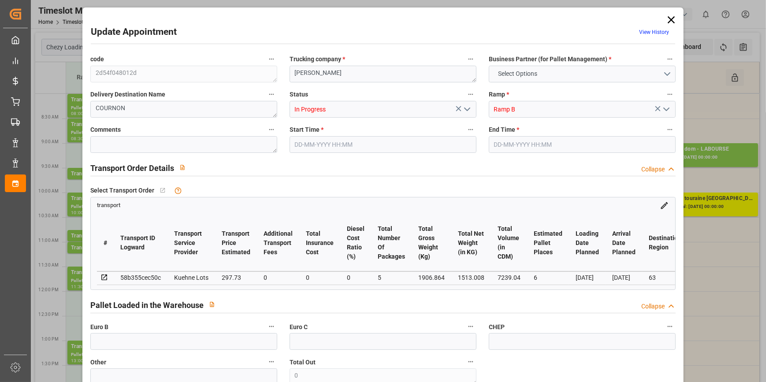
type input "7239.04"
type input "63"
type input "7"
type input "42"
type input "8"
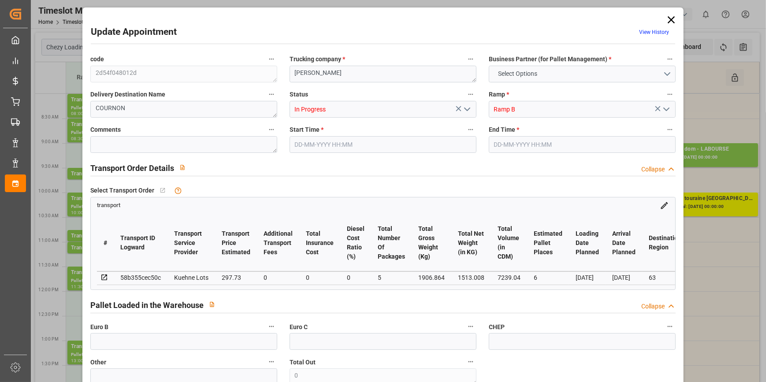
type input "101"
type input "1906.864"
type input "0"
type input "4710.8598"
type input "0"
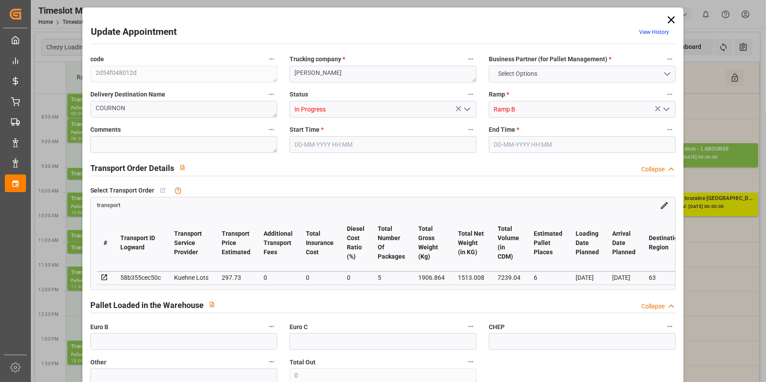
type input "0"
type input "21"
type input "35"
type input "14-10-2025 10:15"
type input "[DATE] 10:30"
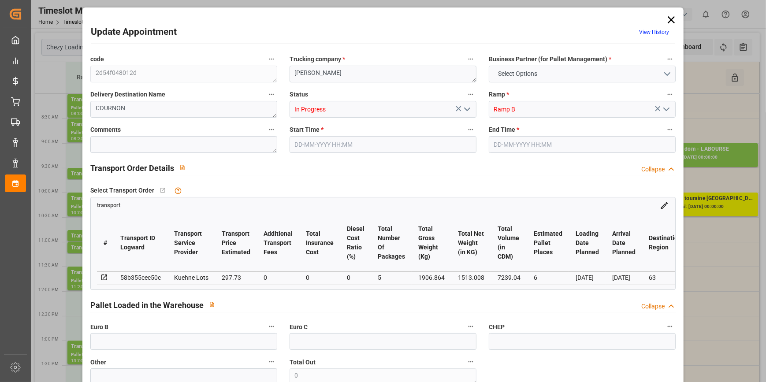
type input "13-10-2025 14:07"
type input "13-10-2025 11:18"
type input "20-10-2025"
type input "[DATE]"
click at [466, 105] on icon "open menu" at bounding box center [467, 109] width 11 height 11
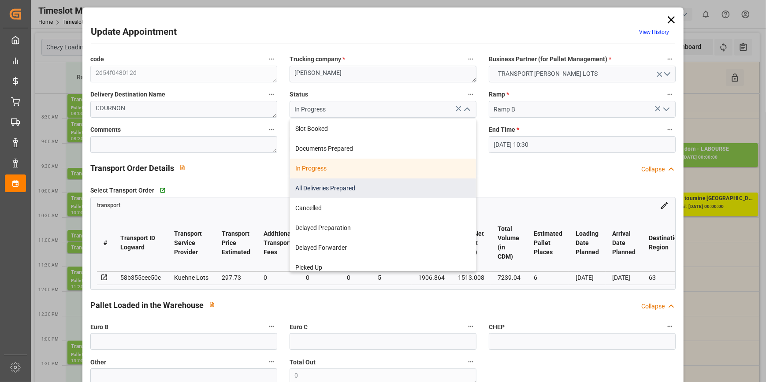
click at [329, 186] on div "All Deliveries Prepared" at bounding box center [383, 189] width 186 height 20
type input "All Deliveries Prepared"
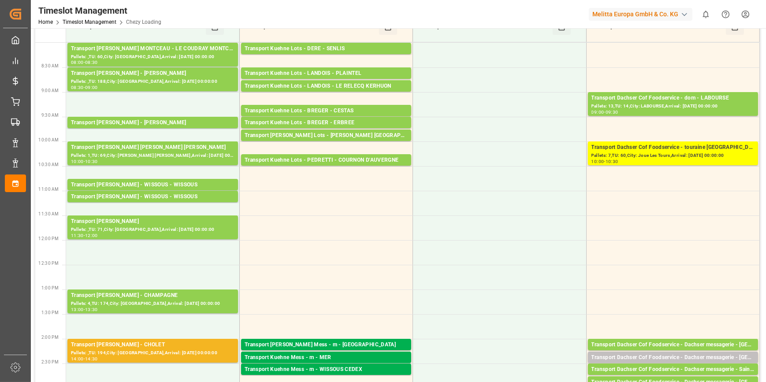
scroll to position [40, 0]
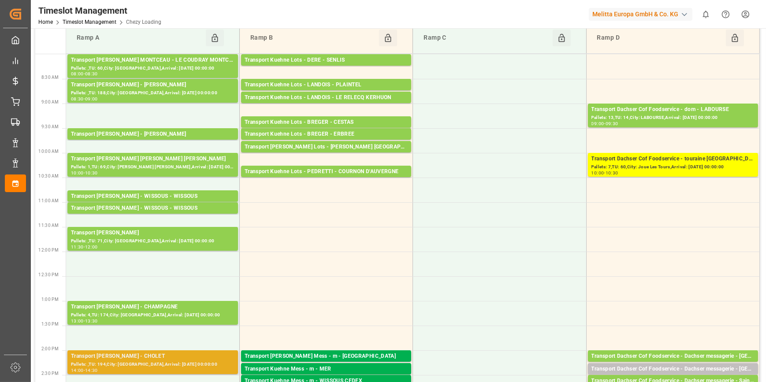
click at [163, 361] on div "Pallets: ,TU: 194,City: [GEOGRAPHIC_DATA],Arrival: [DATE] 00:00:00" at bounding box center [153, 364] width 164 height 7
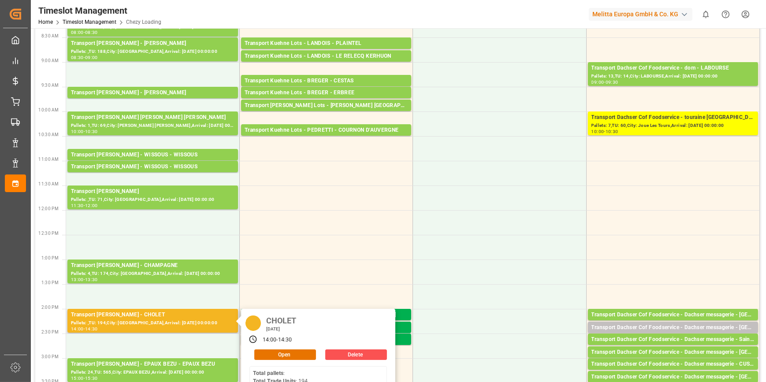
scroll to position [160, 0]
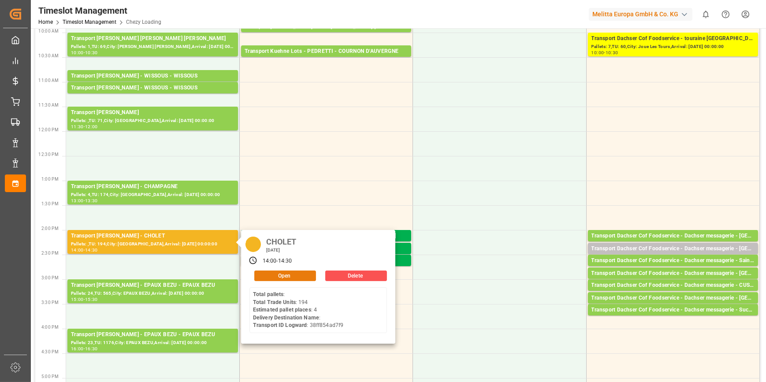
click at [288, 273] on button "Open" at bounding box center [285, 276] width 62 height 11
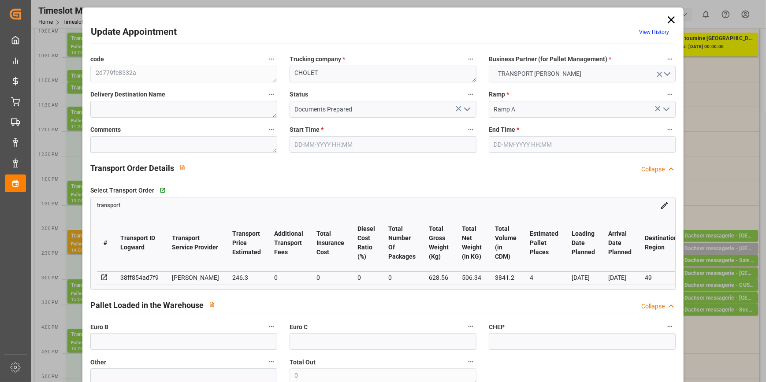
type input "4"
type input "246.3"
type input "0"
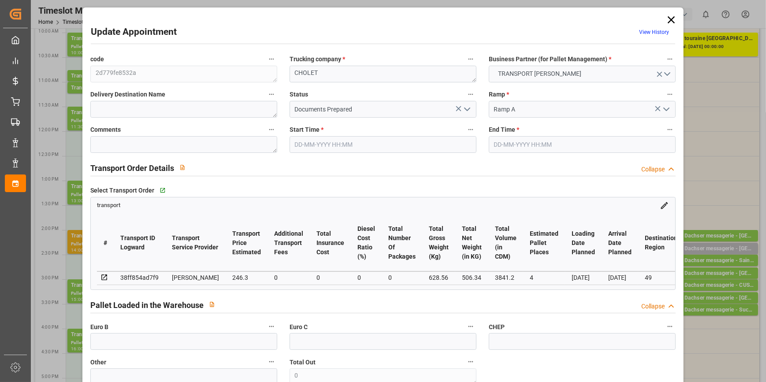
type input "237.9751"
type input "-8.3249"
type input "0"
type input "506.34"
type input "793.36"
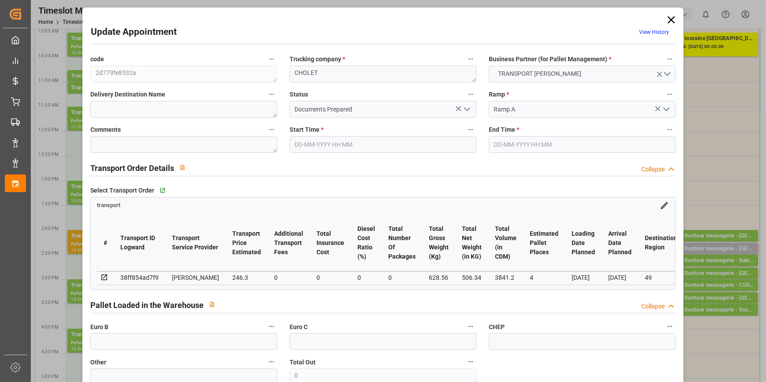
type input "3841.2"
type input "49"
type input "0"
type input "194"
type input "5"
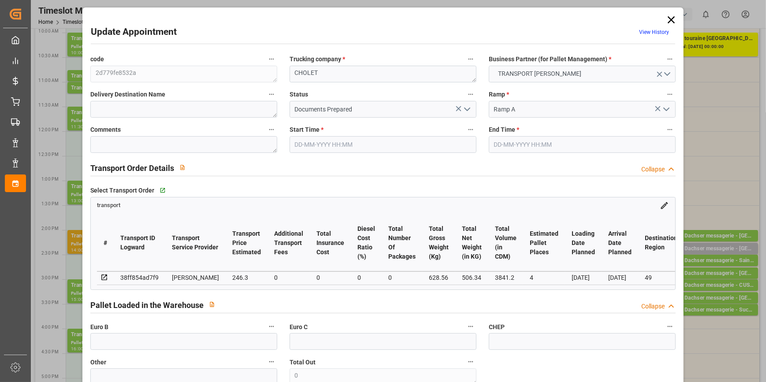
type input "101"
type input "628.56"
type input "0"
type input "4710.8598"
type input "0"
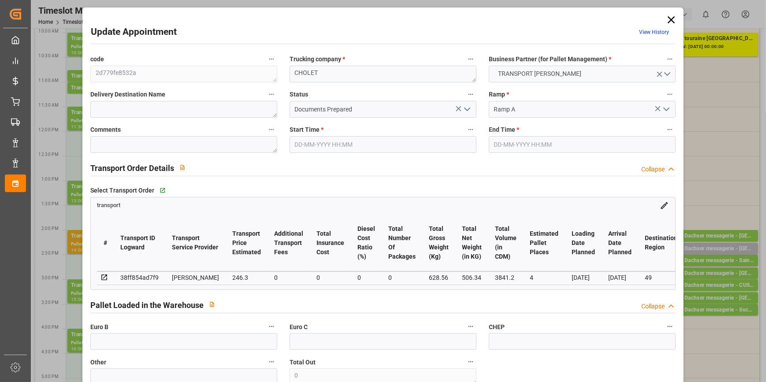
type input "0"
type input "21"
type input "35"
type input "14-10-2025 14:00"
type input "14-10-2025 14:30"
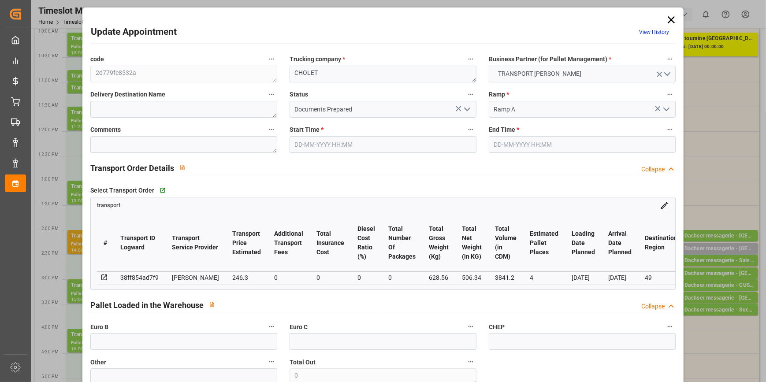
type input "13-10-2025 12:03"
type input "13-10-2025 11:20"
type input "[DATE]"
click at [466, 108] on icon "open menu" at bounding box center [467, 109] width 11 height 11
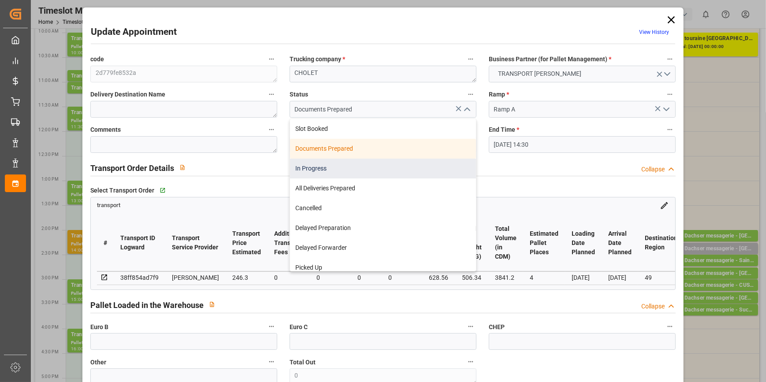
click at [317, 166] on div "In Progress" at bounding box center [383, 169] width 186 height 20
type input "In Progress"
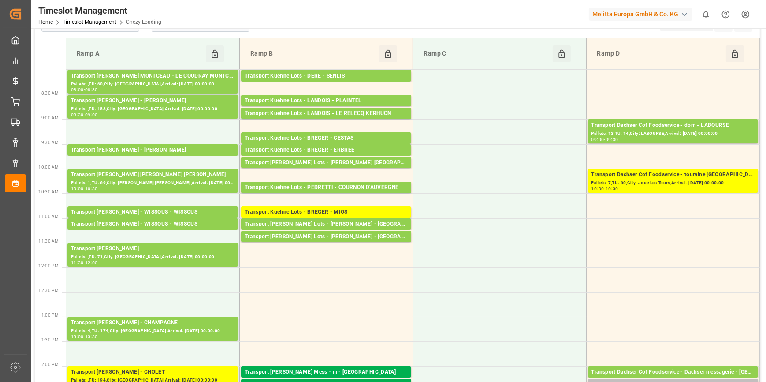
scroll to position [0, 0]
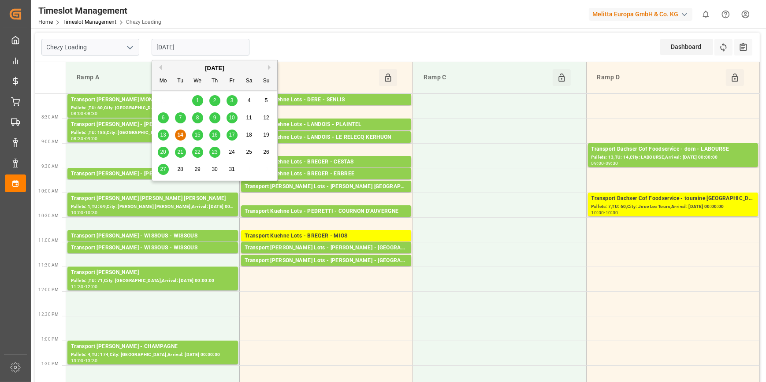
click at [201, 50] on input "[DATE]" at bounding box center [201, 47] width 98 height 17
click at [199, 134] on span "15" at bounding box center [197, 135] width 6 height 6
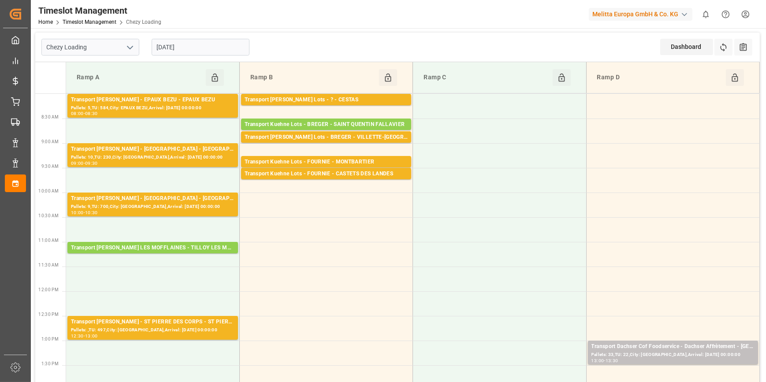
click at [194, 45] on input "[DATE]" at bounding box center [201, 47] width 98 height 17
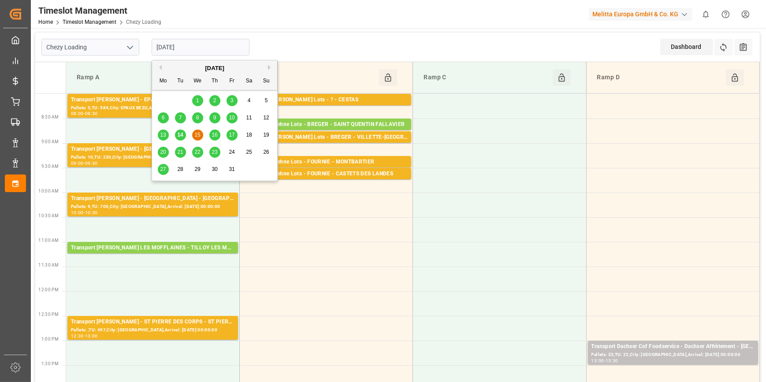
click at [181, 135] on span "14" at bounding box center [180, 135] width 6 height 6
type input "[DATE]"
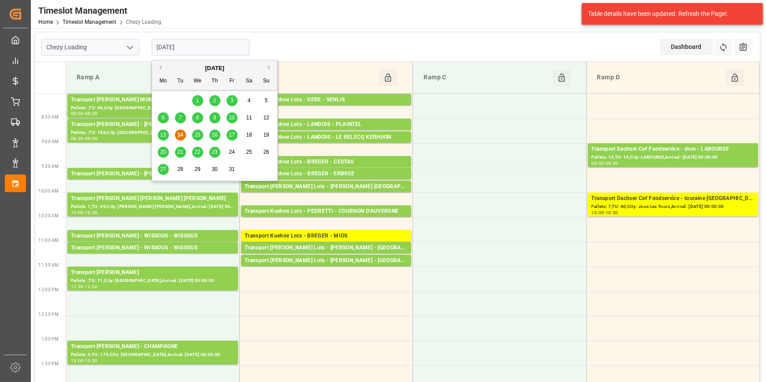
click at [205, 47] on input "[DATE]" at bounding box center [201, 47] width 98 height 17
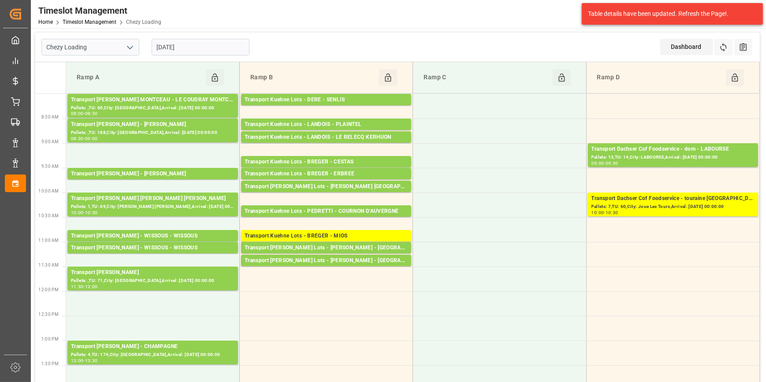
click at [131, 47] on icon "open menu" at bounding box center [130, 47] width 11 height 11
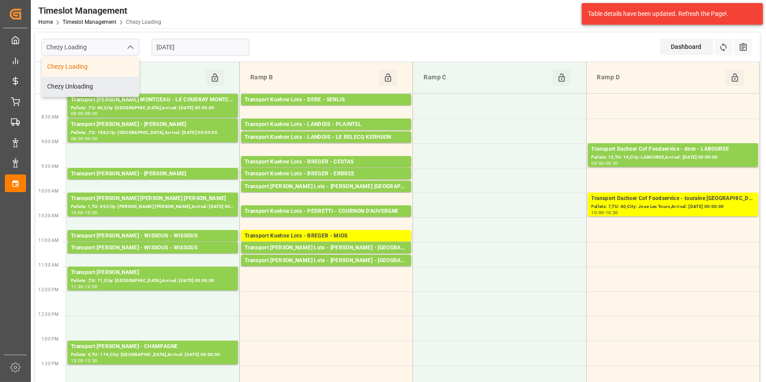
click at [92, 84] on div "Chezy Unloading" at bounding box center [90, 87] width 97 height 20
type input "Chezy Unloading"
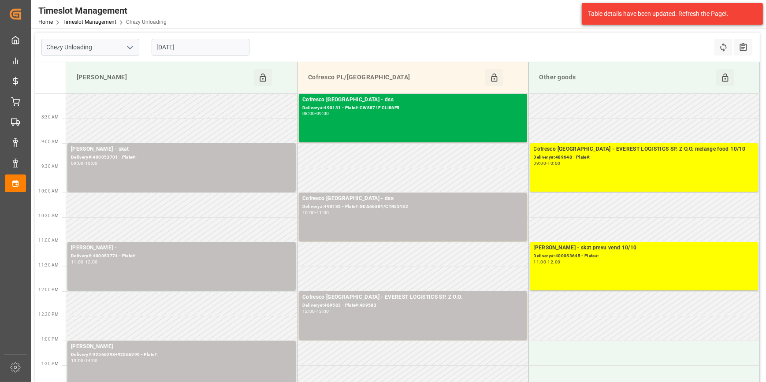
click at [198, 51] on input "[DATE]" at bounding box center [201, 47] width 98 height 17
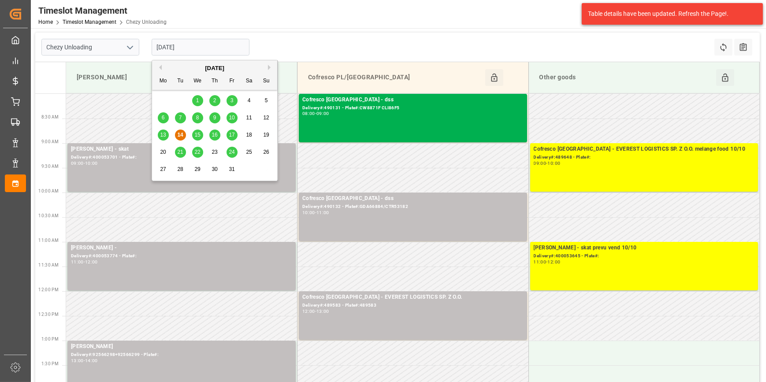
click at [230, 116] on span "10" at bounding box center [232, 118] width 6 height 6
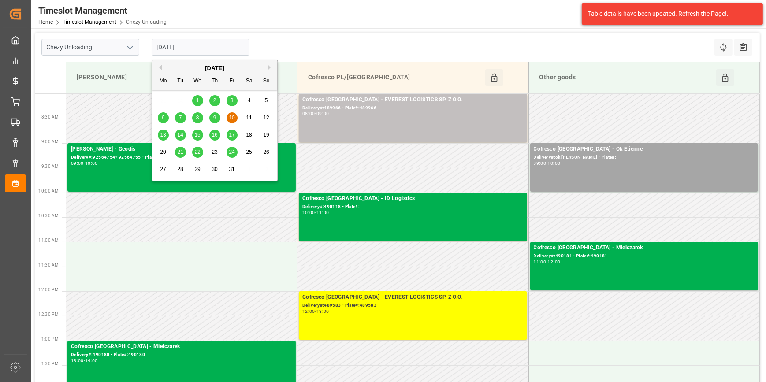
click at [208, 46] on input "10-10-2025" at bounding box center [201, 47] width 98 height 17
click at [181, 134] on span "14" at bounding box center [180, 135] width 6 height 6
type input "[DATE]"
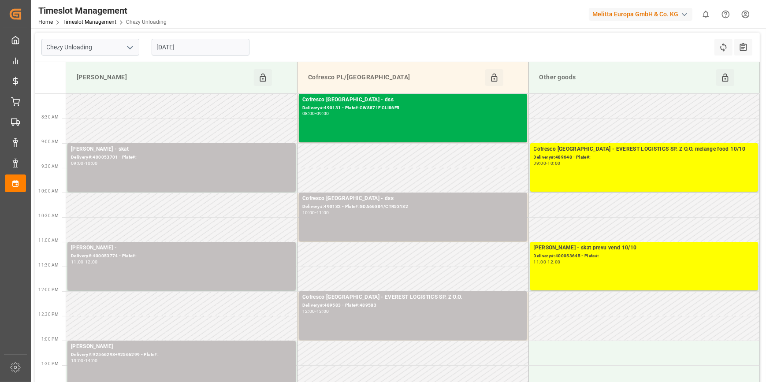
click at [207, 45] on input "[DATE]" at bounding box center [201, 47] width 98 height 17
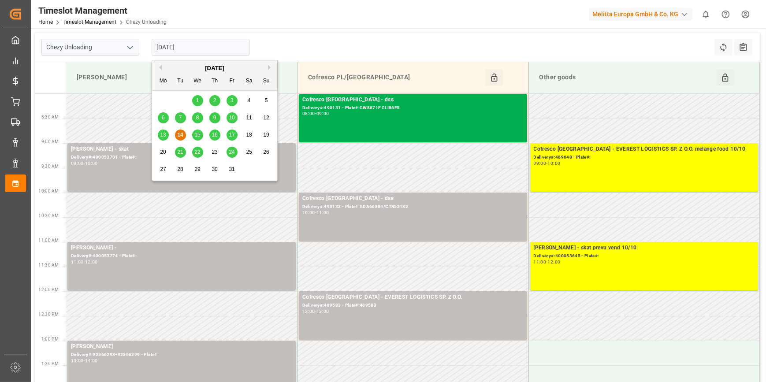
click at [282, 46] on div "Chezy Unloading [DATE] Refresh Time Slots All Audits" at bounding box center [397, 48] width 725 height 30
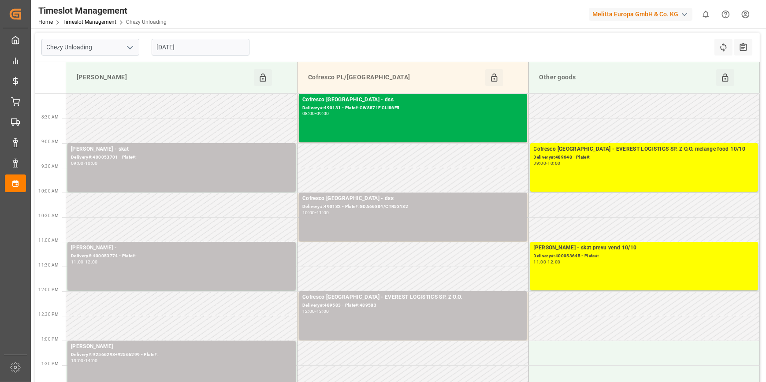
click at [131, 45] on icon "open menu" at bounding box center [130, 47] width 11 height 11
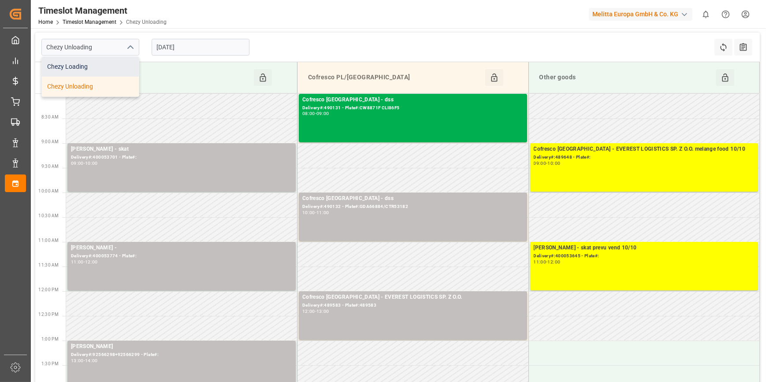
click at [72, 65] on div "Chezy Loading" at bounding box center [90, 67] width 97 height 20
type input "Chezy Loading"
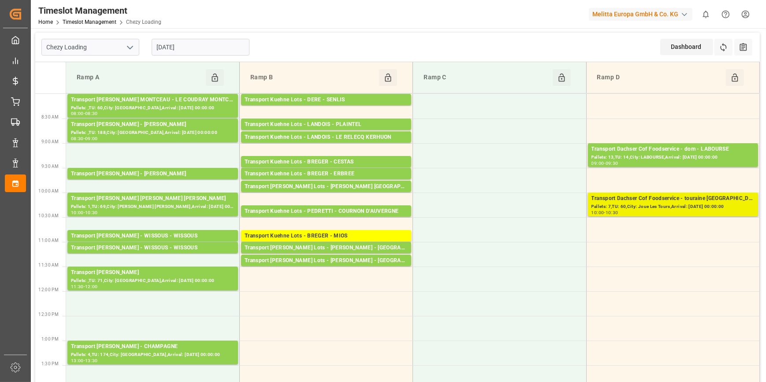
click at [667, 205] on div "Pallets: 7,TU: 60,City: Joue Les Tours,Arrival: [DATE] 00:00:00" at bounding box center [673, 206] width 163 height 7
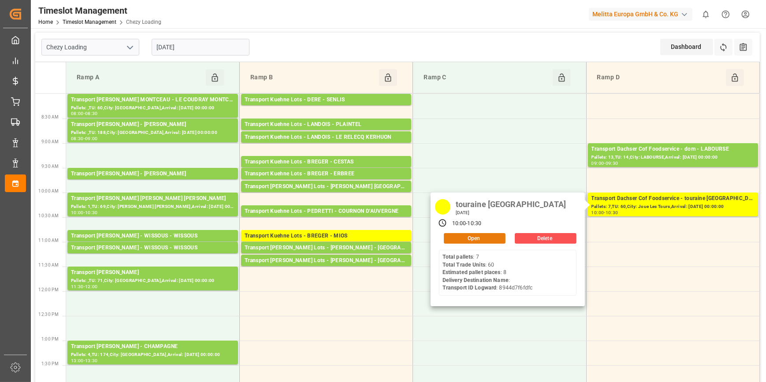
click at [495, 235] on button "Open" at bounding box center [475, 238] width 62 height 11
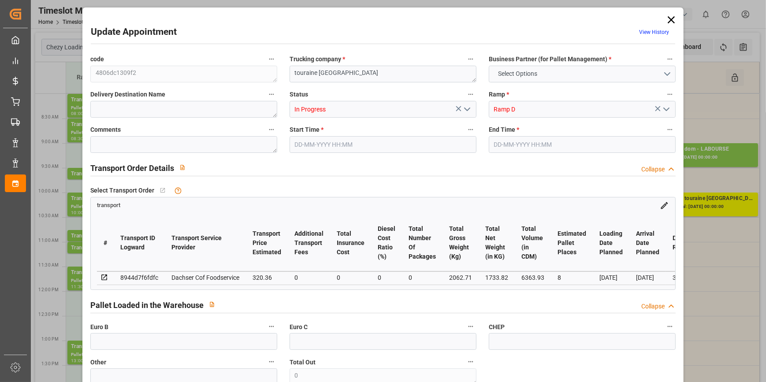
type input "8"
type input "320.36"
type input "0"
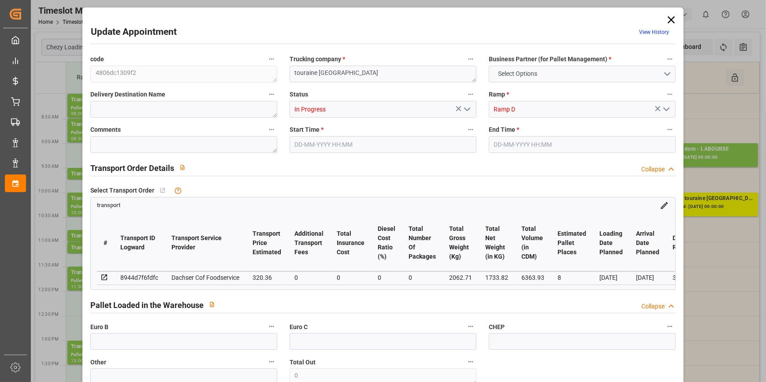
type input "314.7217"
type input "-5.6383"
type input "0"
type input "1733.82"
type input "2260.94"
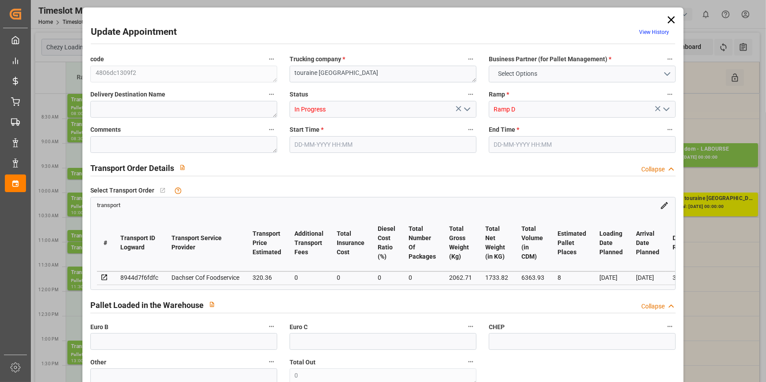
type input "6363.93"
type input "37"
type input "7"
type input "60"
type input "8"
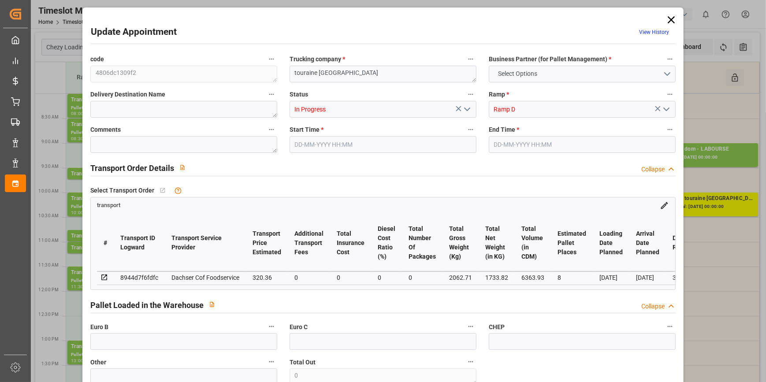
type input "101"
type input "2062.71"
type input "0"
type input "4710.8598"
type input "0"
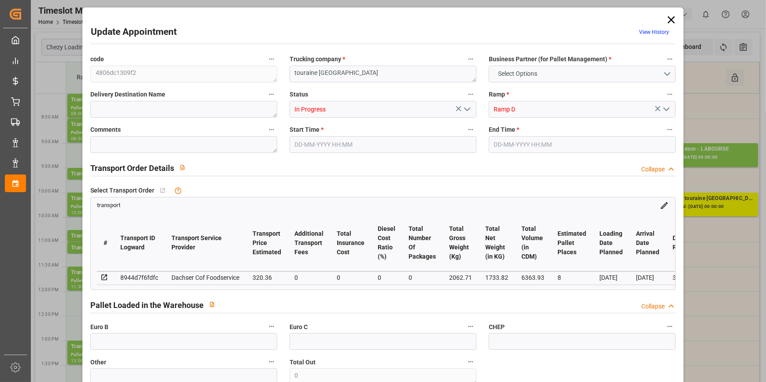
type input "0"
type input "21"
type input "35"
type input "[DATE] 10:00"
type input "[DATE] 10:30"
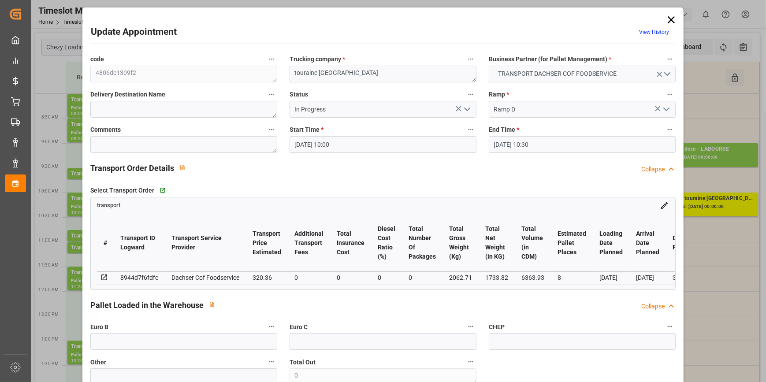
type input "[DATE] 12:30"
type input "[DATE] 11:36"
type input "[DATE]"
click at [471, 107] on icon "open menu" at bounding box center [467, 109] width 11 height 11
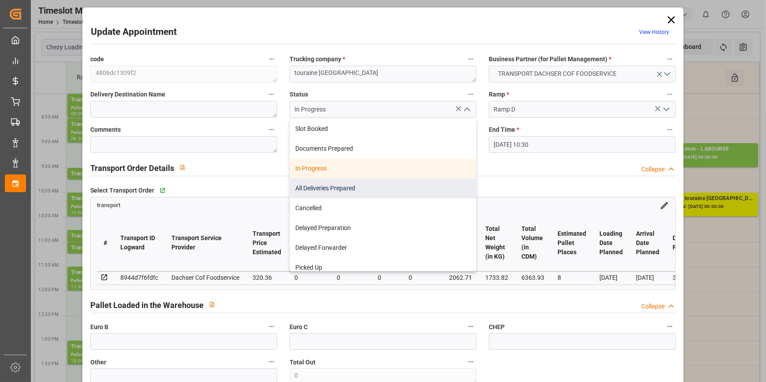
click at [330, 186] on div "All Deliveries Prepared" at bounding box center [383, 189] width 186 height 20
type input "All Deliveries Prepared"
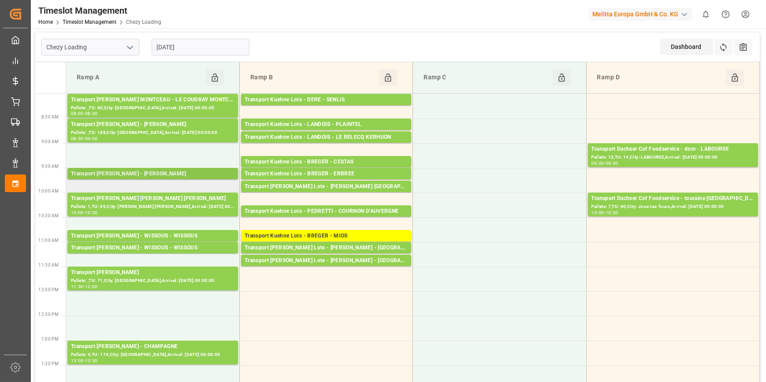
click at [155, 171] on div "Transport [PERSON_NAME] - [PERSON_NAME]" at bounding box center [153, 174] width 164 height 9
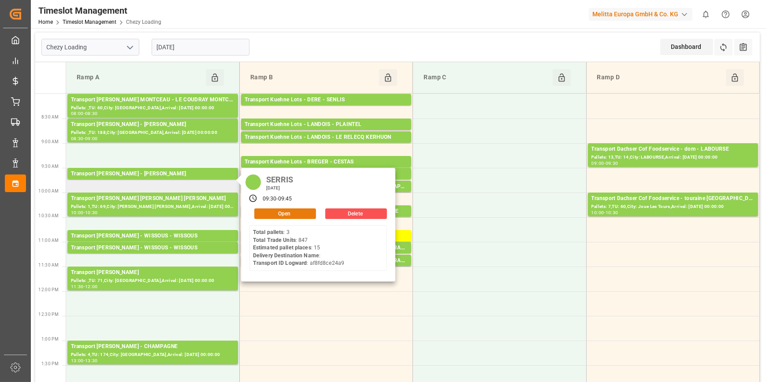
click at [288, 212] on button "Open" at bounding box center [285, 214] width 62 height 11
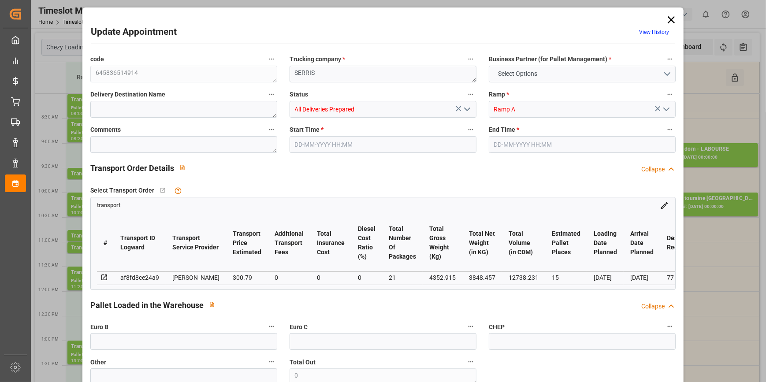
type input "15"
type input "300.79"
type input "0"
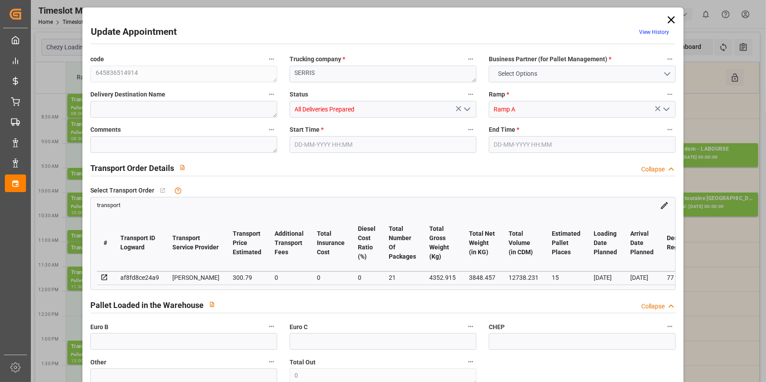
type input "290.6233"
type input "-10.1667"
type input "21"
type input "3848.457"
type input "5166.715"
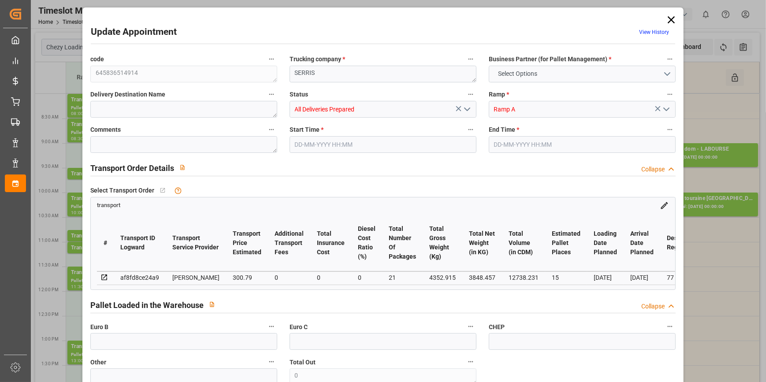
type input "12738.231"
type input "77"
type input "3"
type input "847"
type input "32"
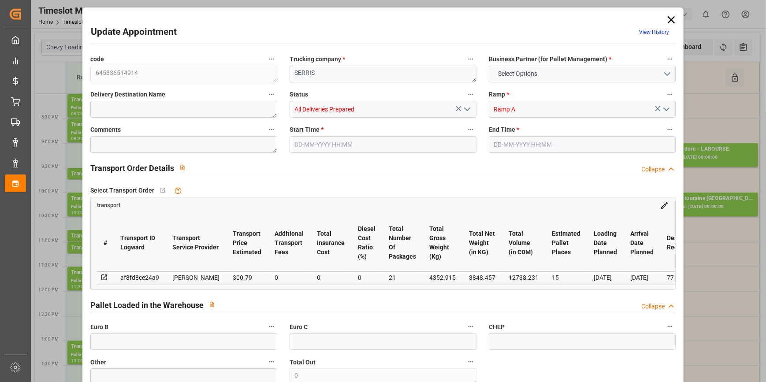
type input "101"
type input "4352.915"
type input "0"
type input "4710.8598"
type input "0"
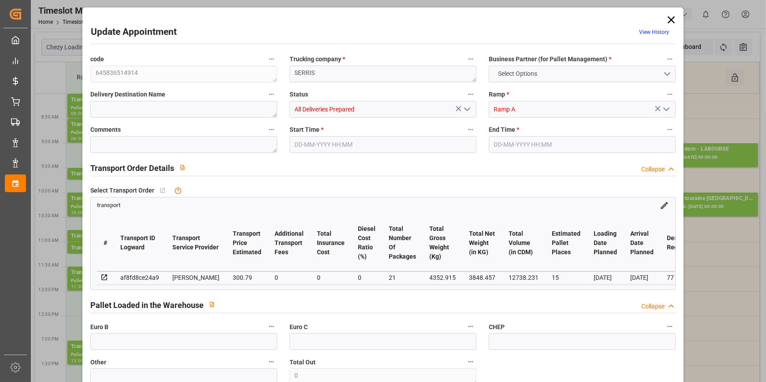
type input "0"
type input "21"
type input "35"
type input "[DATE] 09:30"
type input "[DATE] 09:45"
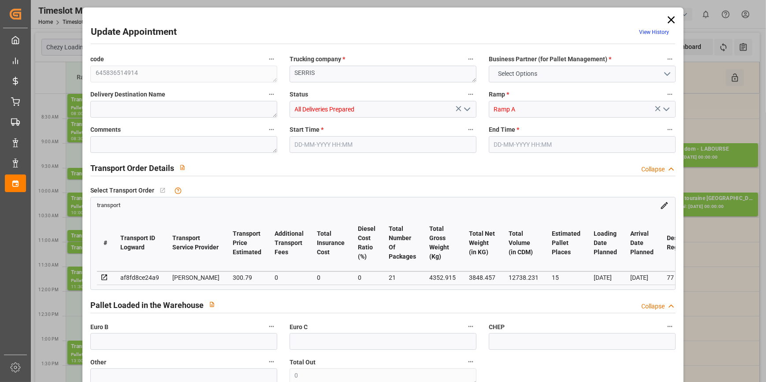
type input "[DATE] 12:36"
type input "[DATE] 11:24"
type input "[DATE]"
click at [467, 107] on icon "open menu" at bounding box center [467, 109] width 11 height 11
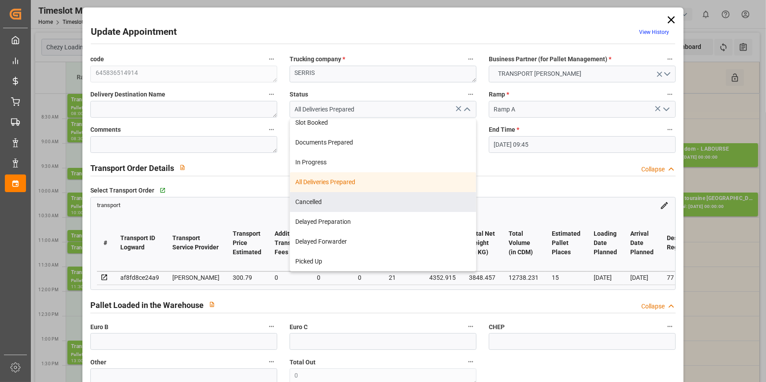
click at [669, 18] on icon at bounding box center [671, 20] width 12 height 12
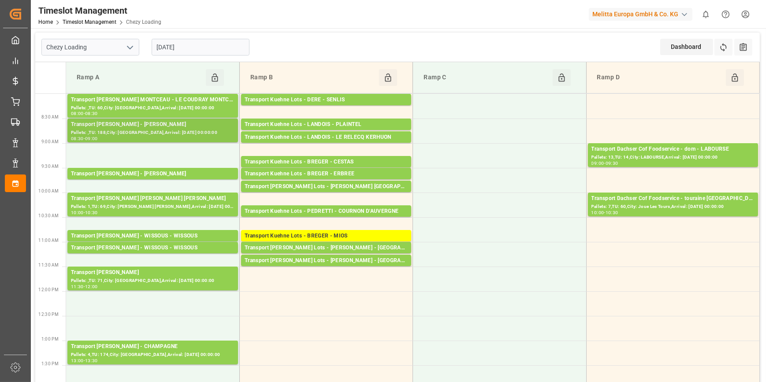
click at [149, 131] on div "Pallets: ,TU: 188,City: [GEOGRAPHIC_DATA],Arrival: [DATE] 00:00:00" at bounding box center [153, 132] width 164 height 7
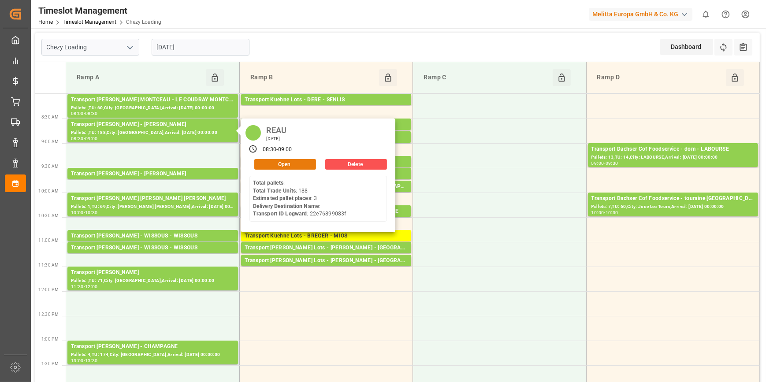
click at [295, 163] on button "Open" at bounding box center [285, 164] width 62 height 11
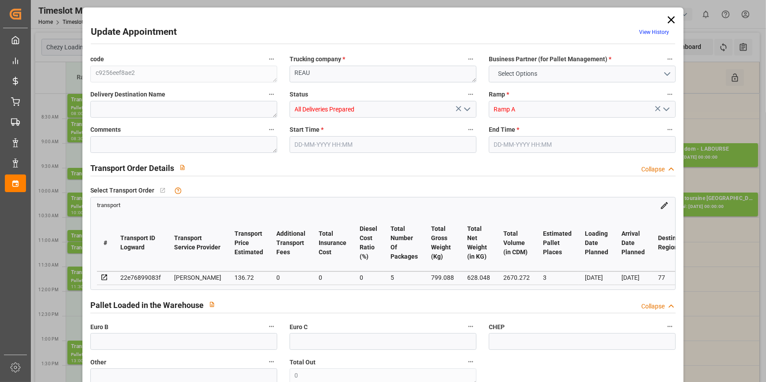
type input "3"
type input "136.72"
type input "0"
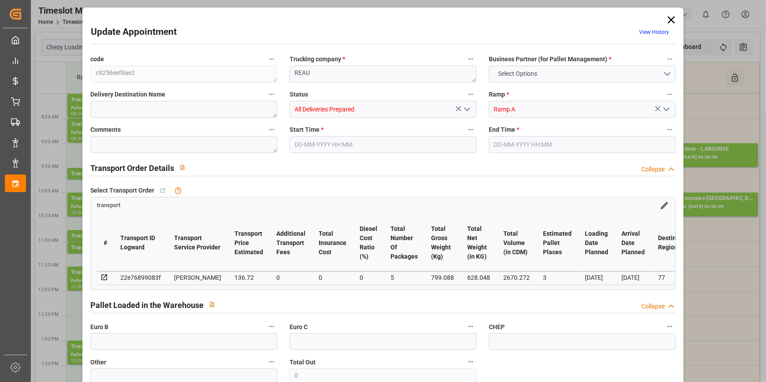
type input "132.0989"
type input "-4.6211"
type input "5"
type input "628.048"
type input "960.088"
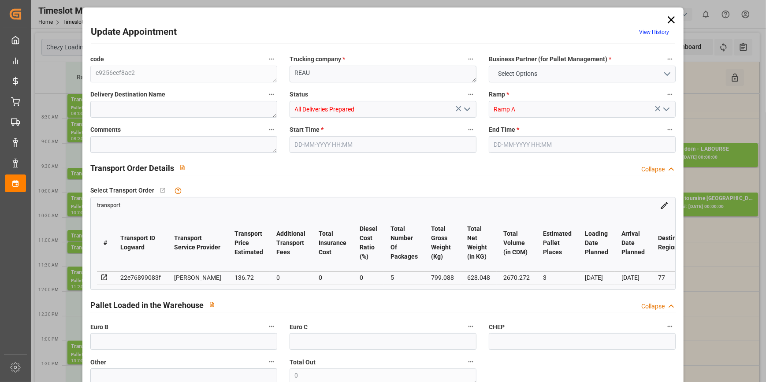
type input "2670.272"
type input "77"
type input "0"
type input "188"
type input "7"
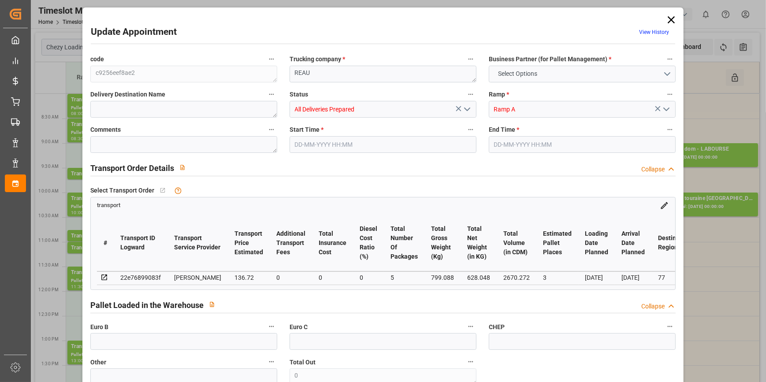
type input "101"
type input "799.088"
type input "0"
type input "4710.8598"
type input "0"
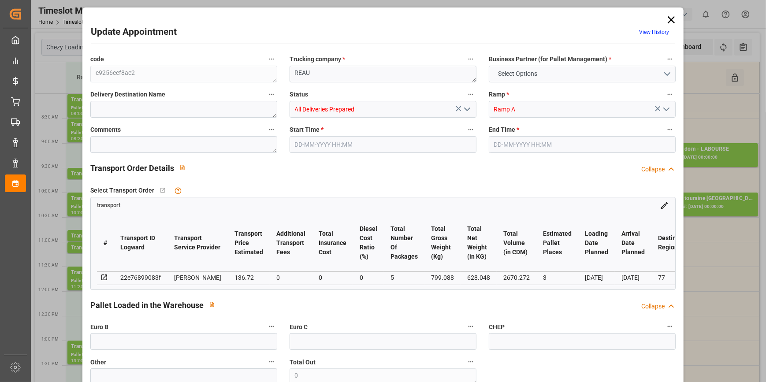
type input "0"
type input "21"
type input "35"
type input "[DATE] 08:30"
type input "[DATE] 09:00"
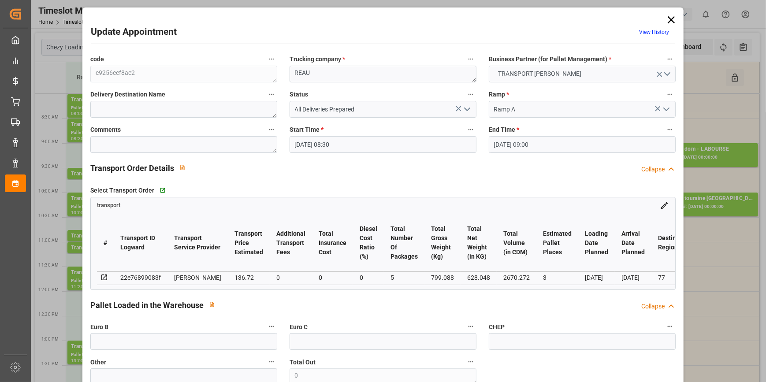
type input "[DATE] 12:47"
type input "[DATE] 11:18"
type input "[DATE]"
click at [673, 17] on icon at bounding box center [671, 20] width 12 height 12
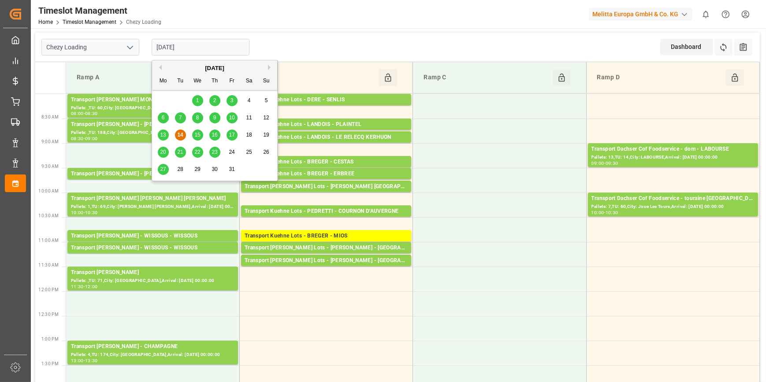
click at [186, 55] on input "[DATE]" at bounding box center [201, 47] width 98 height 17
click at [198, 134] on span "15" at bounding box center [197, 135] width 6 height 6
type input "[DATE]"
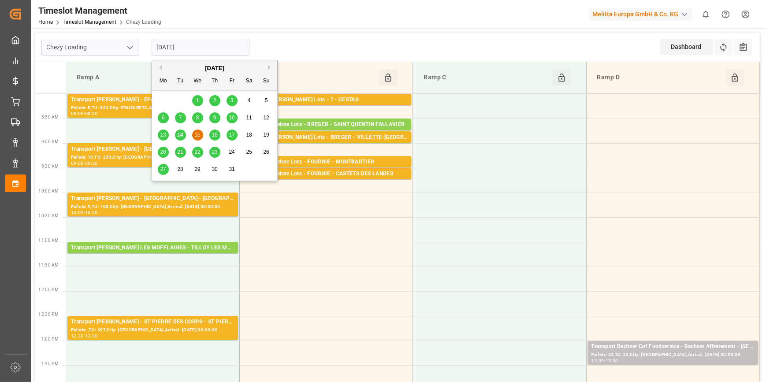
click at [208, 46] on input "[DATE]" at bounding box center [201, 47] width 98 height 17
